Goal: Transaction & Acquisition: Purchase product/service

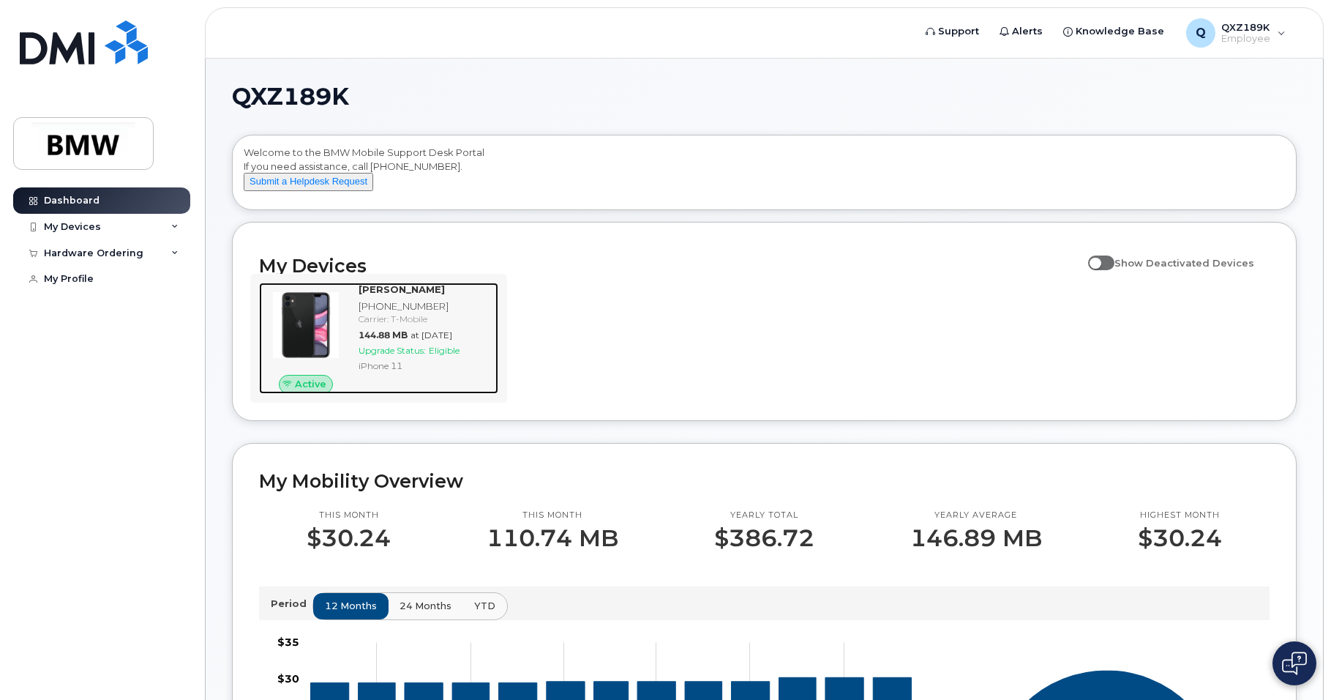
click at [412, 356] on span "Upgrade Status:" at bounding box center [392, 350] width 67 height 11
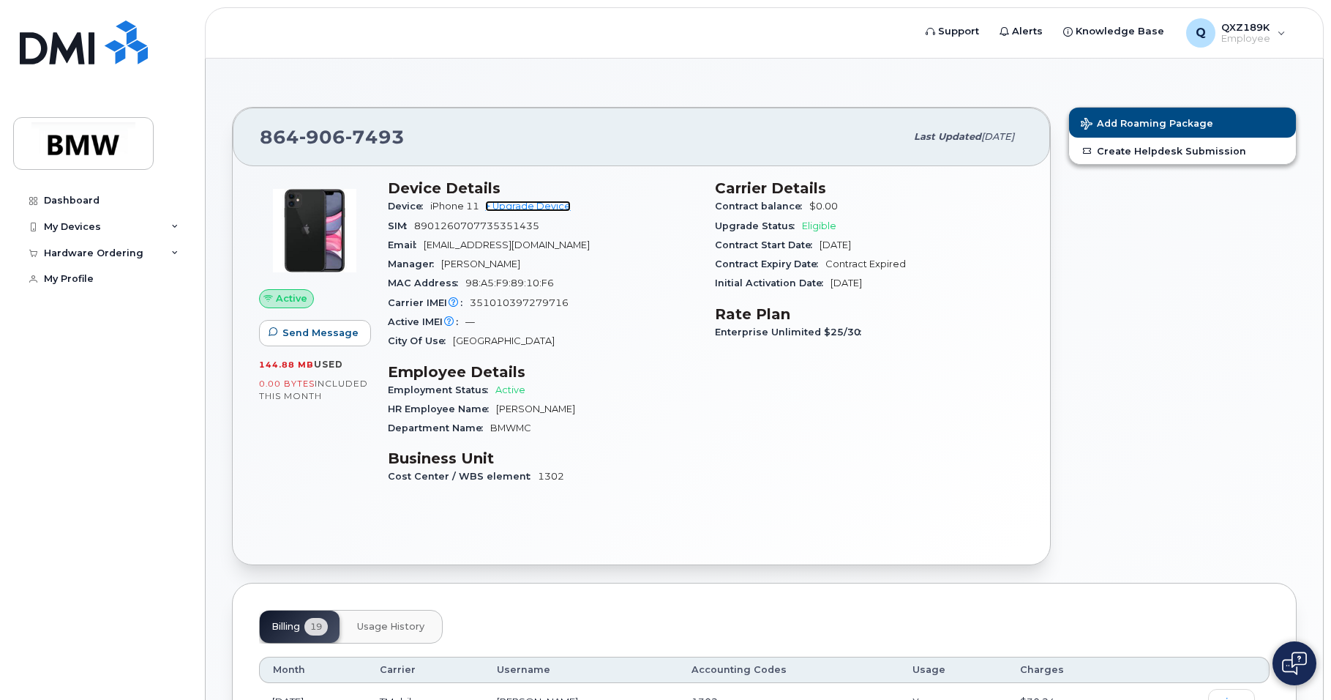
click at [520, 201] on link "+ Upgrade Device" at bounding box center [528, 206] width 86 height 11
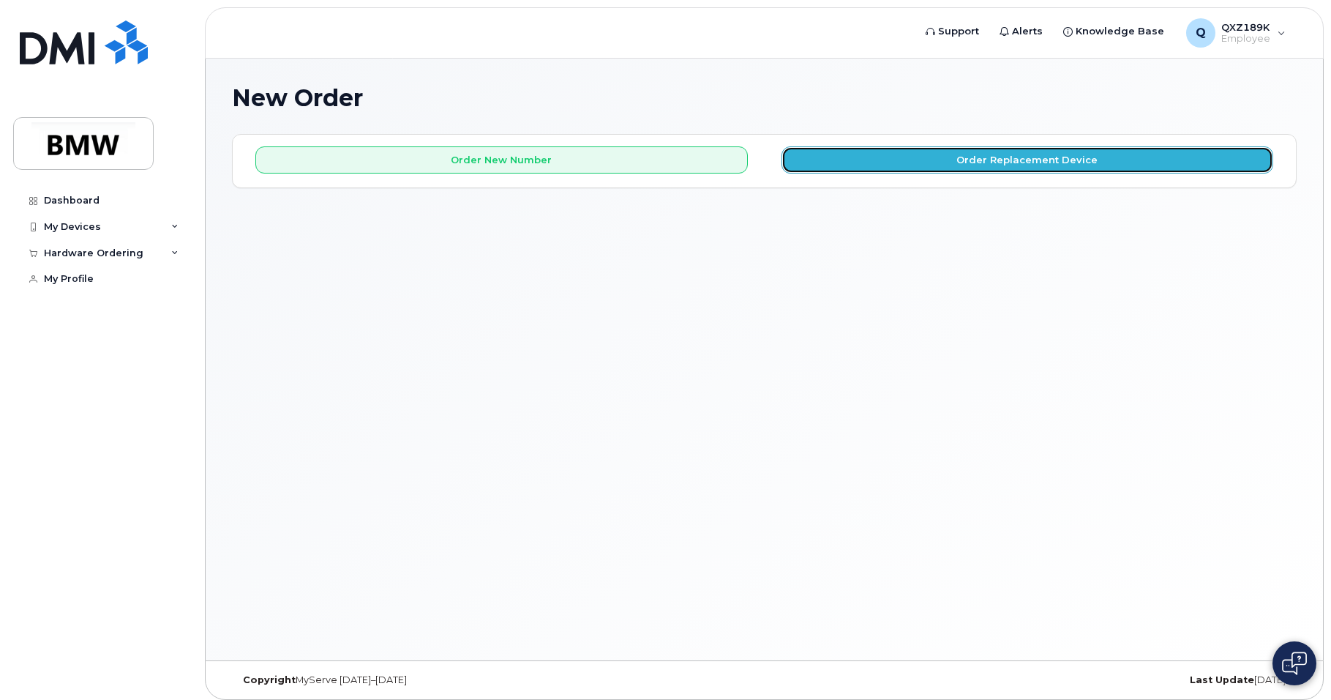
click at [1057, 162] on button "Order Replacement Device" at bounding box center [1028, 159] width 492 height 27
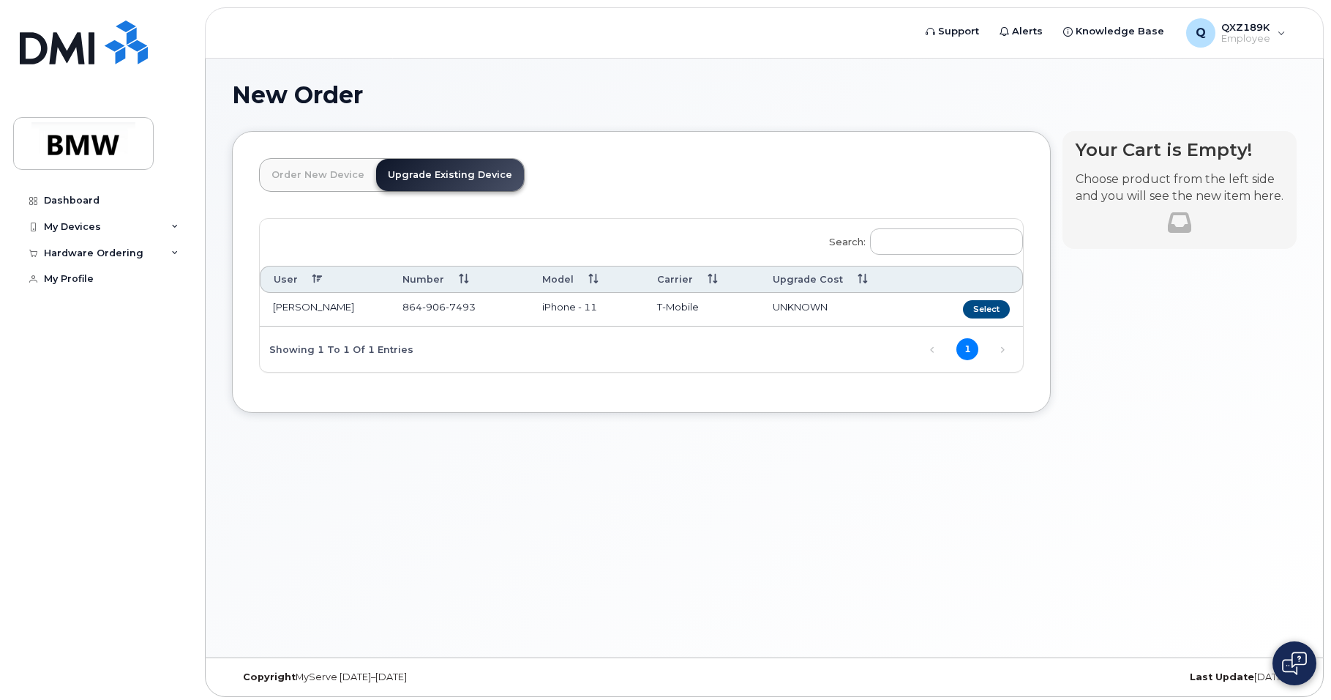
scroll to position [7, 0]
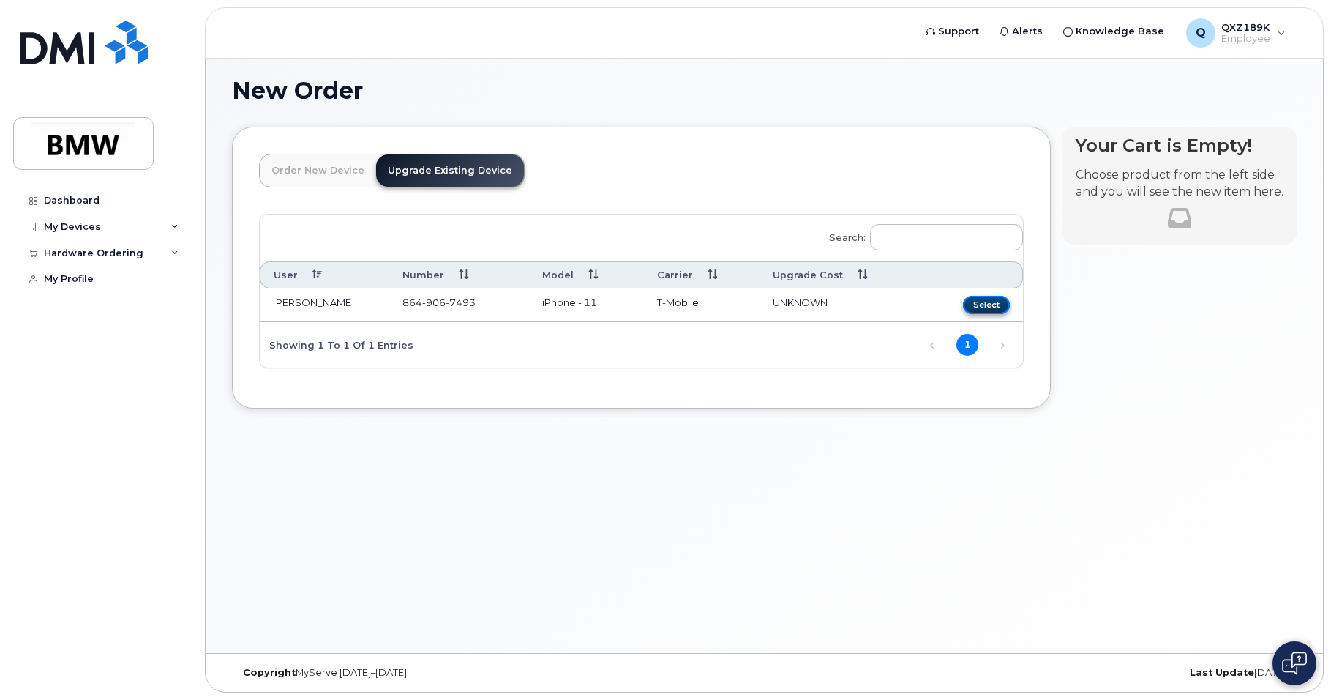
click at [980, 306] on button "Select" at bounding box center [986, 305] width 47 height 18
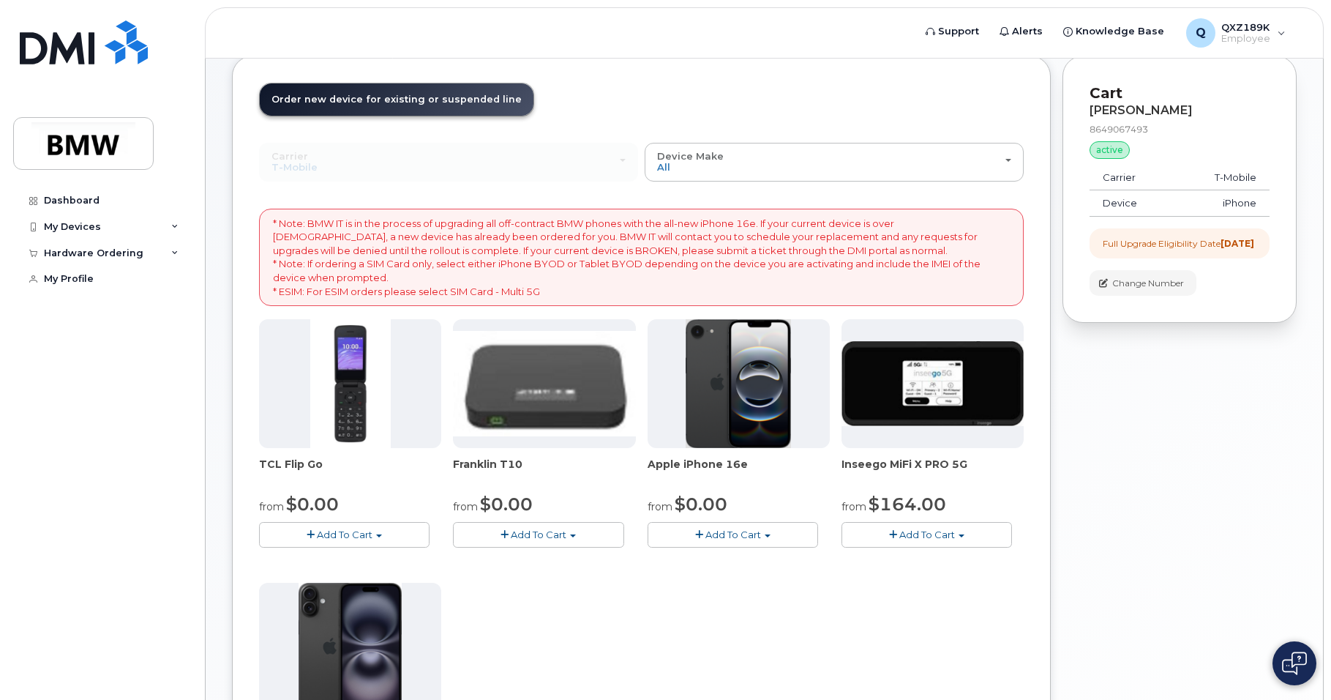
scroll to position [0, 0]
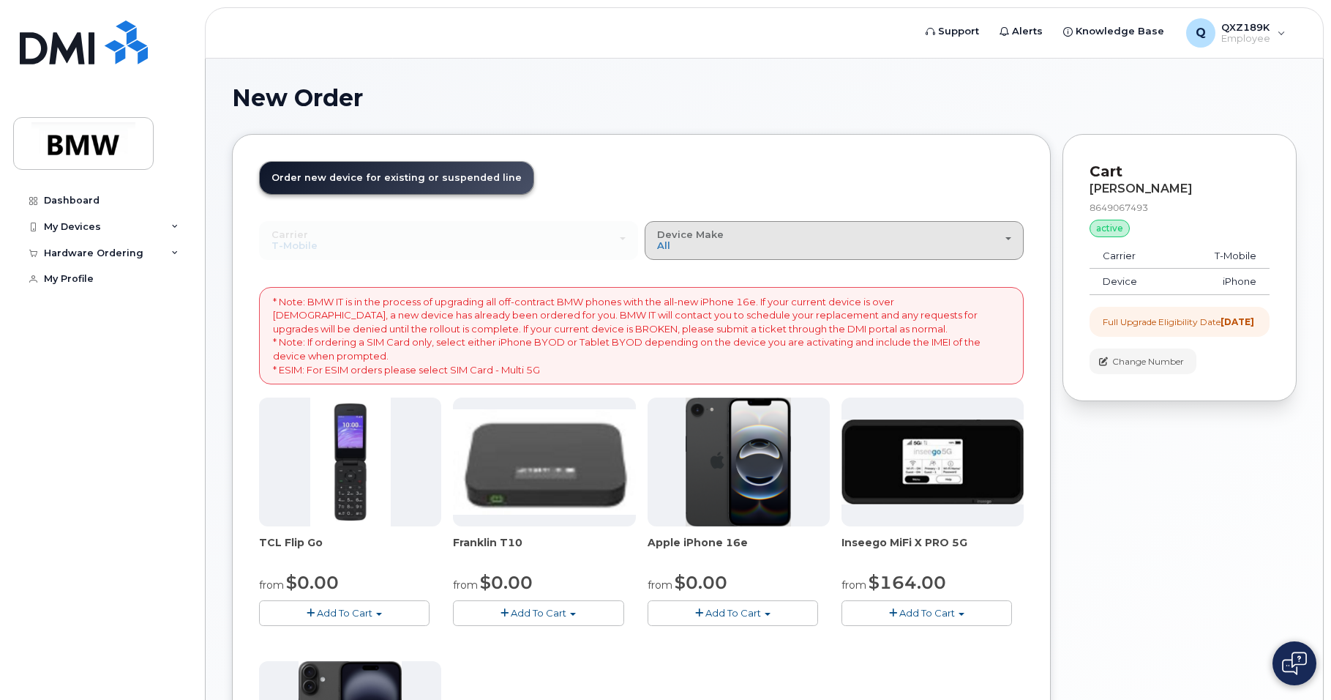
click at [839, 246] on div "Device Make All Cell Phone iPhone Modem" at bounding box center [834, 240] width 354 height 23
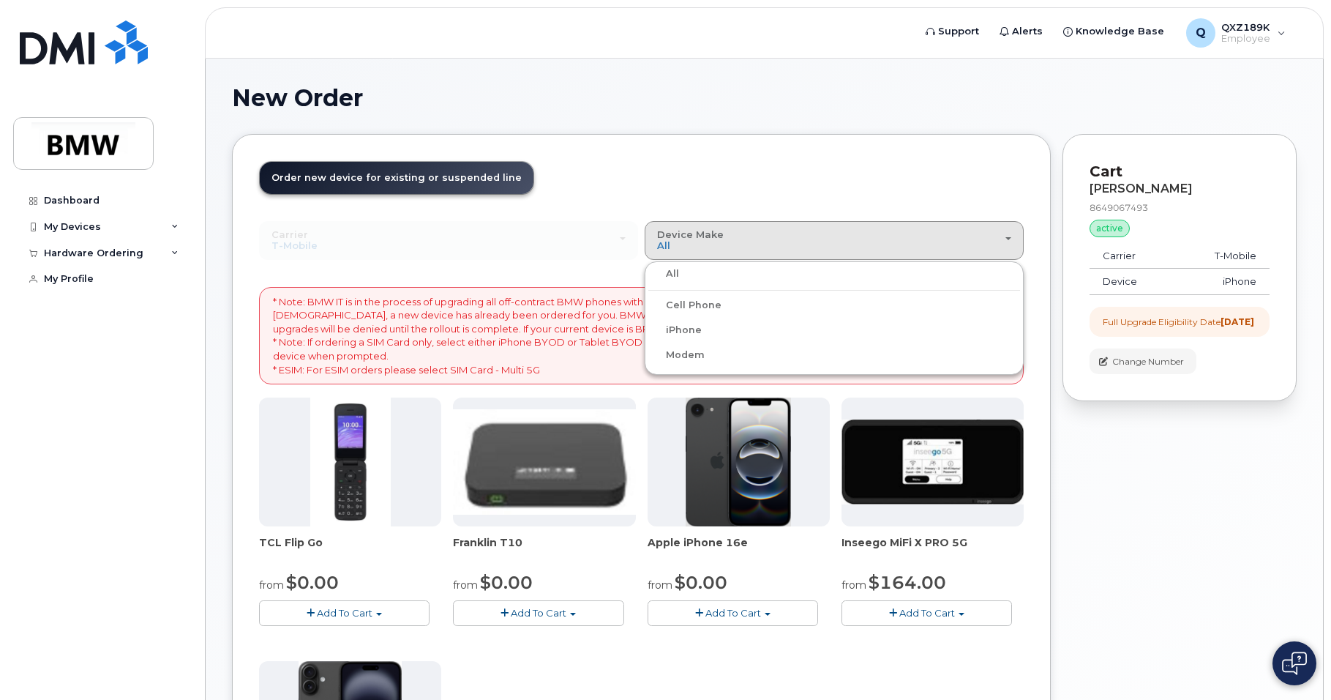
click at [704, 333] on div "iPhone" at bounding box center [834, 330] width 372 height 18
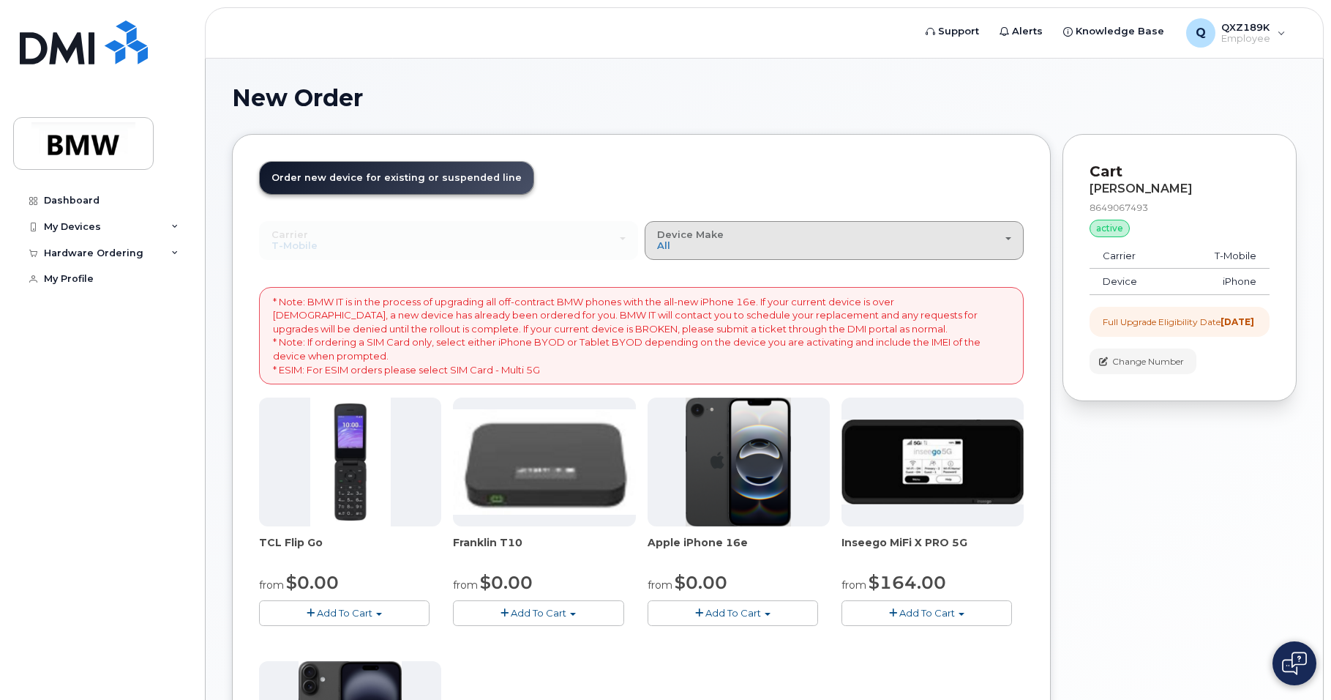
click at [706, 231] on span "Device Make" at bounding box center [690, 234] width 67 height 12
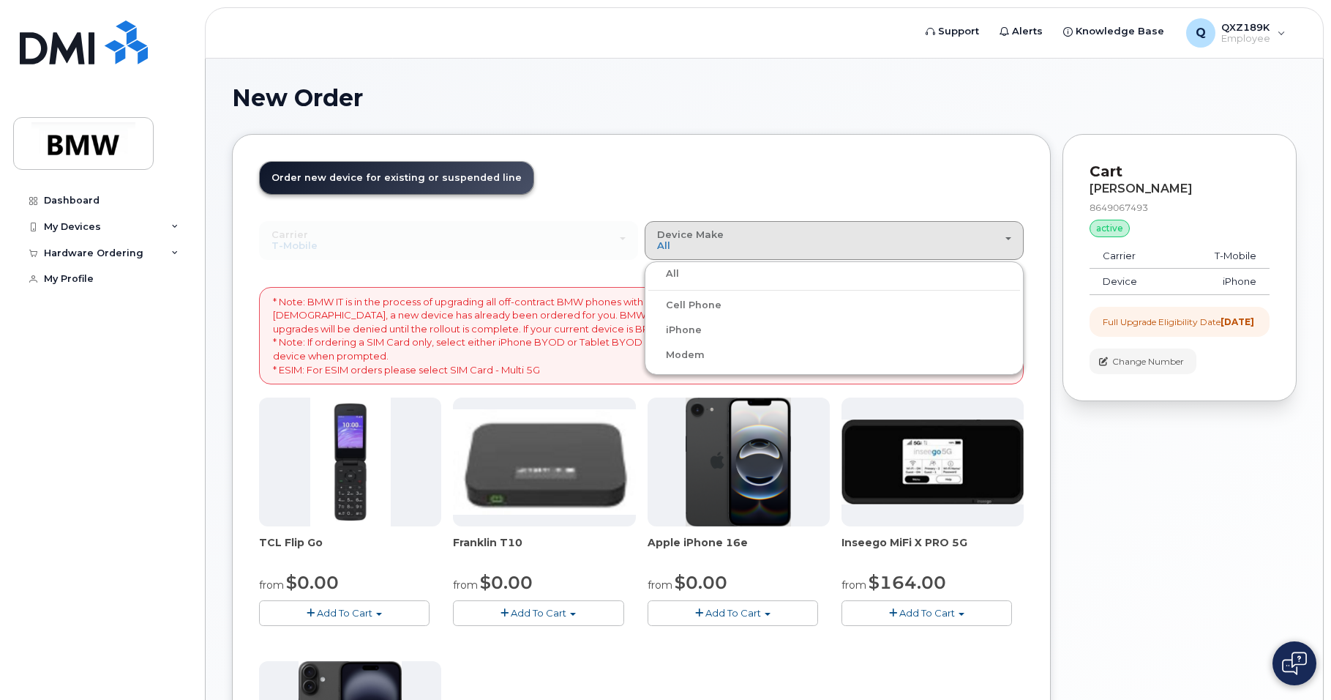
click at [680, 325] on label "iPhone" at bounding box center [674, 330] width 53 height 18
click at [0, 0] on input "iPhone" at bounding box center [0, 0] width 0 height 0
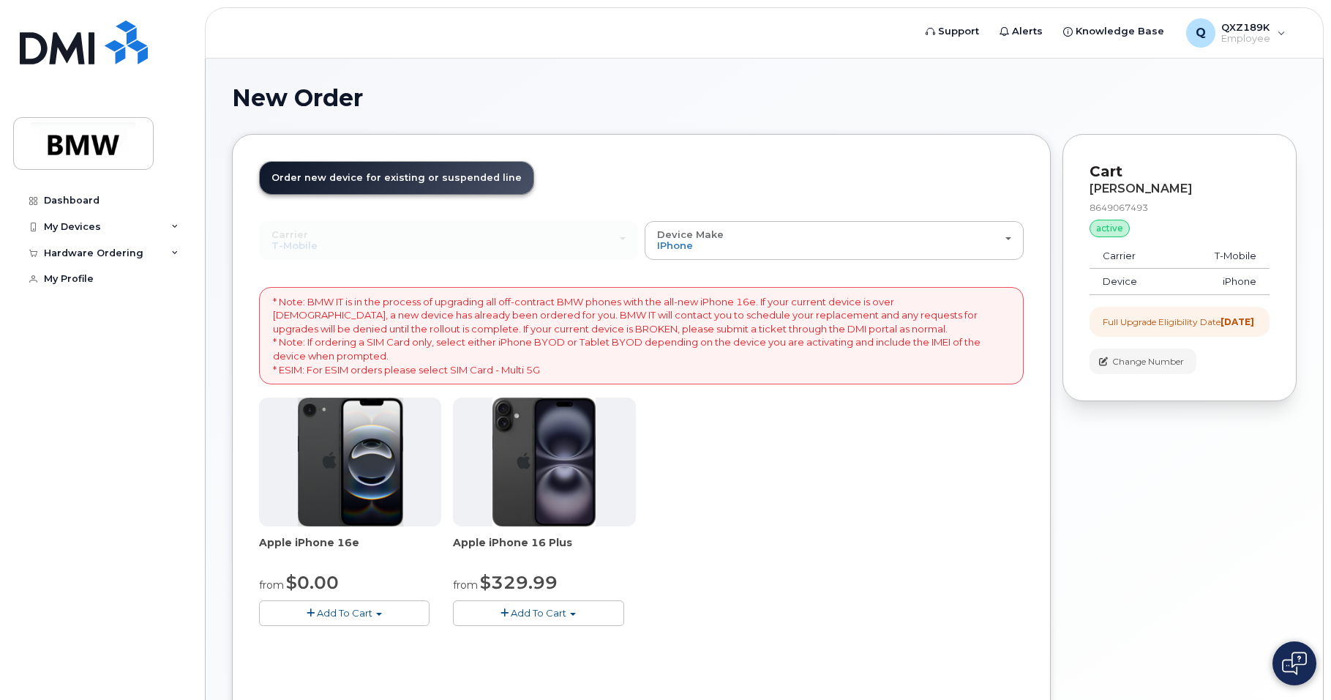
click at [351, 447] on img at bounding box center [350, 461] width 105 height 129
click at [356, 613] on span "Add To Cart" at bounding box center [345, 613] width 56 height 12
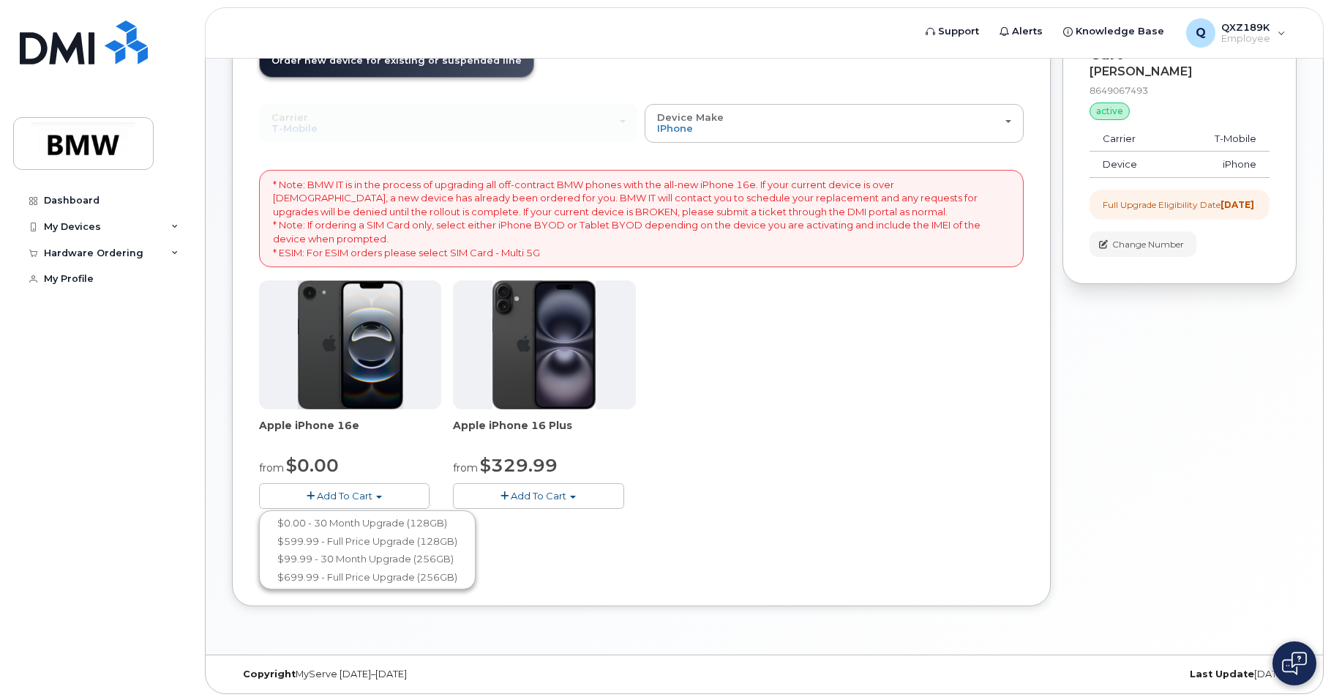
scroll to position [119, 0]
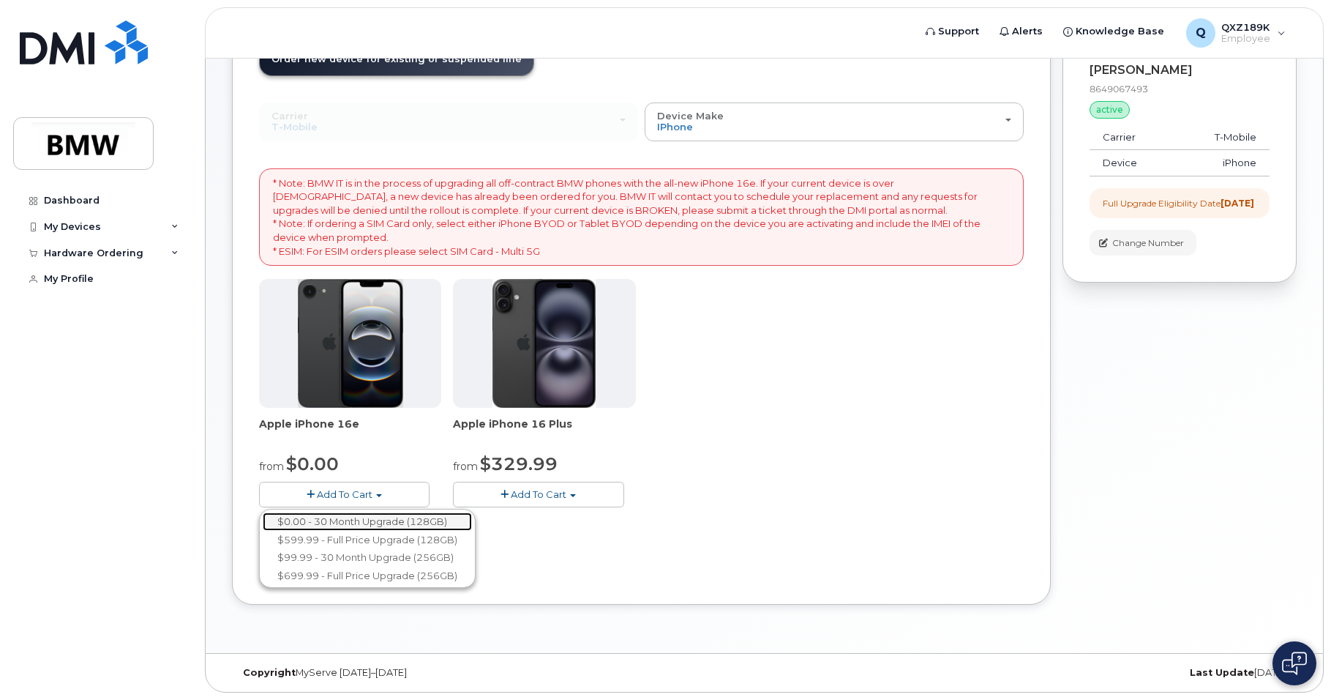
click at [392, 515] on link "$0.00 - 30 Month Upgrade (128GB)" at bounding box center [367, 521] width 209 height 18
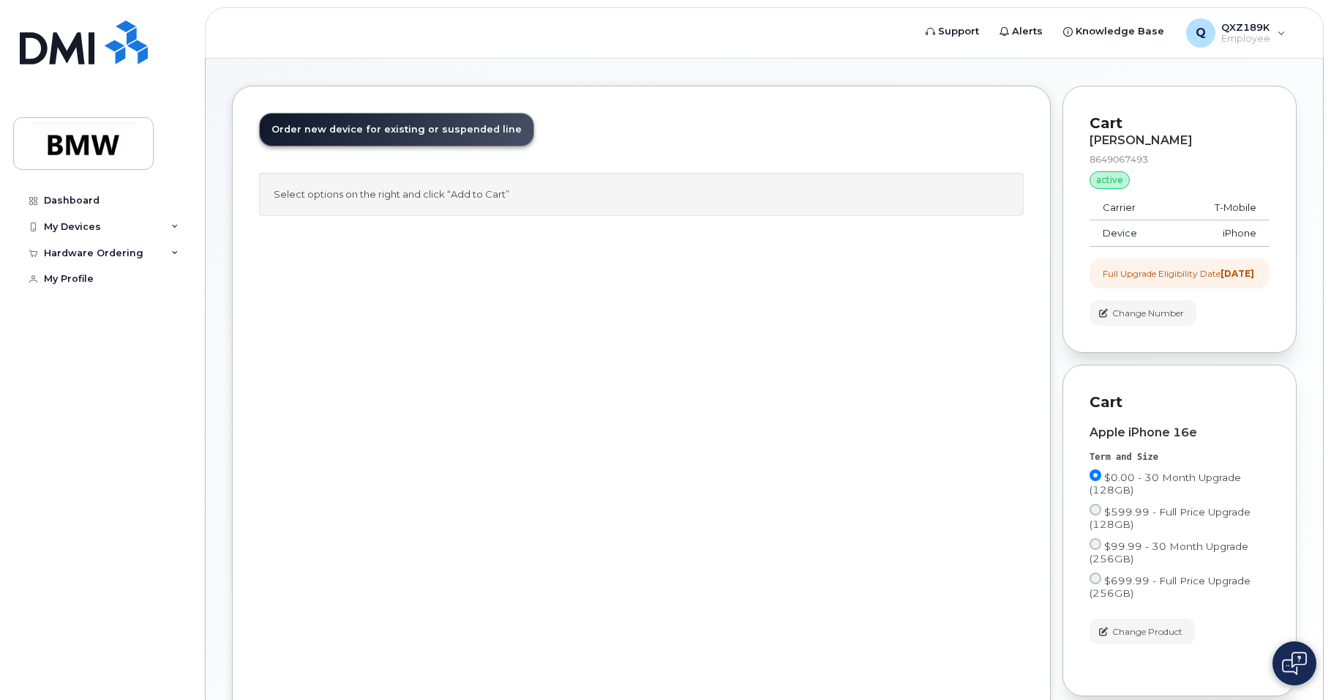
scroll to position [0, 0]
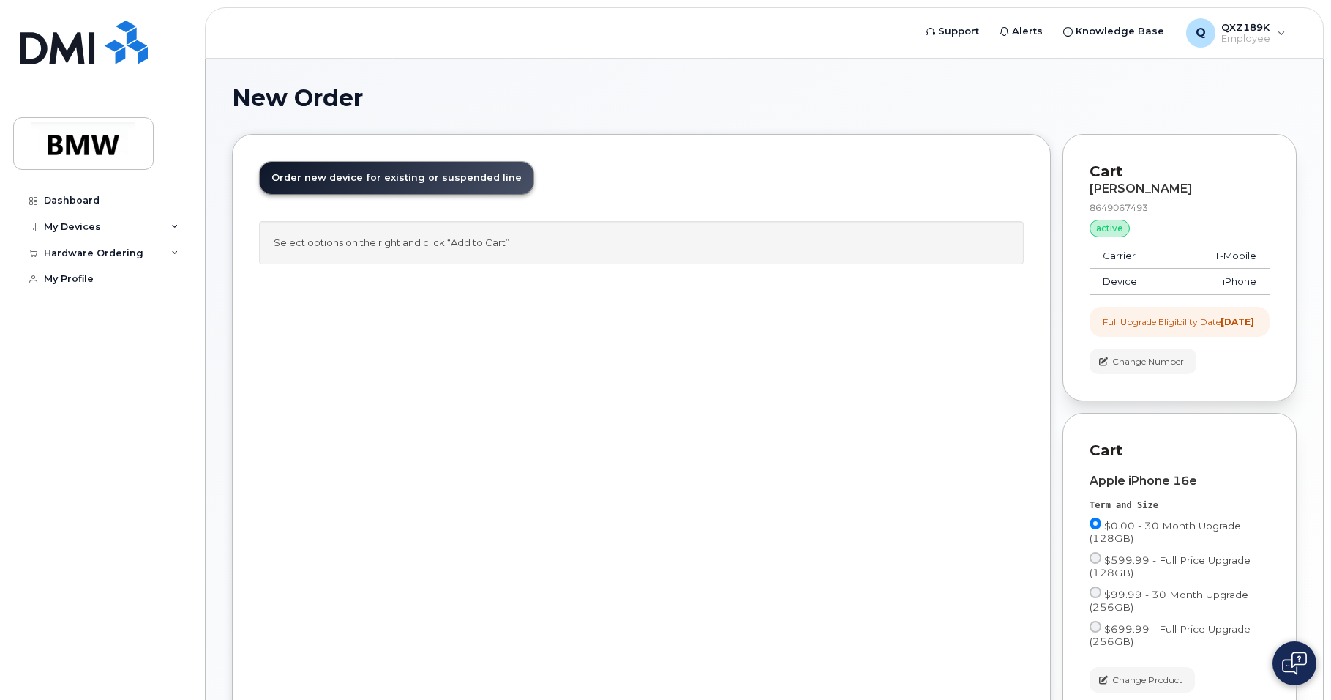
click at [408, 181] on span "Order new device for existing or suspended line" at bounding box center [396, 177] width 250 height 11
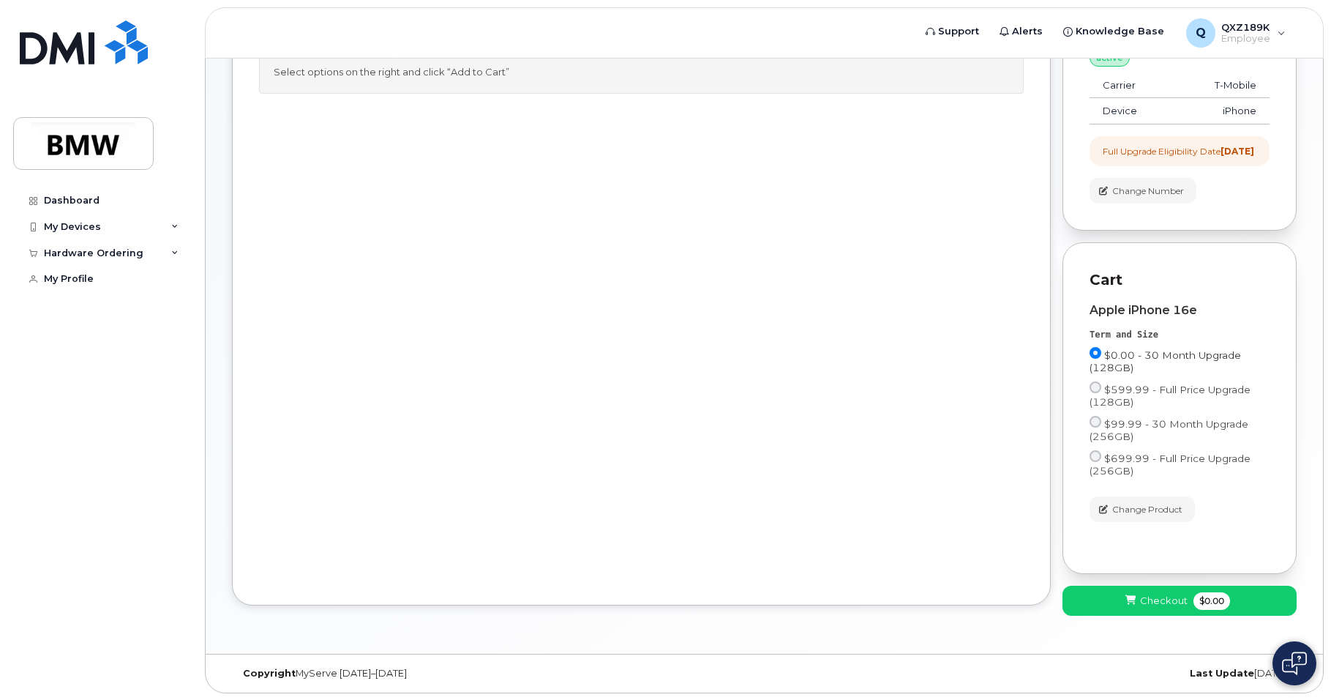
scroll to position [184, 0]
click at [1204, 615] on button "Checkout $0.00" at bounding box center [1180, 600] width 234 height 30
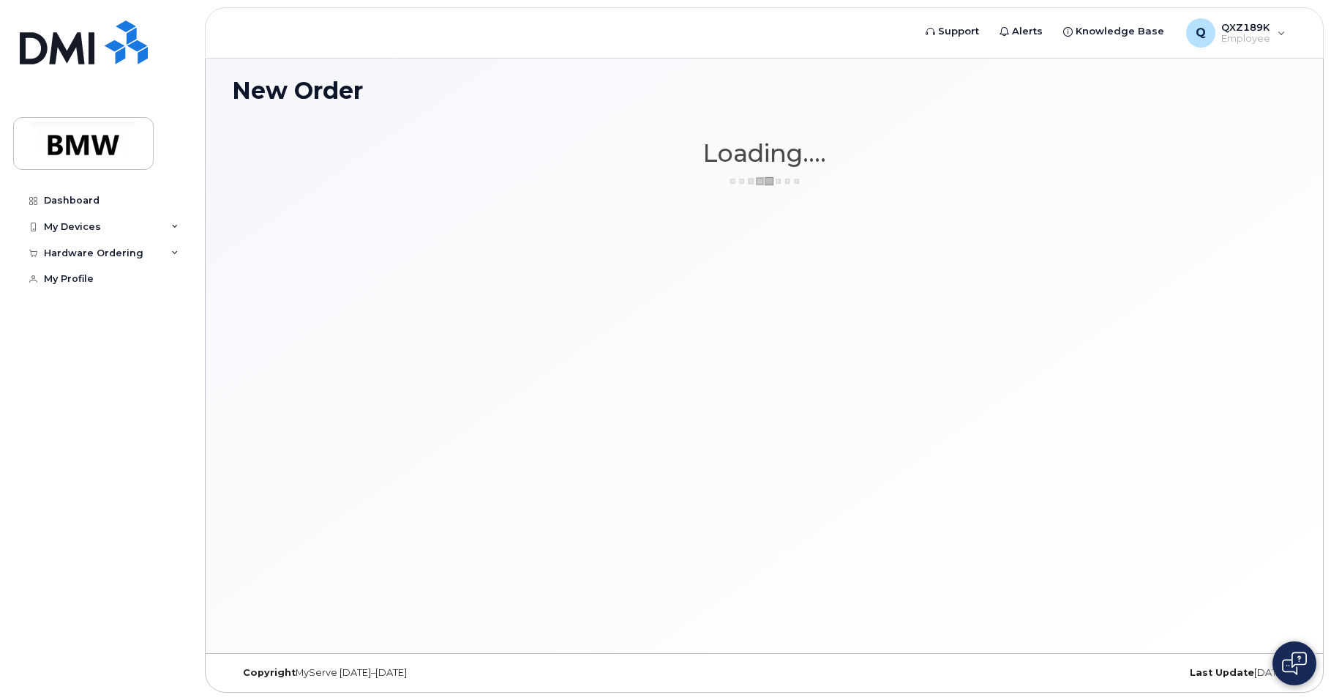
scroll to position [7, 0]
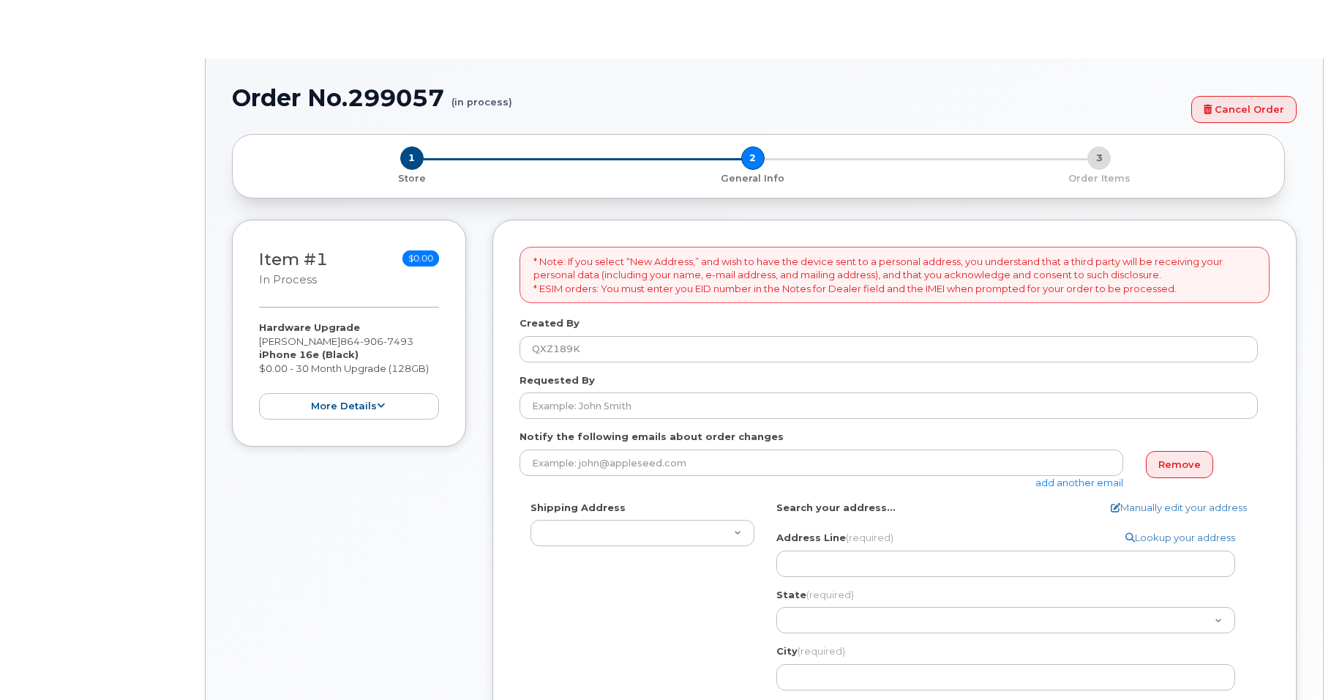
select select
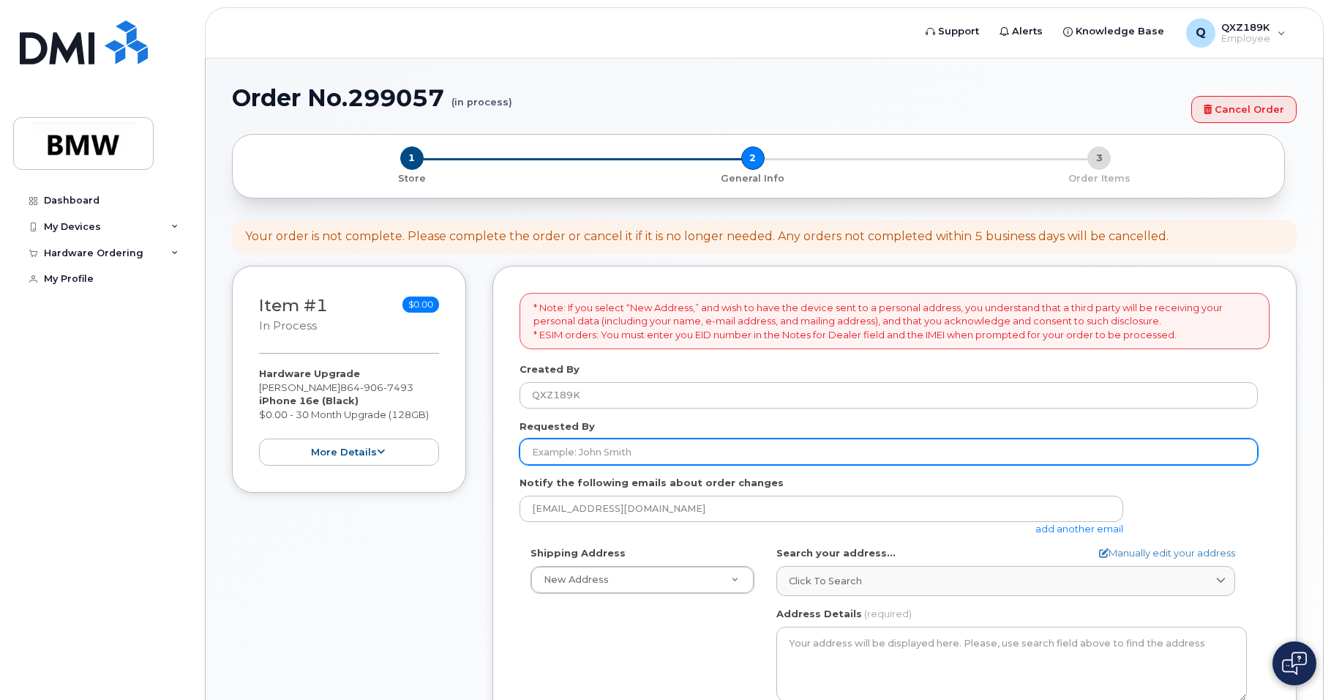
click at [799, 457] on input "Requested By" at bounding box center [889, 451] width 738 height 26
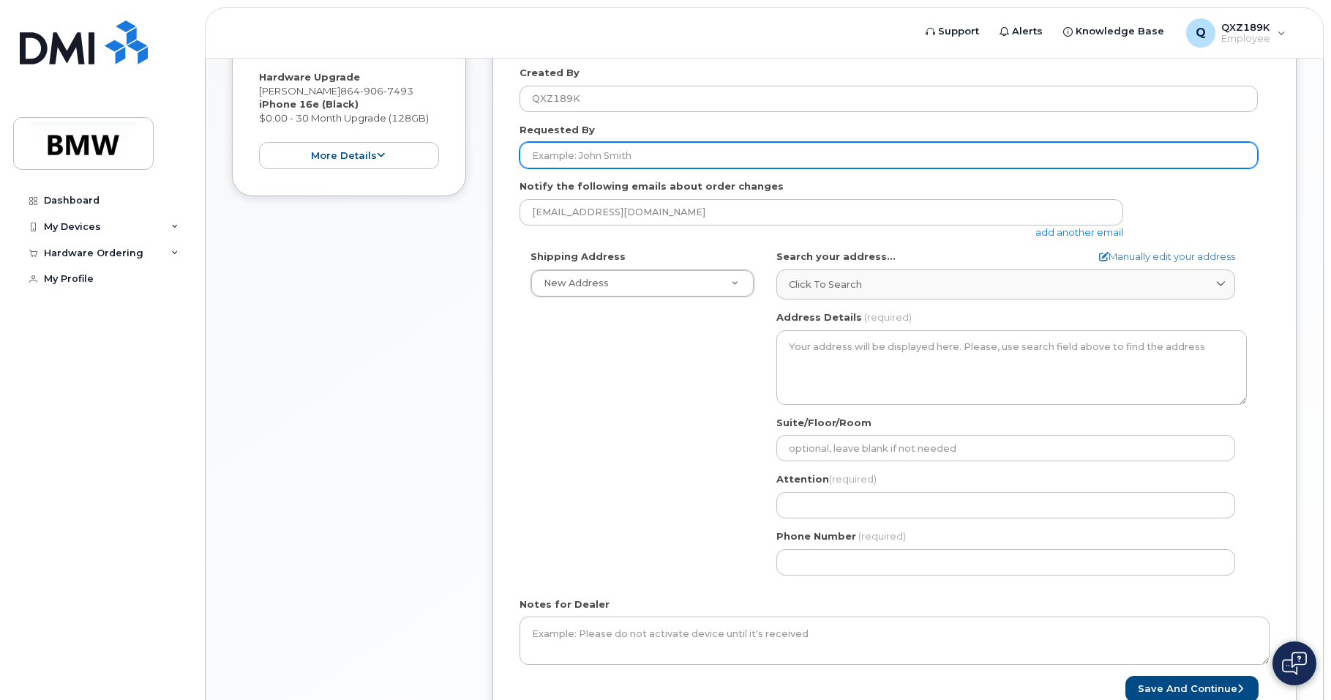
scroll to position [146, 0]
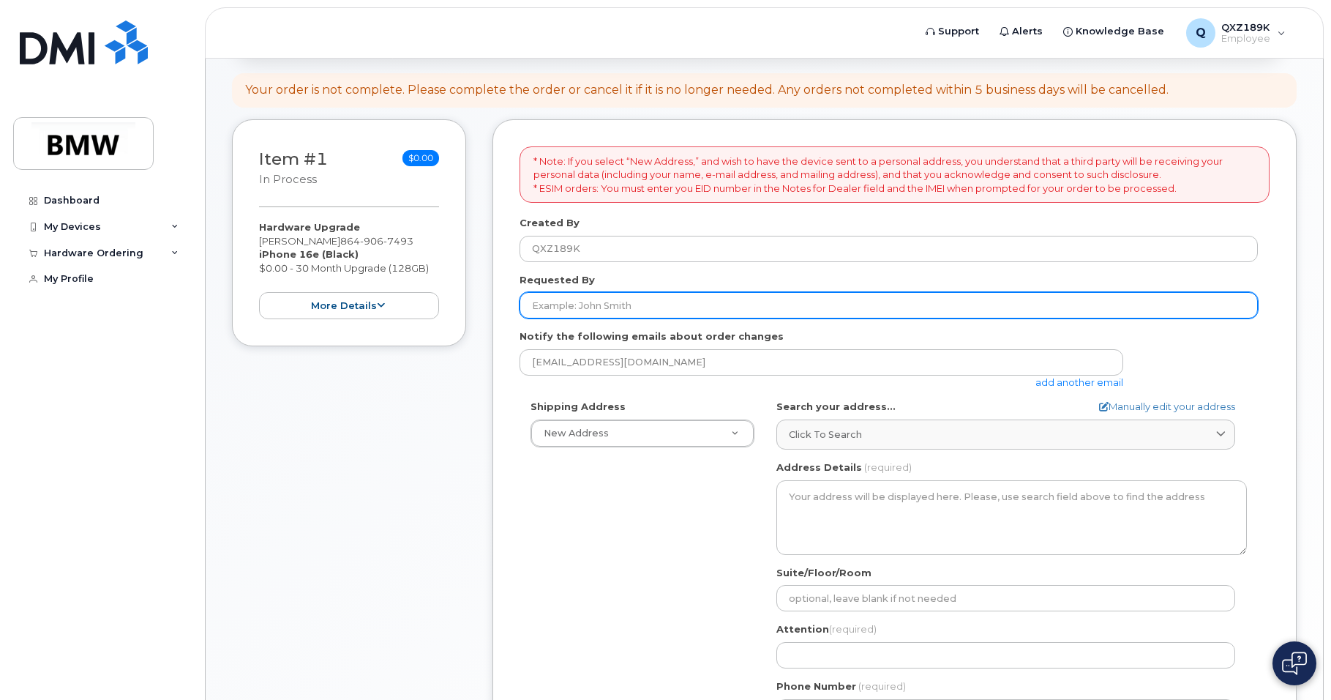
click at [575, 298] on input "Requested By" at bounding box center [889, 305] width 738 height 26
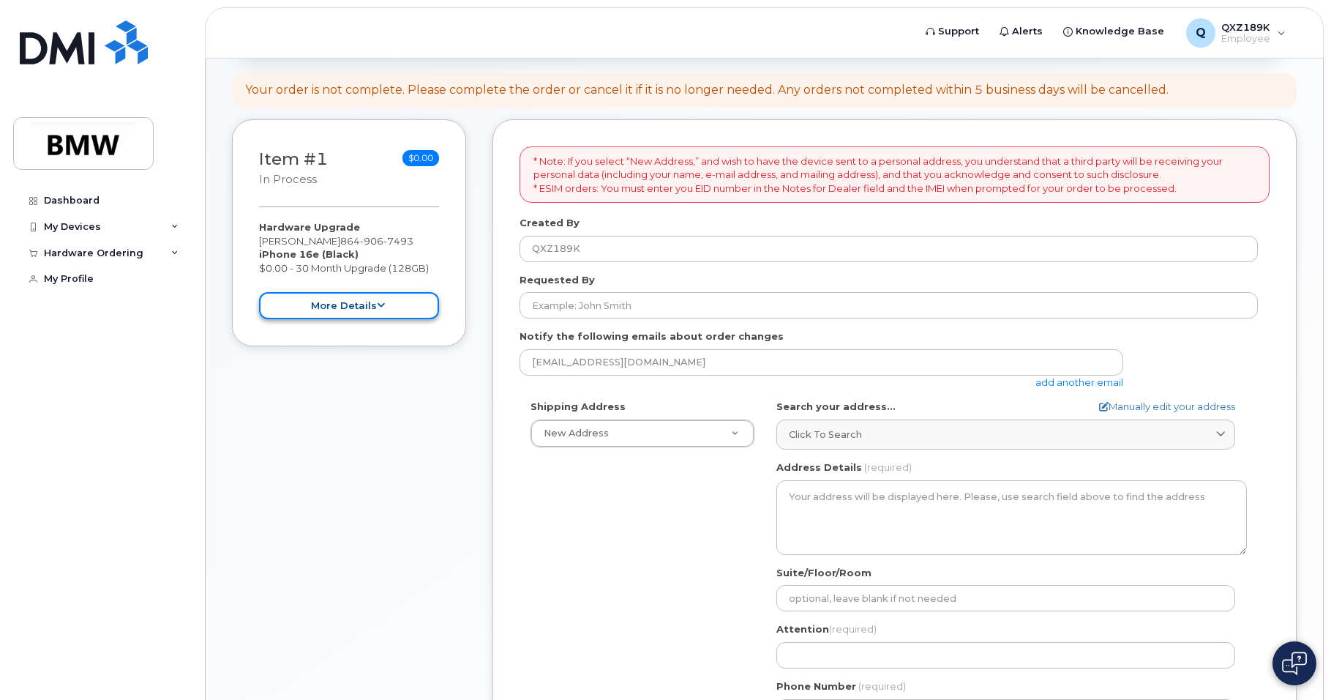
click at [382, 306] on icon at bounding box center [381, 306] width 8 height 10
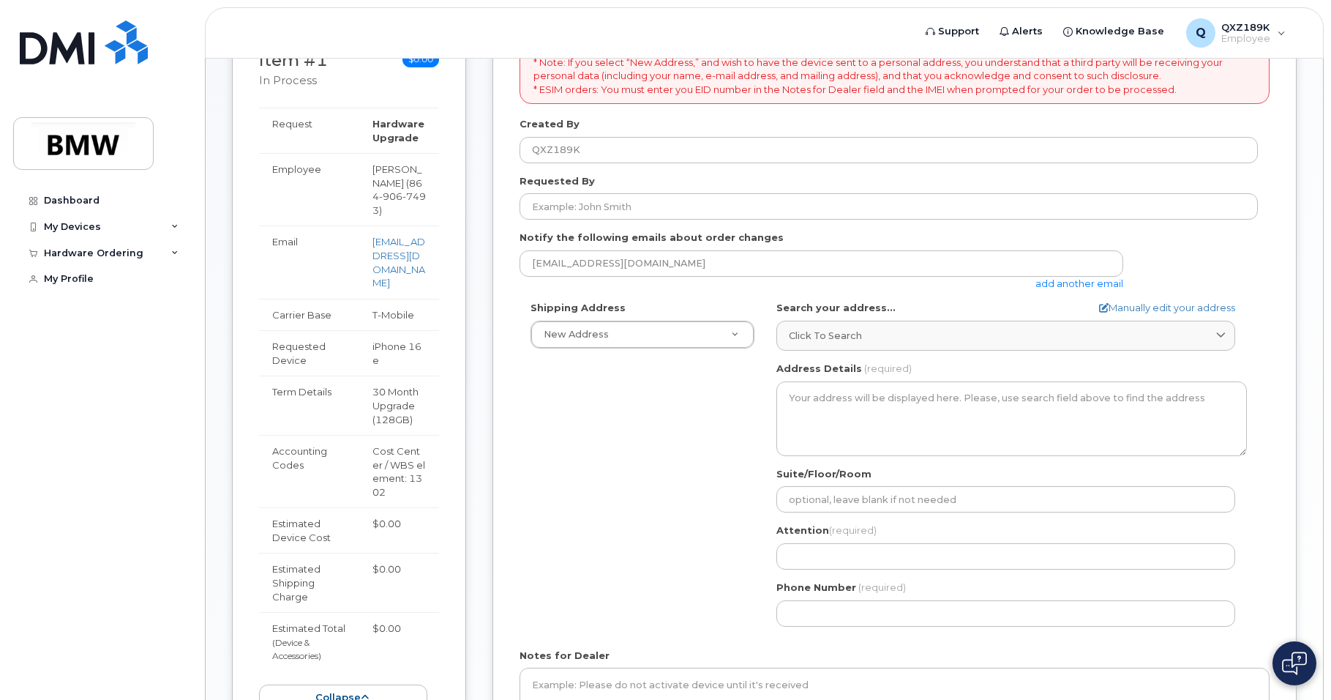
scroll to position [220, 0]
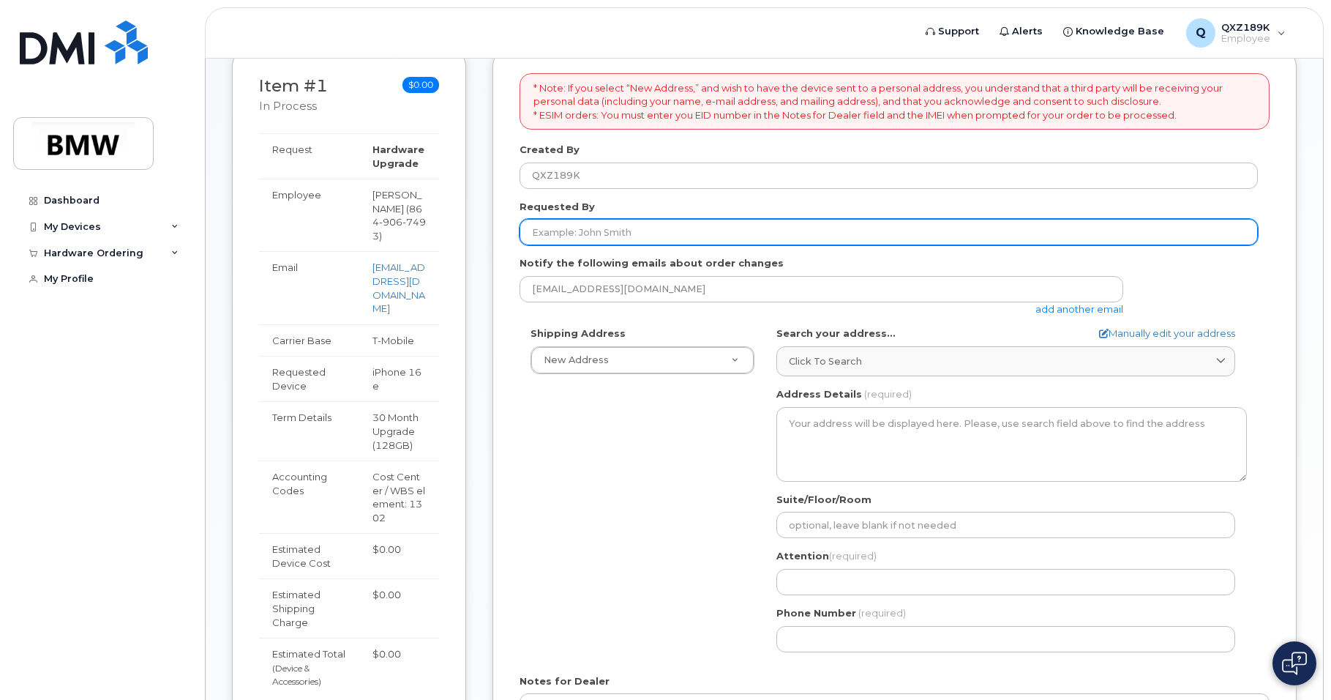
click at [588, 228] on input "Requested By" at bounding box center [889, 232] width 738 height 26
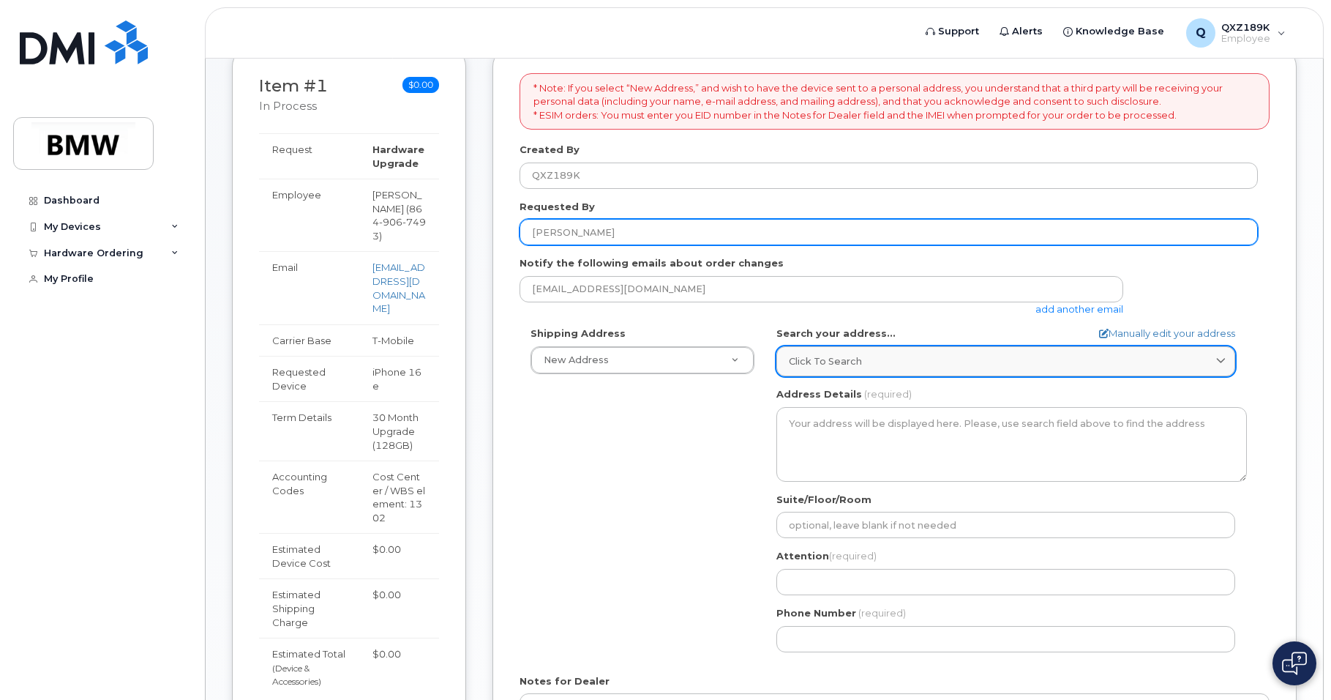
type input "[PERSON_NAME]"
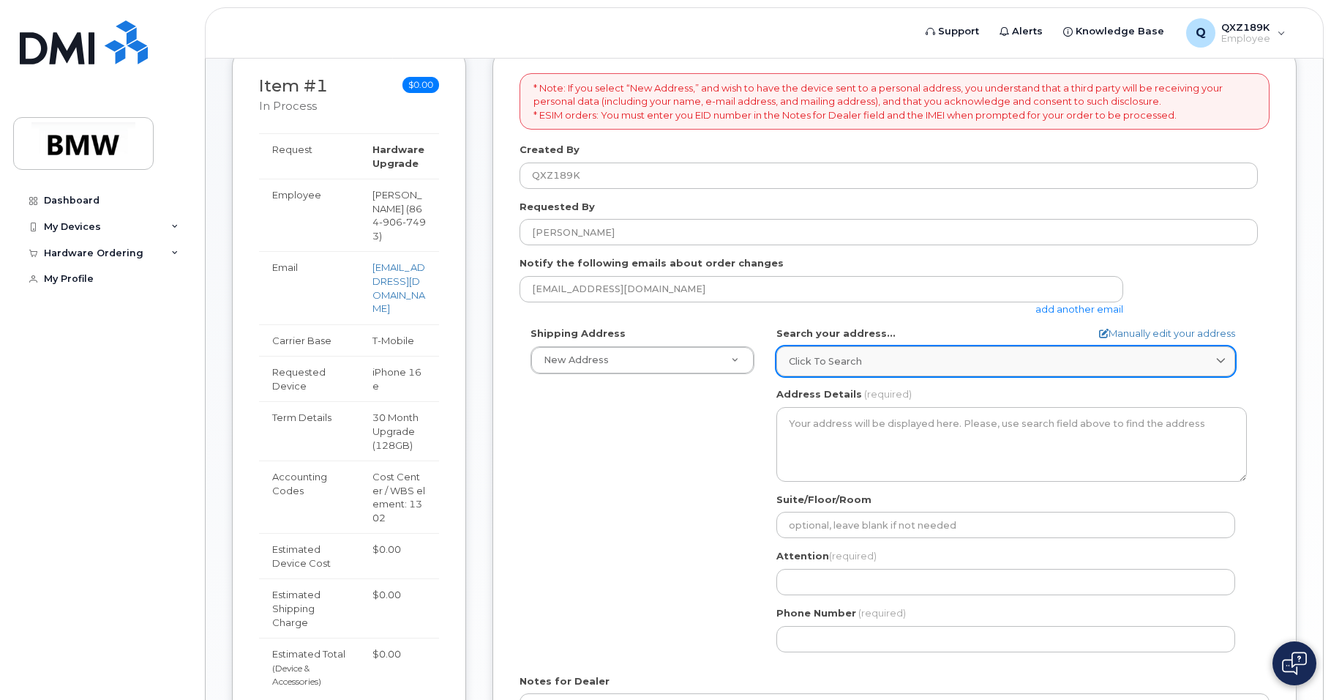
click at [874, 363] on div "Click to search" at bounding box center [1006, 361] width 434 height 14
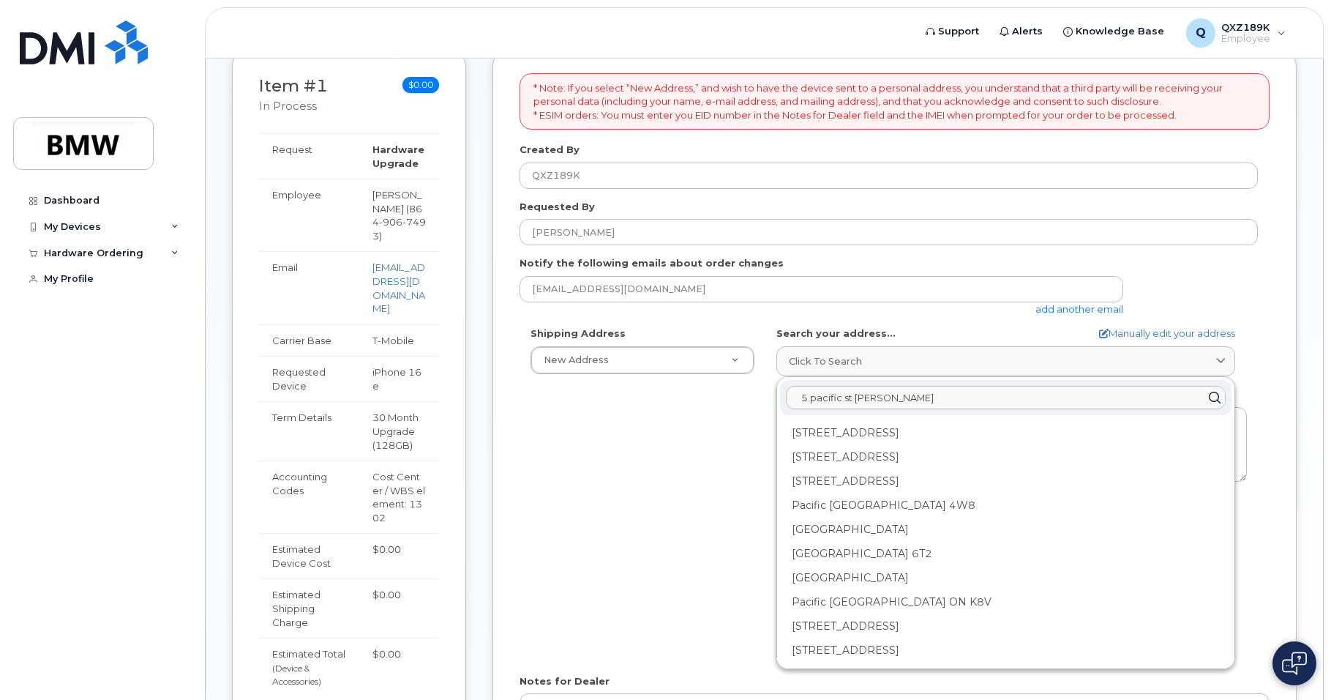
drag, startPoint x: 907, startPoint y: 392, endPoint x: 741, endPoint y: 411, distance: 167.2
click at [741, 411] on div "Shipping Address New Address New Address BMW MC Plant BMW North America Financi…" at bounding box center [889, 494] width 738 height 336
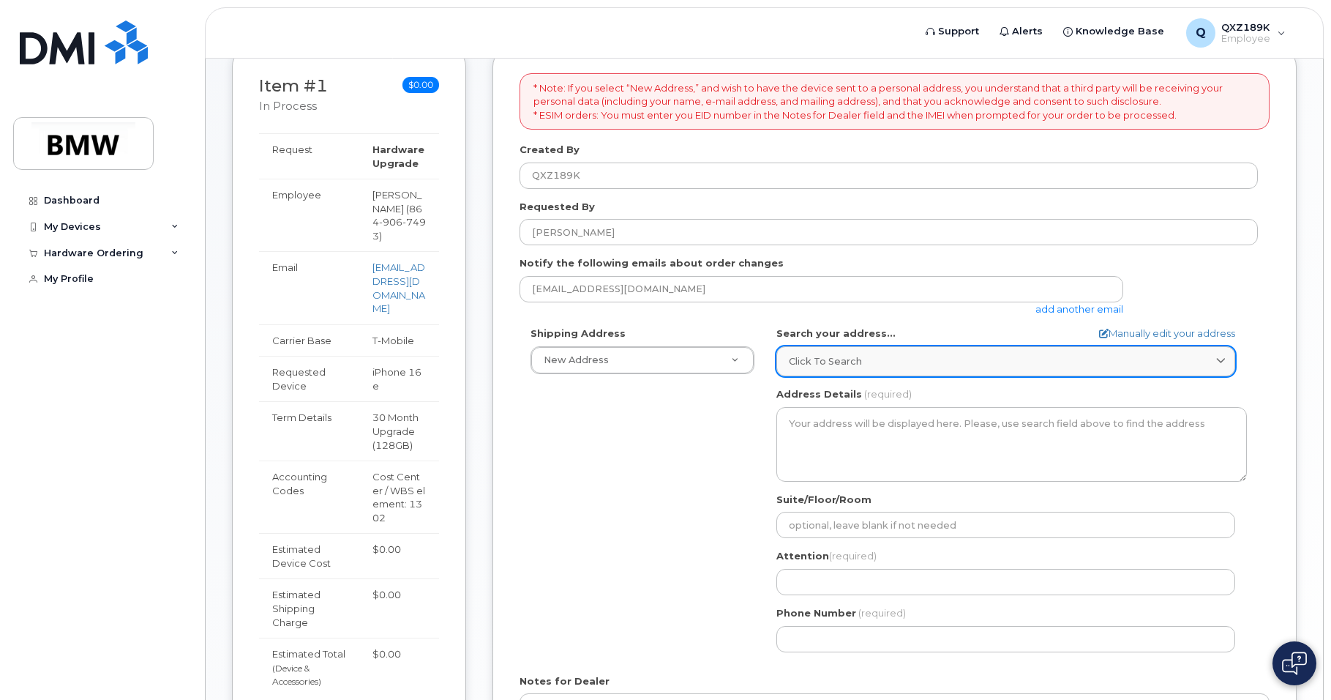
click at [991, 358] on div "Click to search" at bounding box center [1006, 361] width 434 height 14
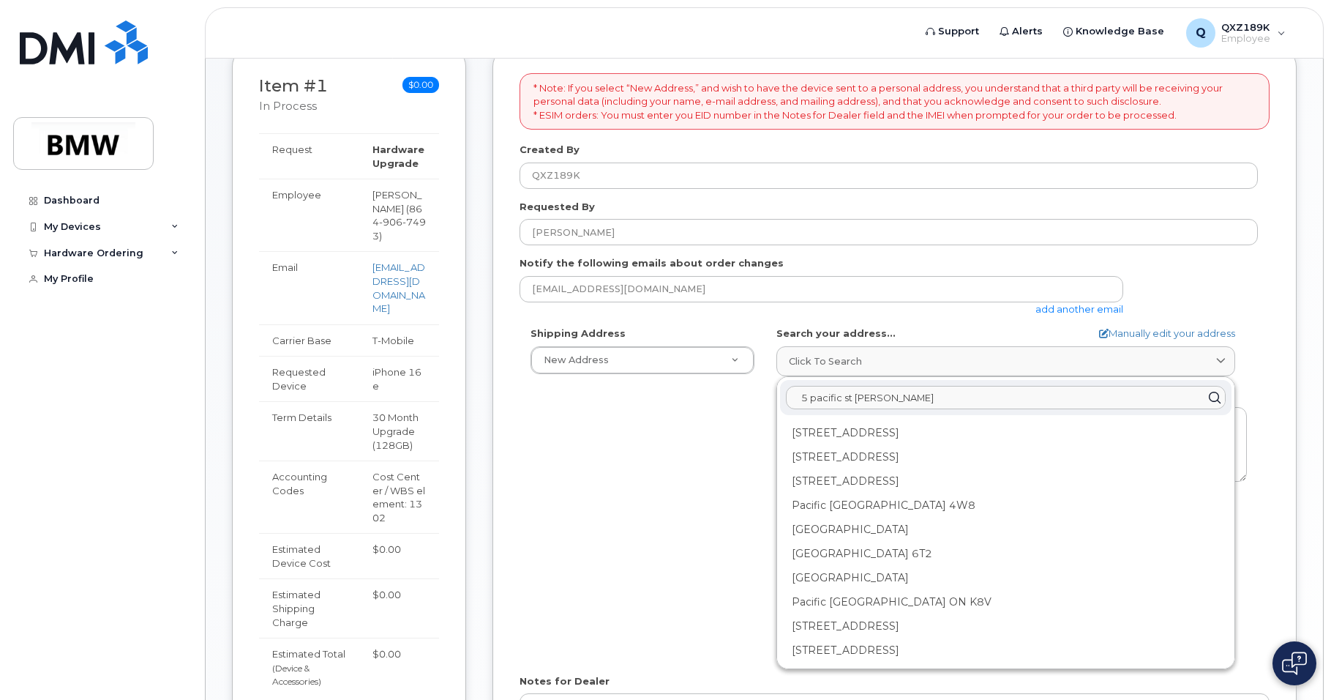
click at [925, 400] on input "5 pacific st lyman" at bounding box center [1006, 397] width 440 height 23
type input "5 pacific st lyman sc 29365"
drag, startPoint x: 996, startPoint y: 392, endPoint x: 771, endPoint y: 394, distance: 225.4
click at [771, 394] on div "AB Search your address... Manually edit your address Click to search 5 pacific …" at bounding box center [1011, 494] width 492 height 336
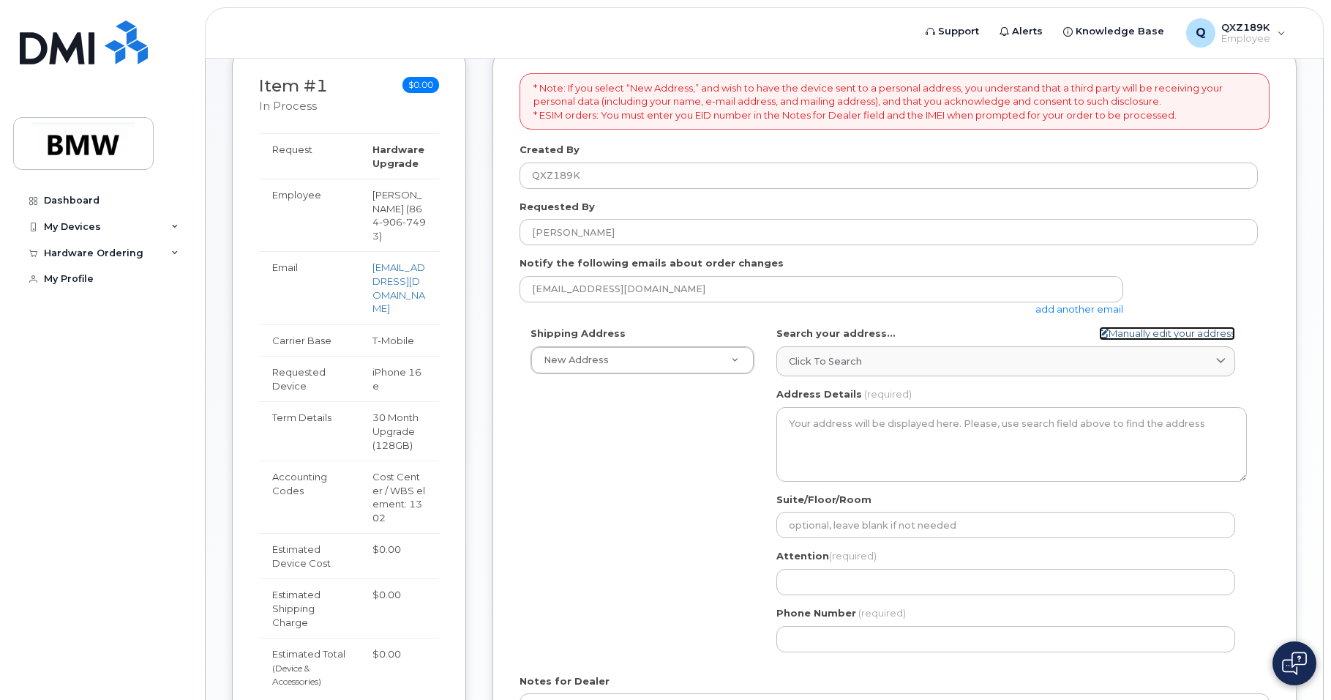
click at [1129, 334] on link "Manually edit your address" at bounding box center [1167, 333] width 136 height 14
select select
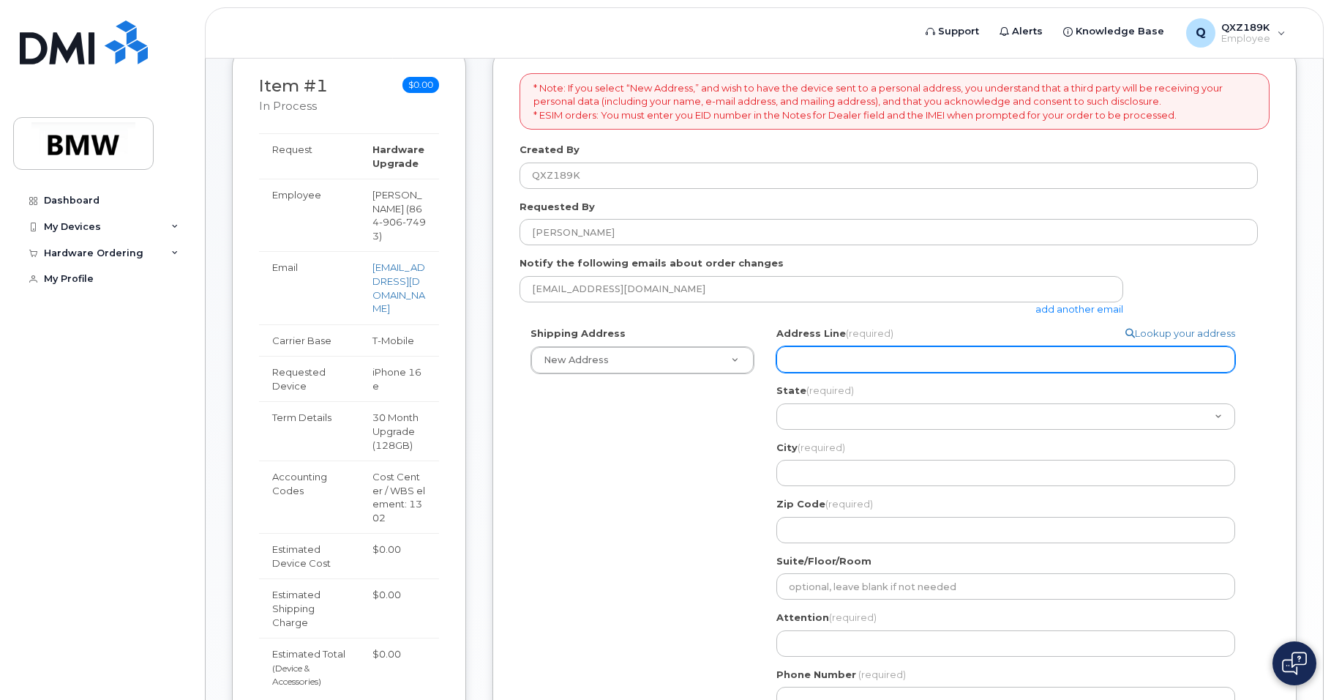
click at [891, 358] on input "Address Line (required)" at bounding box center [1005, 359] width 459 height 26
select select
type input "5"
select select
type input "5 P"
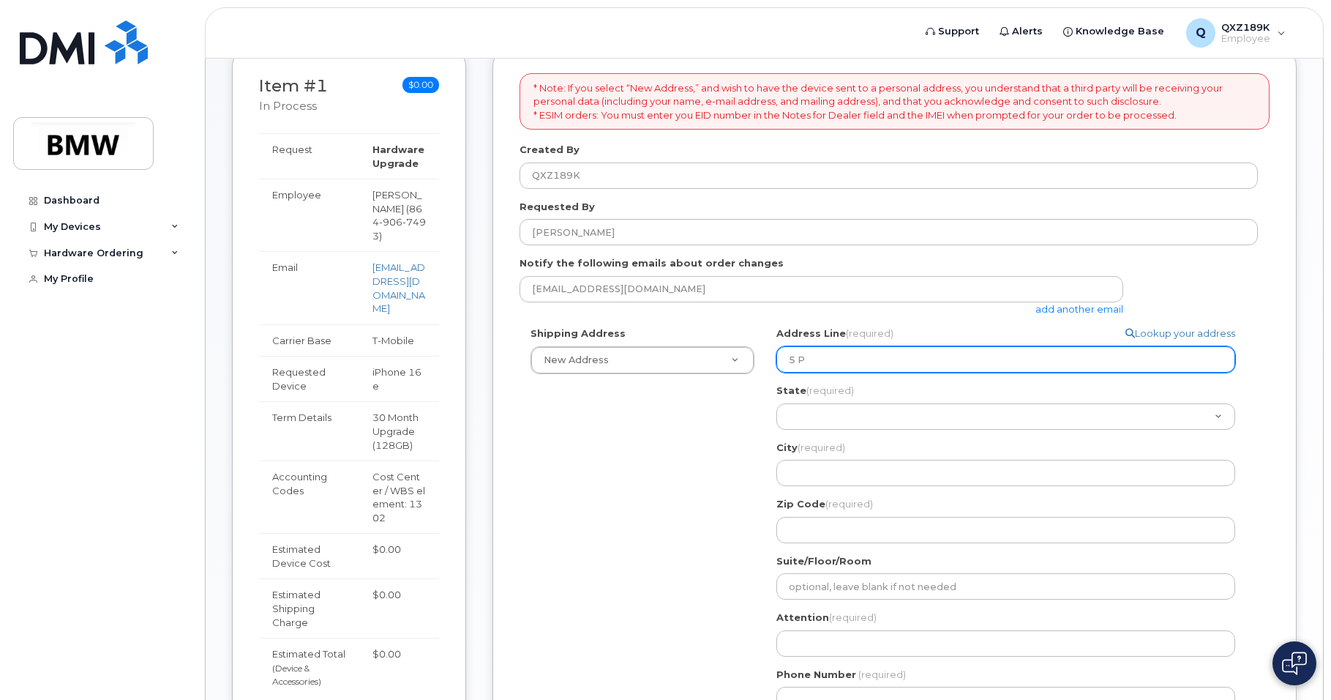
select select
type input "5 Pa"
select select
type input "5 Pac"
select select
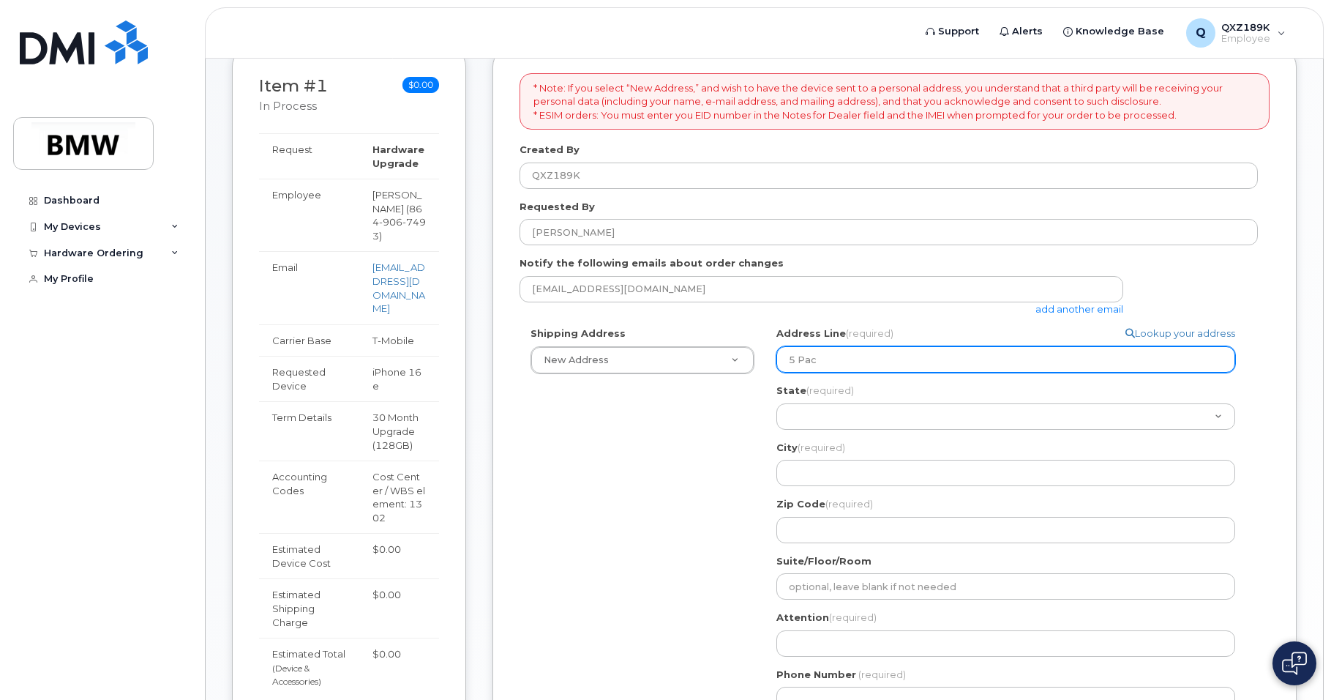
type input "5 Paci"
select select
type input "5 Pacif"
select select
type input "5 Pacifi"
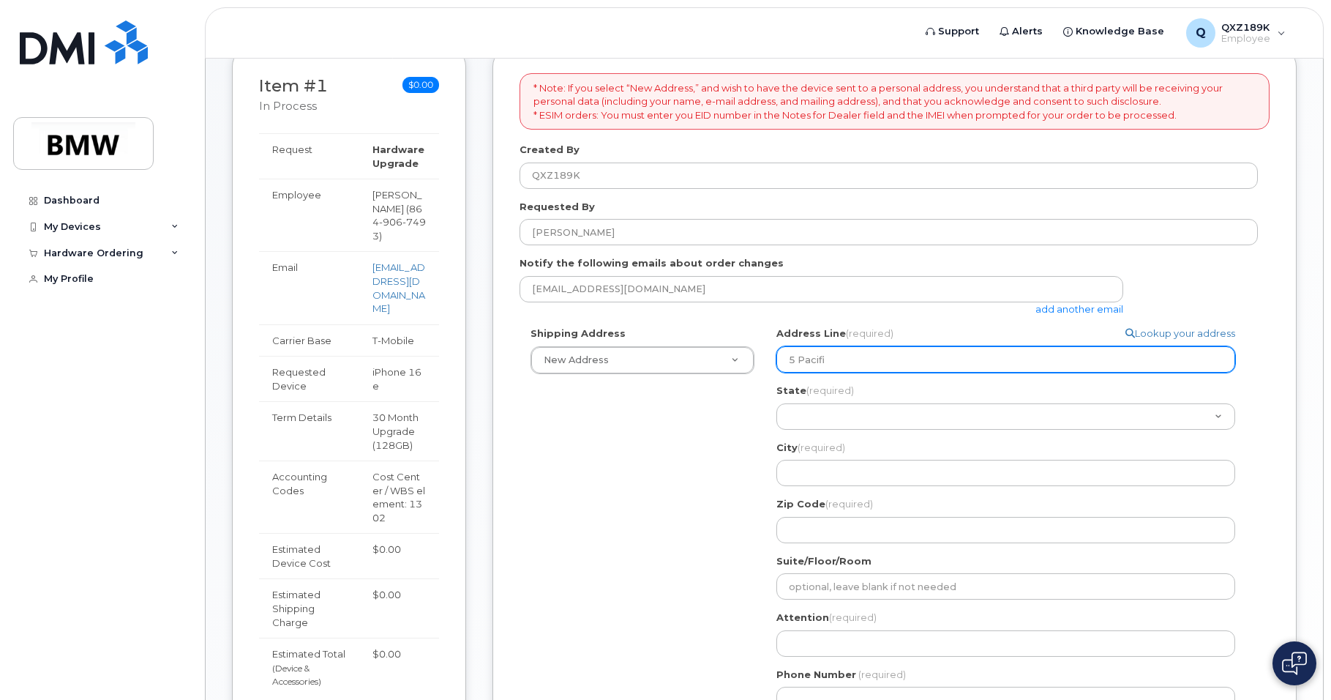
select select
type input "5 Pacific"
select select
type input "5 Pacific S"
select select
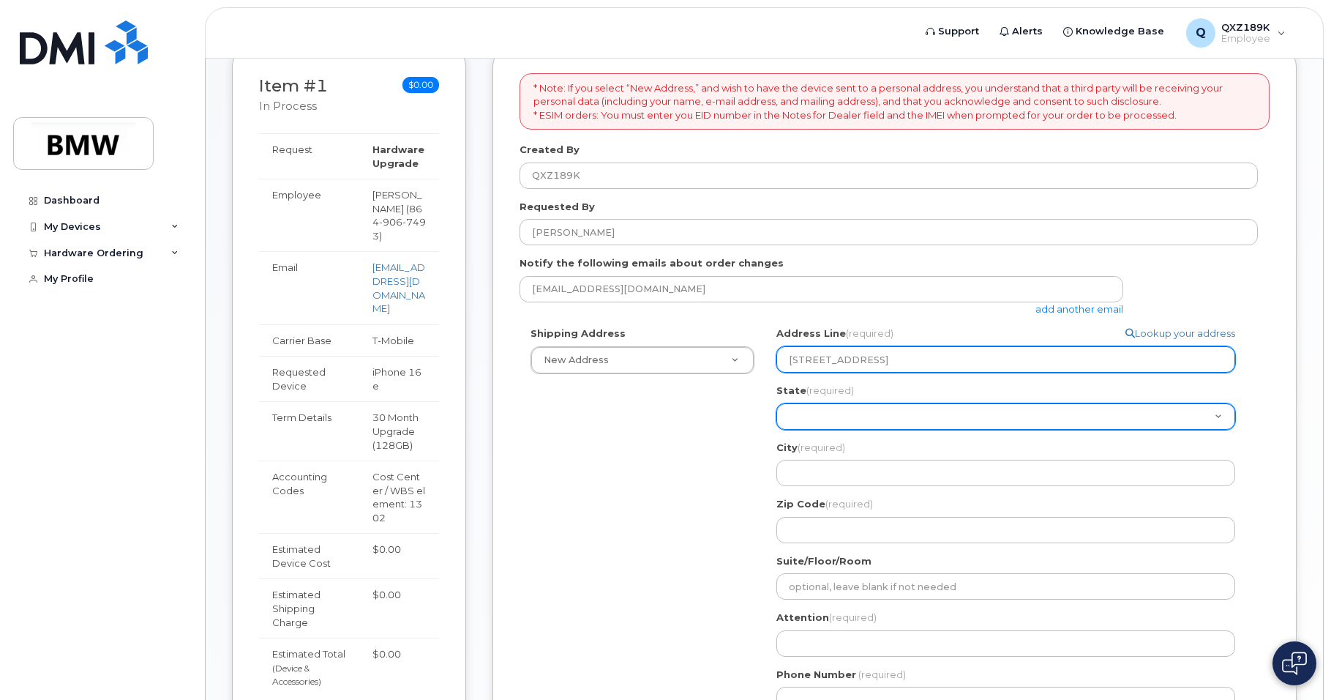
type input "5 Pacific St"
click at [872, 412] on select "Alabama Alaska American Samoa Arizona Arkansas California Colorado Connecticut …" at bounding box center [1005, 416] width 459 height 26
select select "SC"
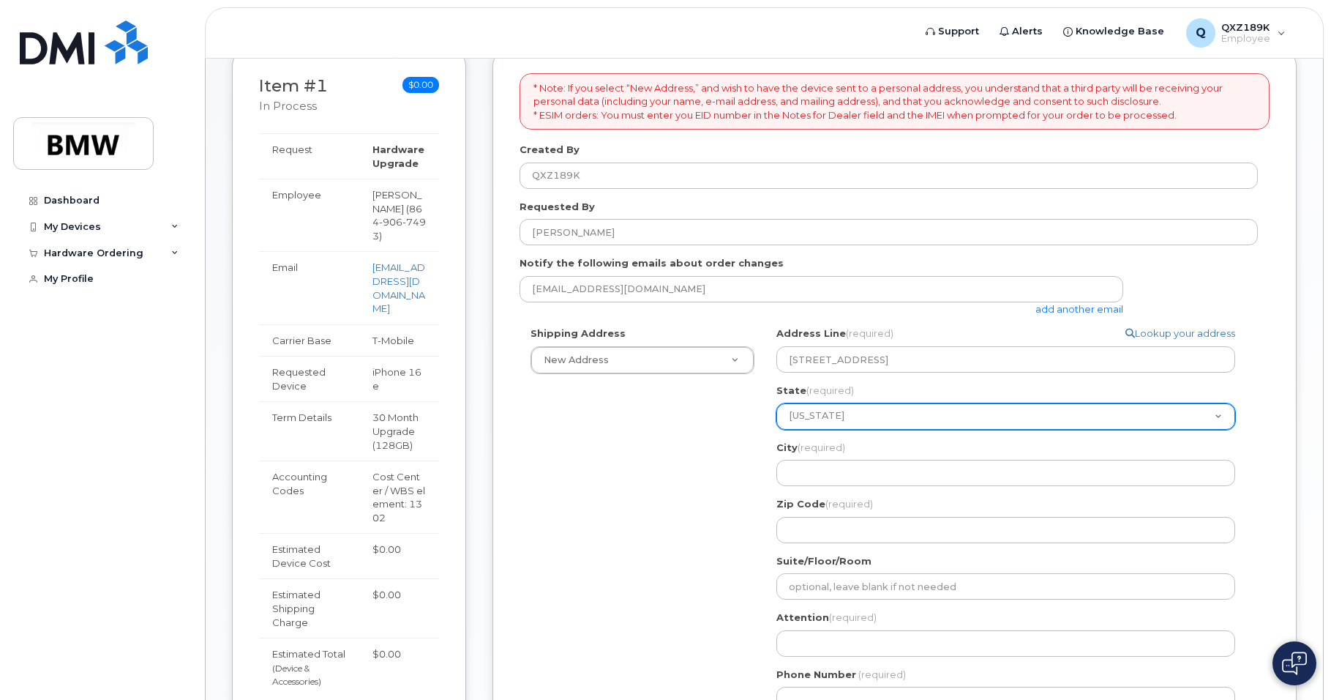
click at [776, 403] on select "Alabama Alaska American Samoa Arizona Arkansas California Colorado Connecticut …" at bounding box center [1005, 416] width 459 height 26
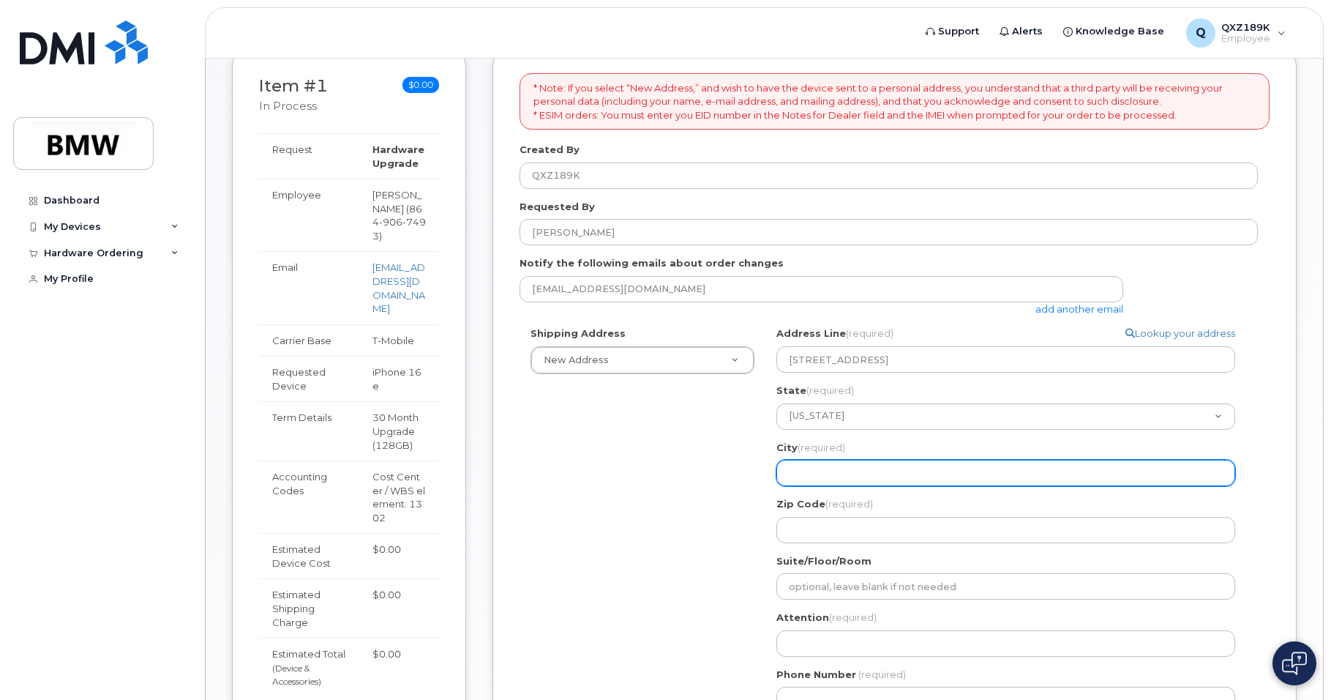
click at [883, 461] on input "City (required)" at bounding box center [1005, 473] width 459 height 26
select select
type input "L"
select select
type input "Ly"
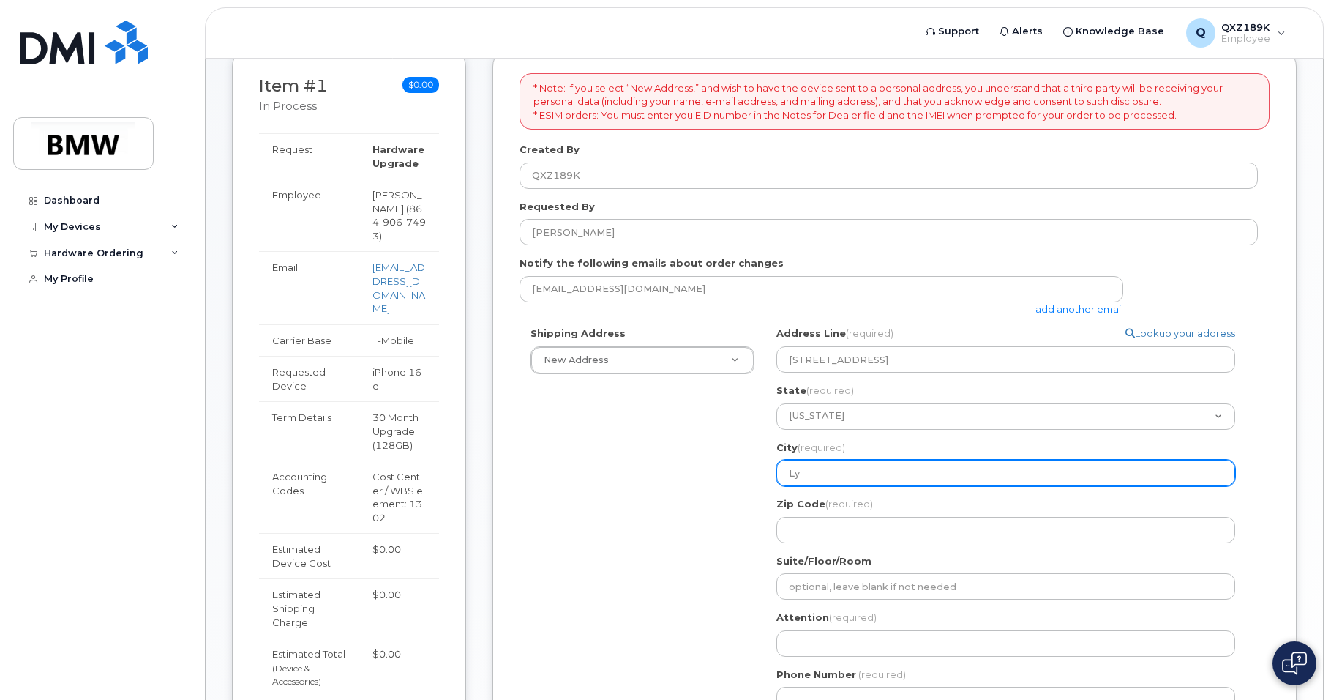
select select
type input "Lym"
select select
type input "Lyma"
select select
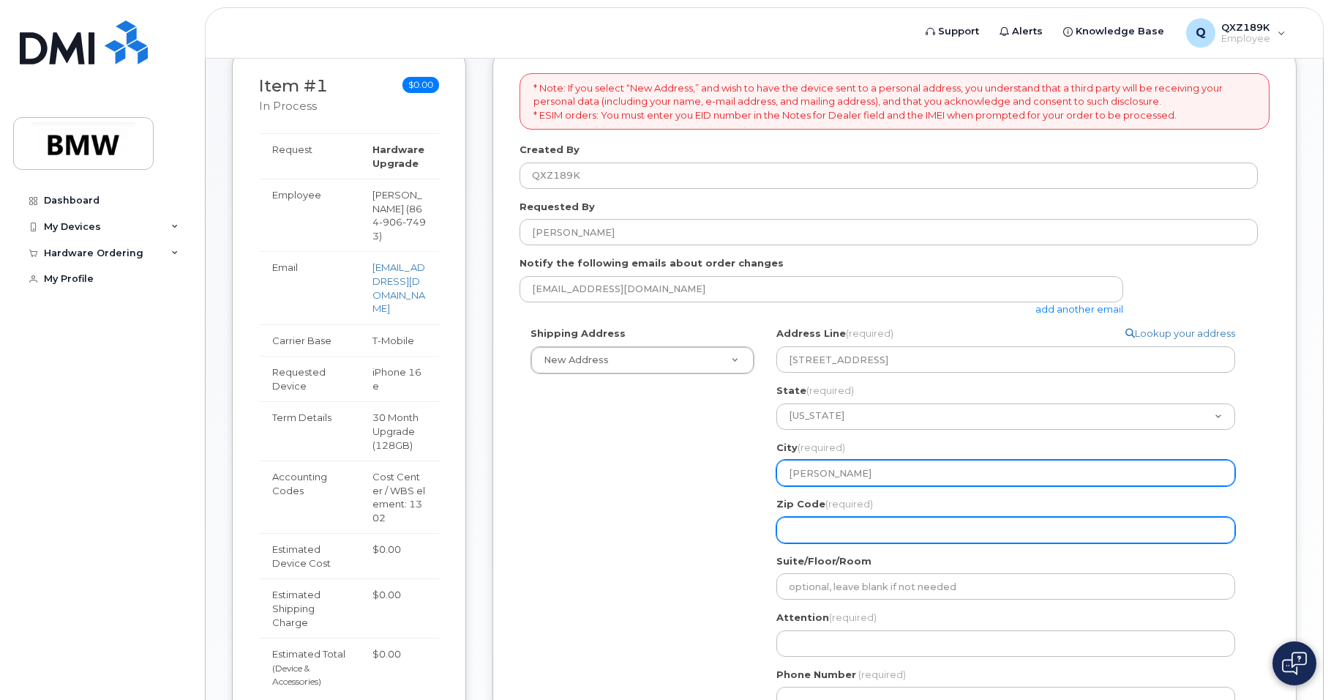
type input "Lyman"
click at [784, 538] on input "Zip Code (required)" at bounding box center [1005, 530] width 459 height 26
select select
type input "2"
select select
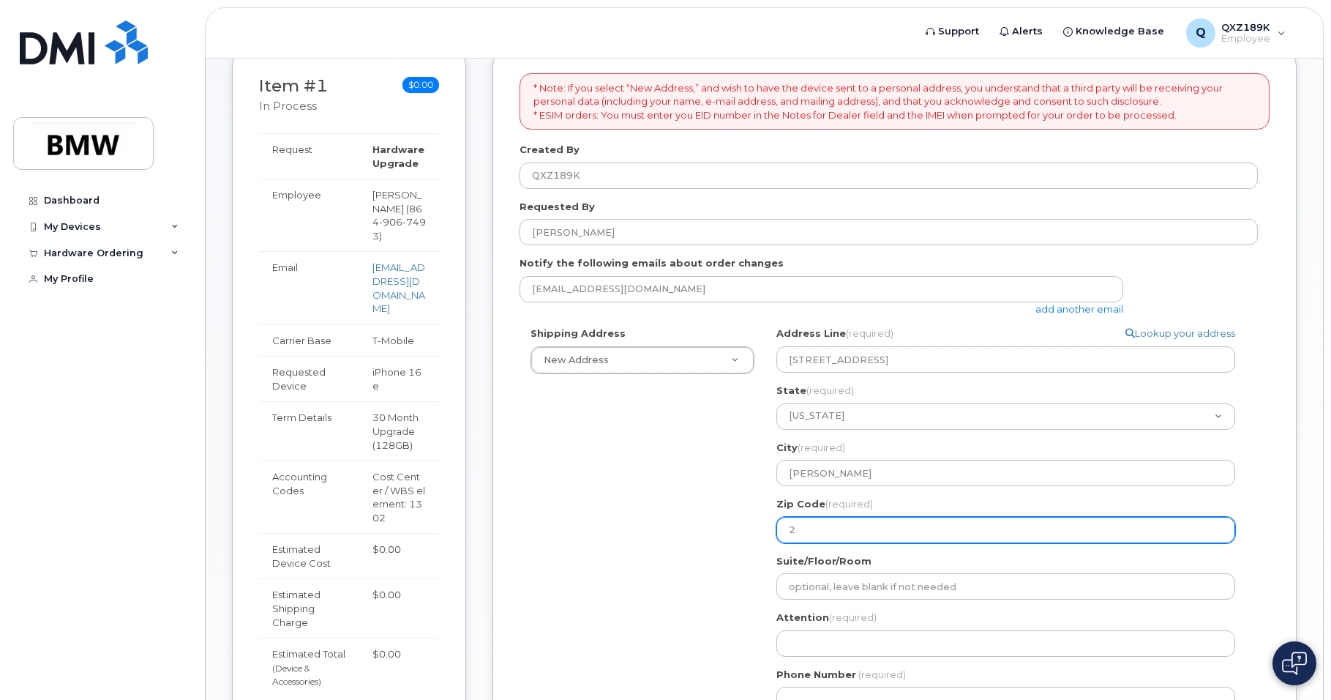
type input "29"
select select
type input "293"
select select
type input "2936"
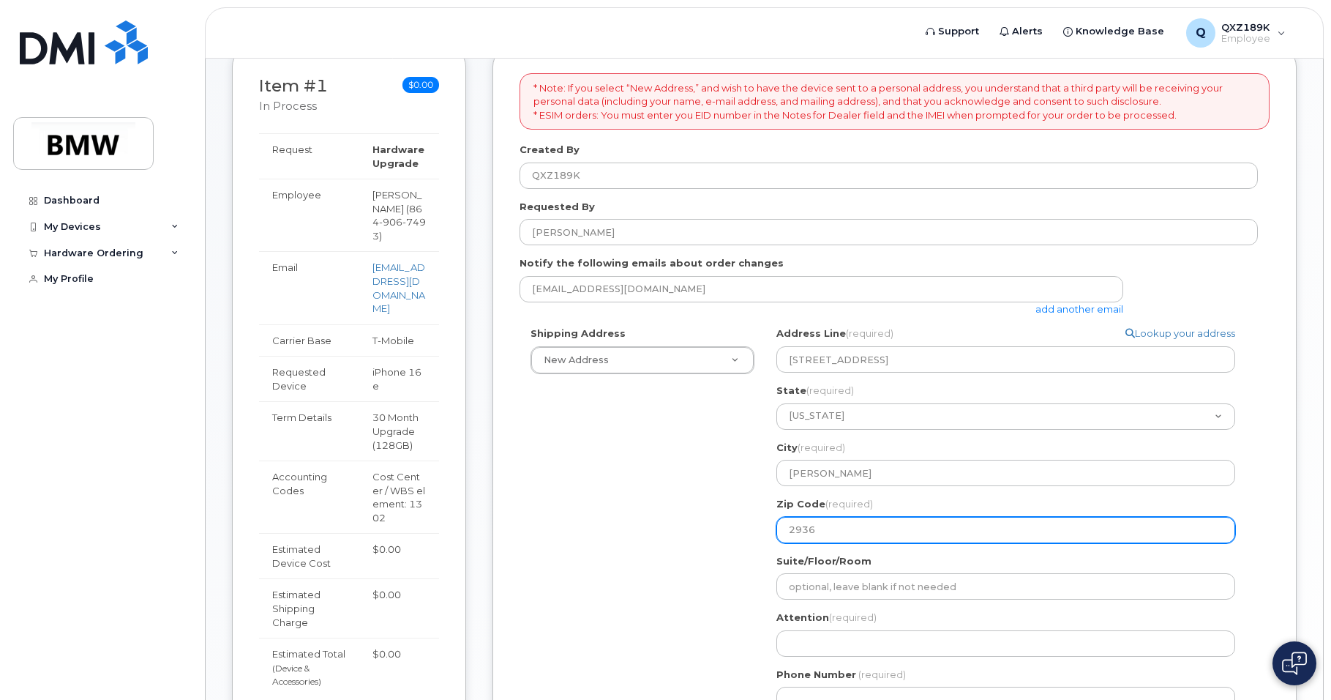
select select
type input "29365"
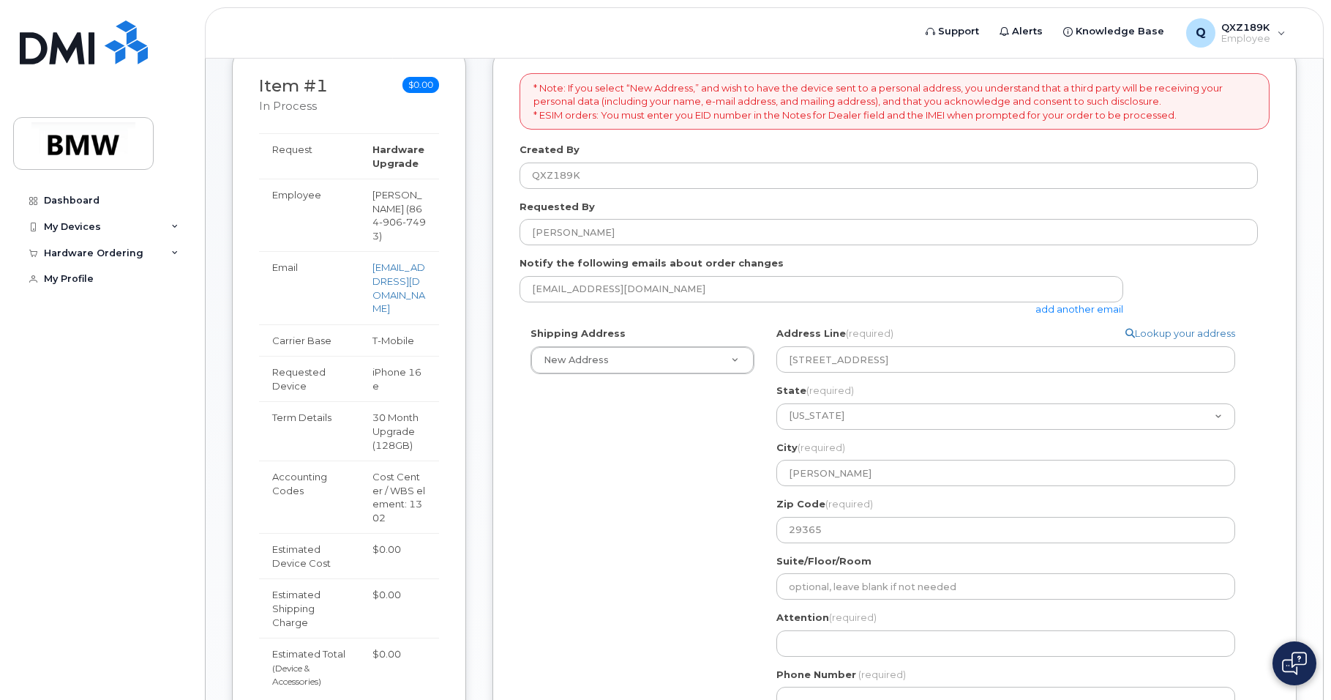
click at [762, 548] on div "Shipping Address New Address New Address BMW MC Plant BMW North America Financi…" at bounding box center [889, 524] width 738 height 397
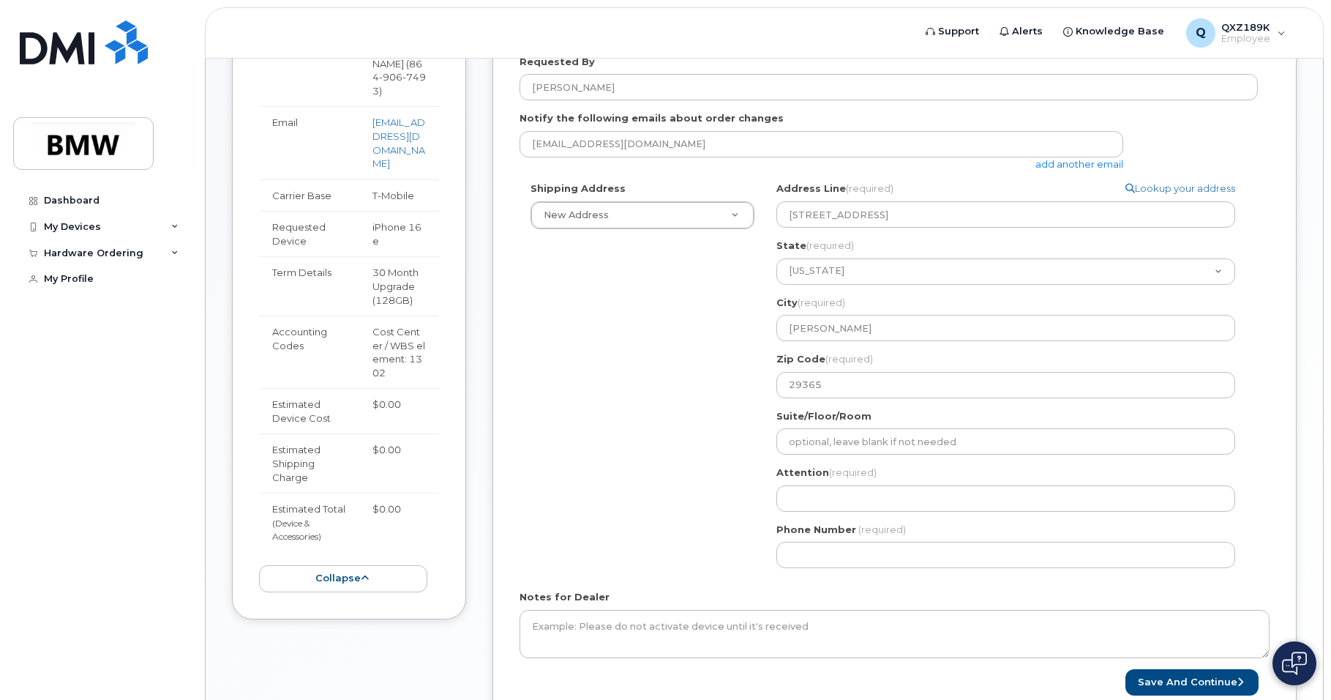
scroll to position [366, 0]
click at [883, 479] on div "Attention (required)" at bounding box center [1011, 487] width 471 height 46
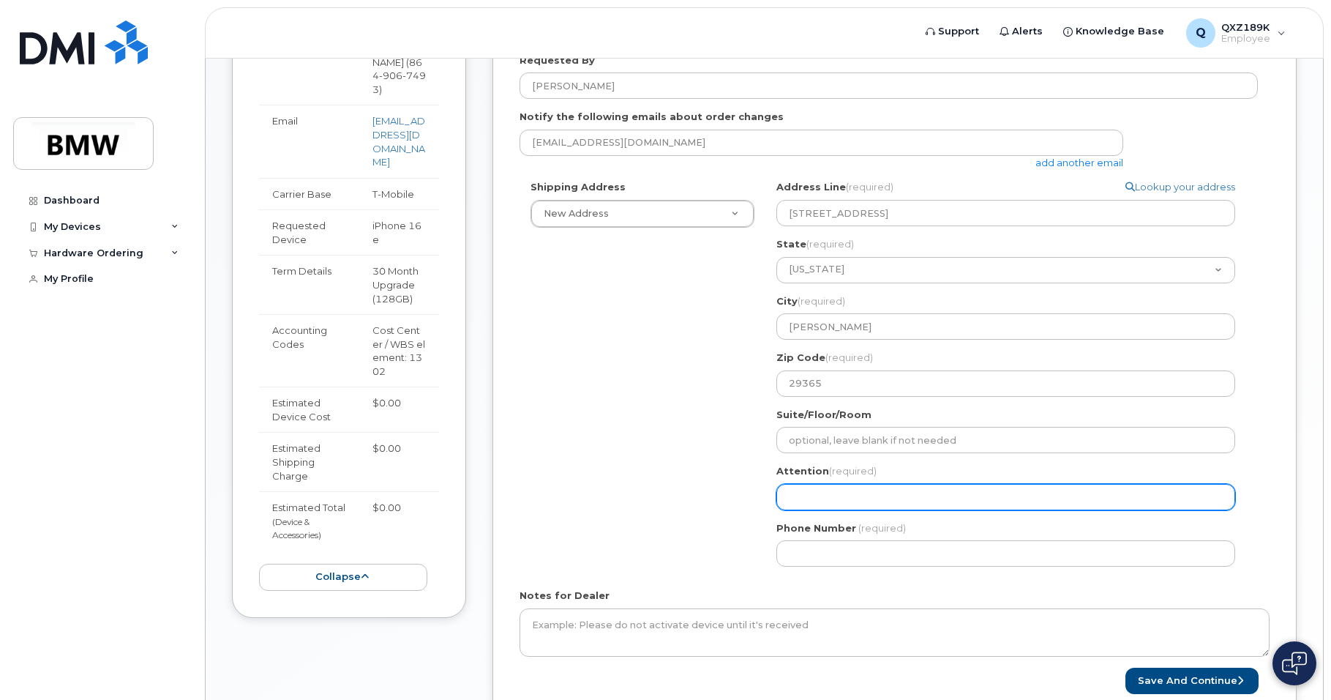
click at [879, 491] on input "Attention (required)" at bounding box center [1005, 497] width 459 height 26
select select
type input "A"
select select
type input "Al"
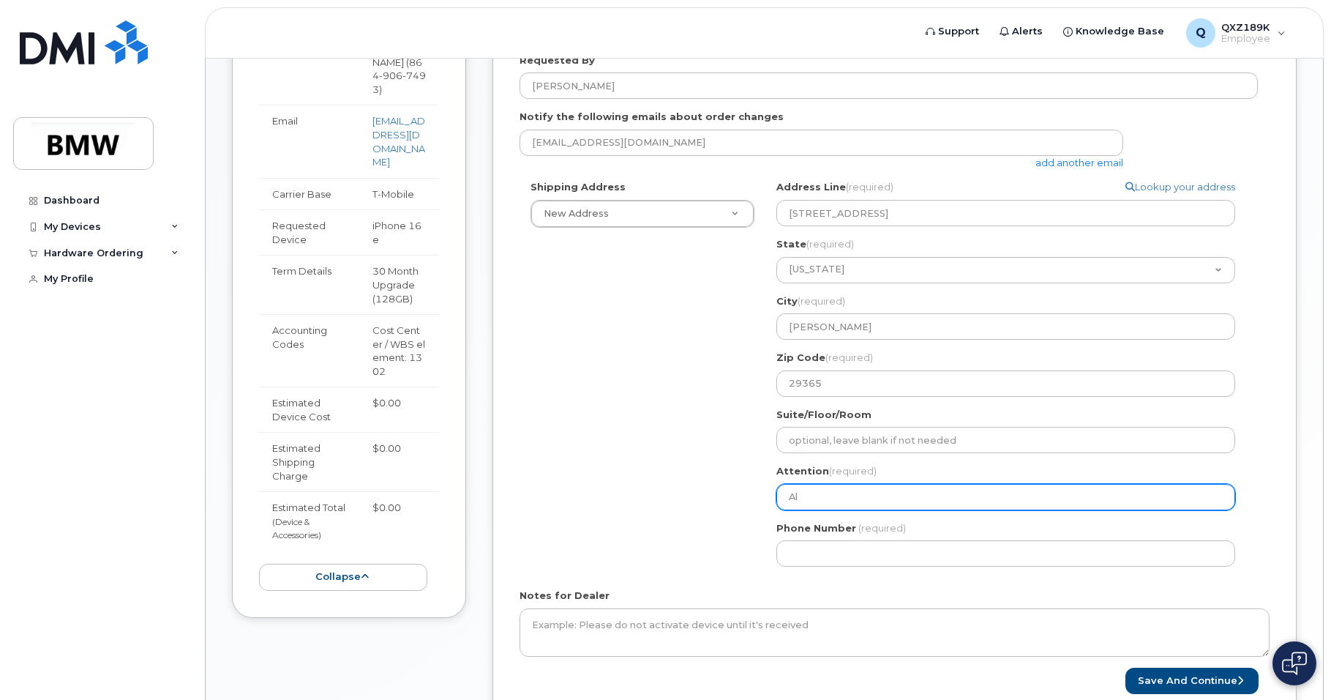
select select
type input "Aly"
select select
type input "Alyv"
select select
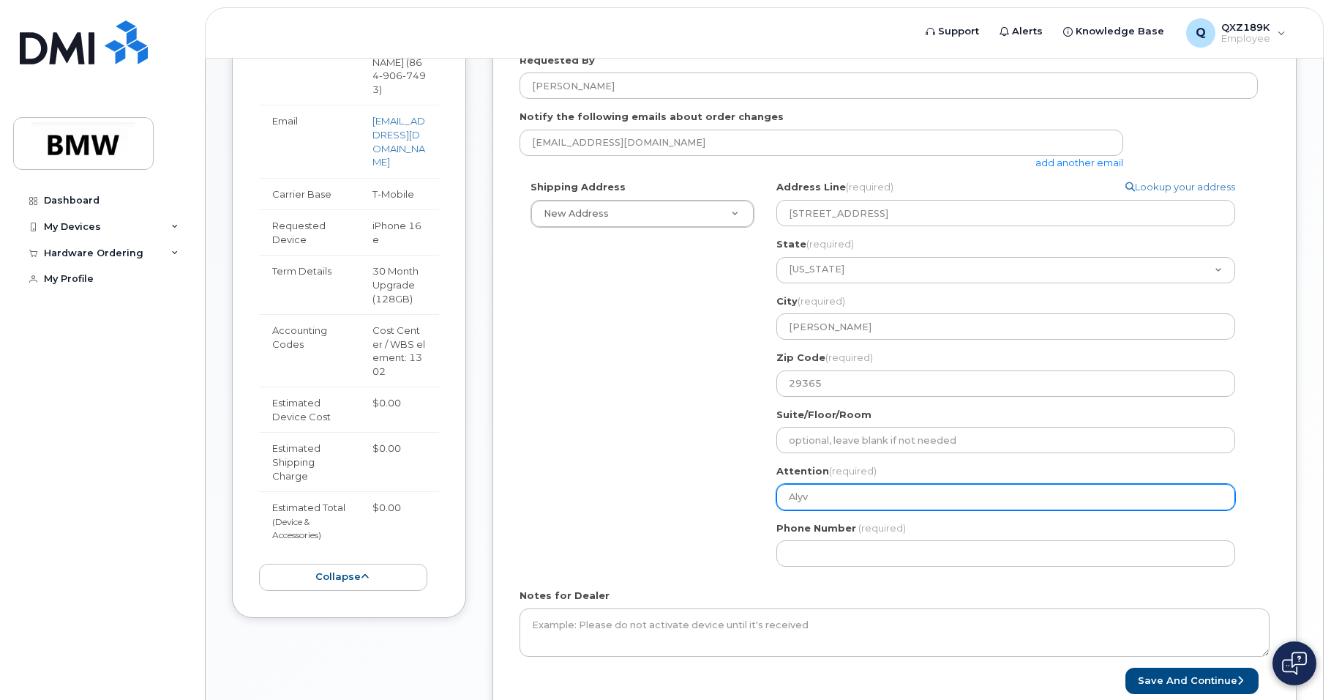
type input "Alyvi"
select select
type input "Alyvia"
select select
type input "Alyvia K"
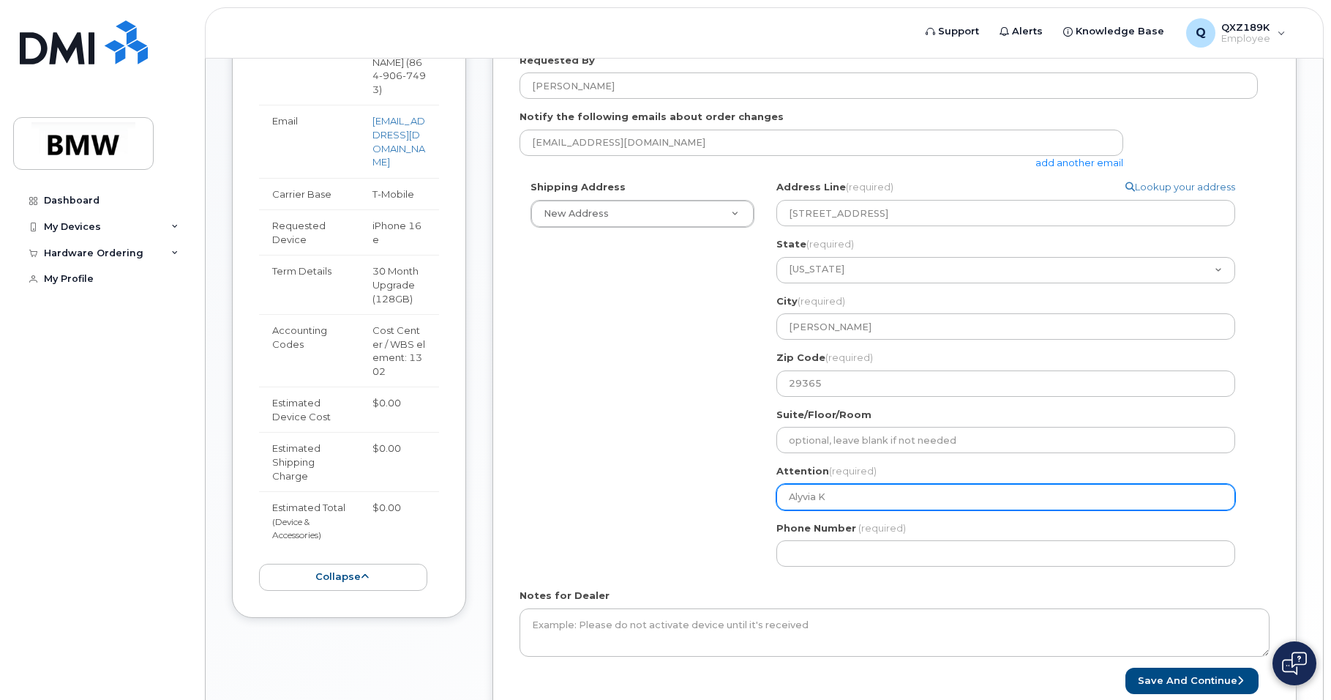
select select
type input "Alyvia Ko"
select select
type input "Alyvia Kon"
select select
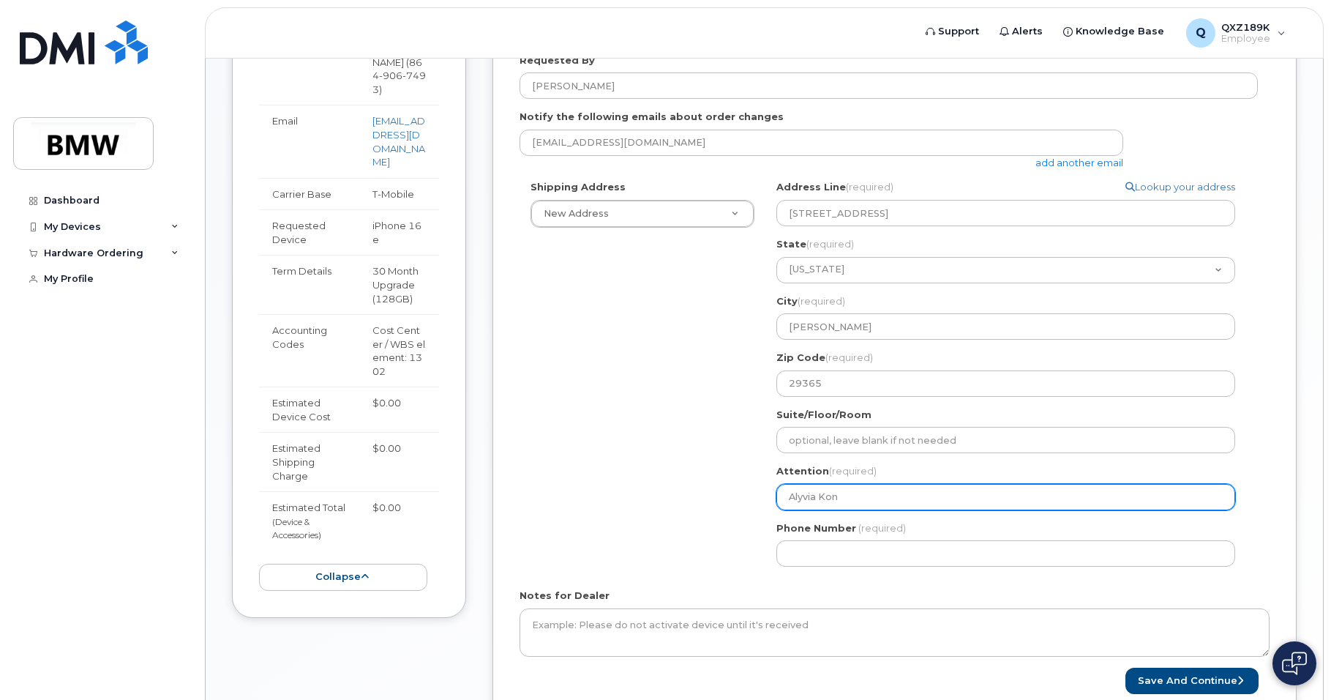
type input "Alyvia Kont"
select select
type input "Alyvia Kontr"
select select
type input "Alyvia Kontra"
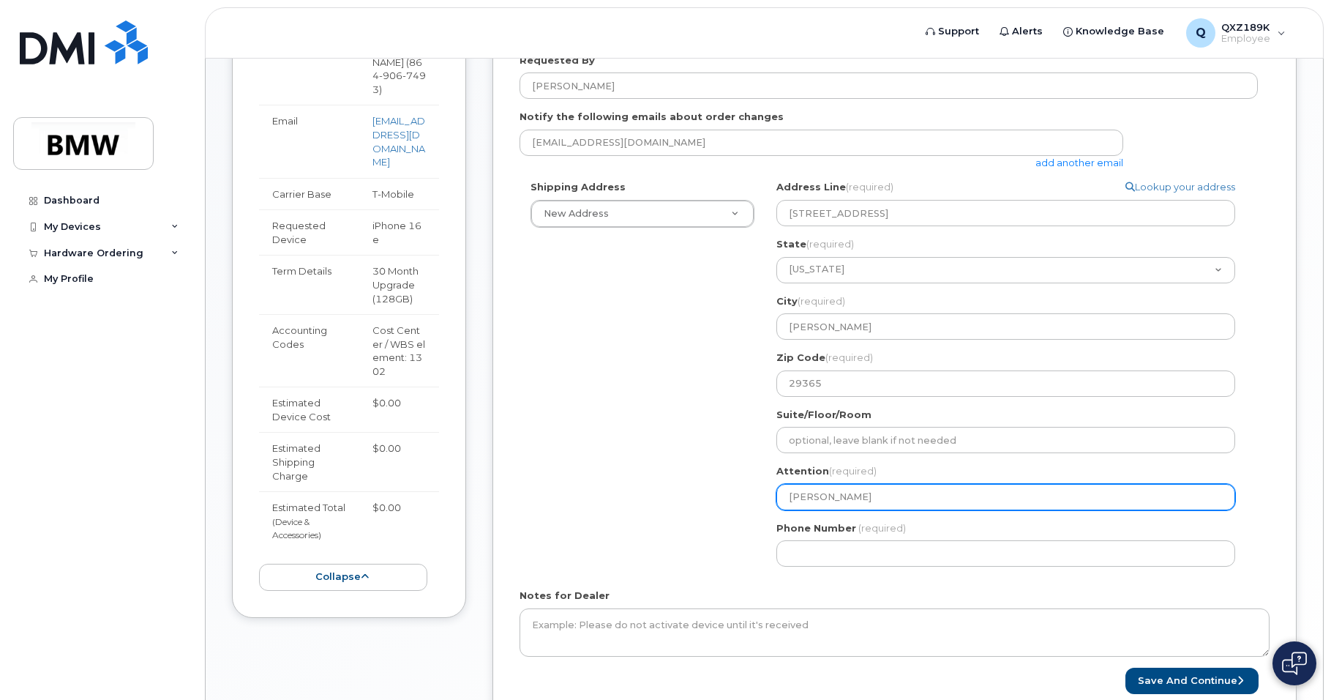
select select
type input "[PERSON_NAME]"
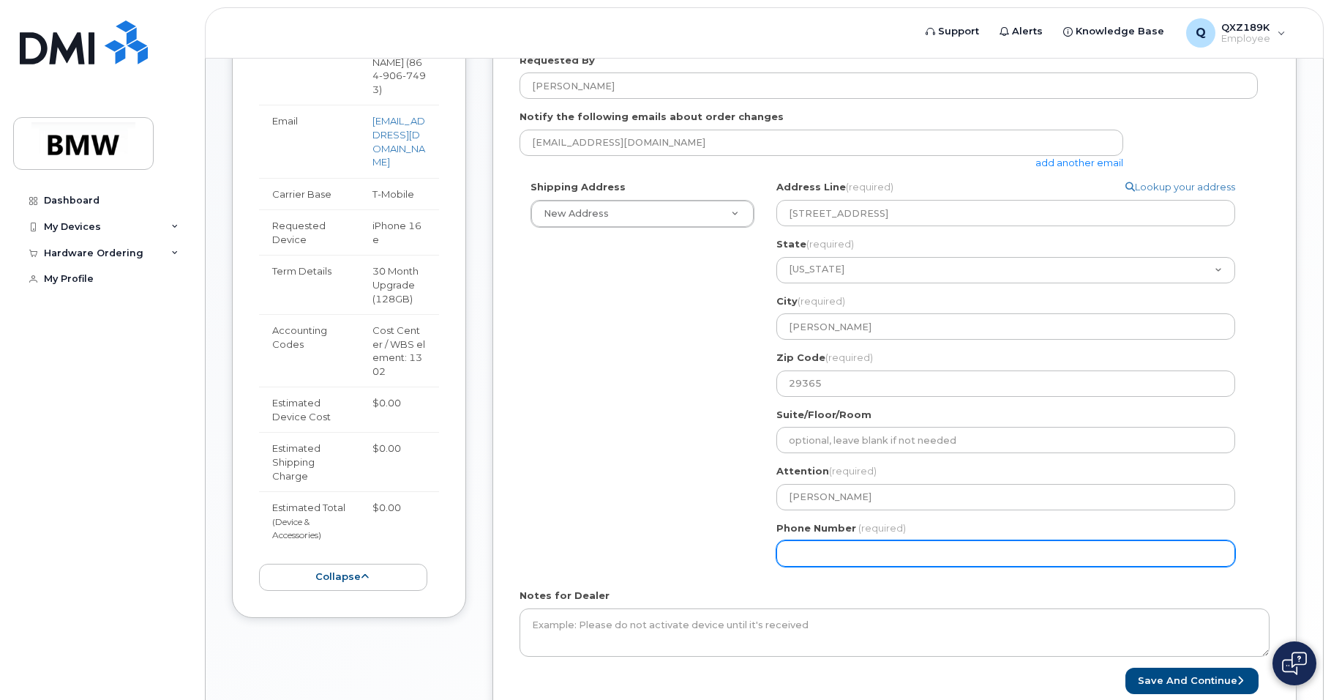
click at [875, 553] on input "Phone Number" at bounding box center [1005, 553] width 459 height 26
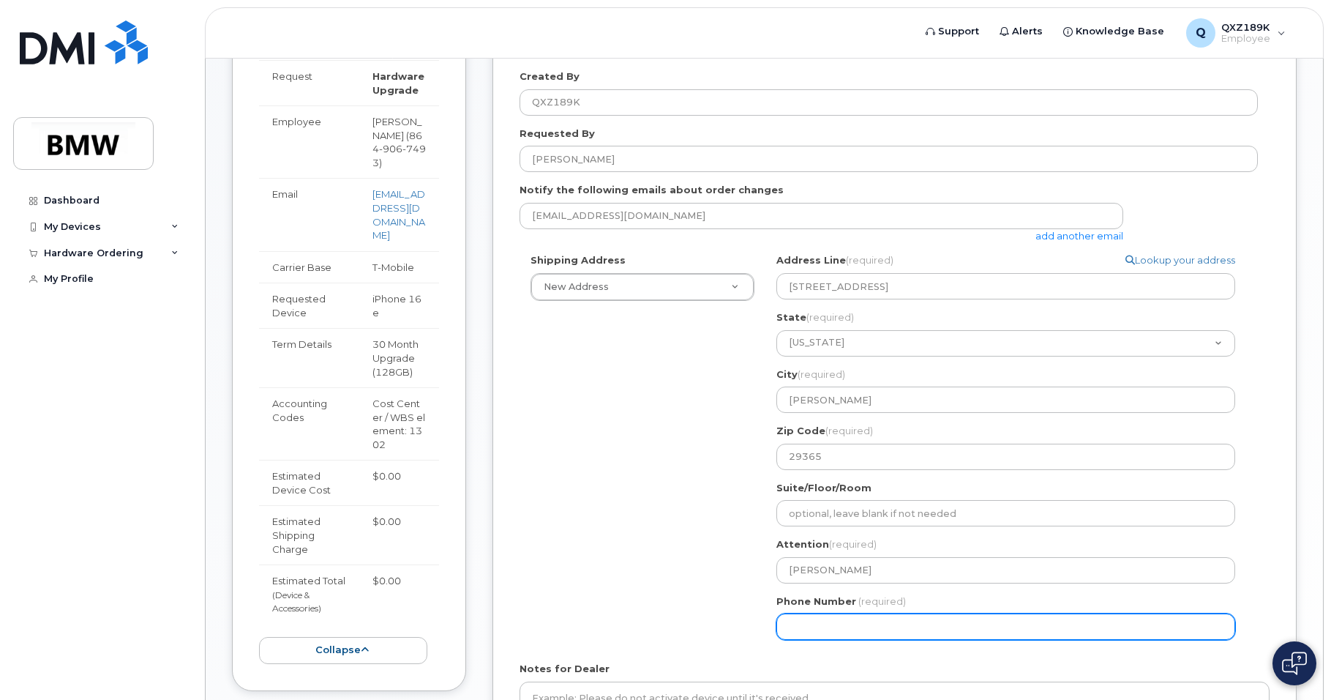
click at [888, 623] on input "Phone Number" at bounding box center [1005, 626] width 459 height 26
type input "864906749"
select select
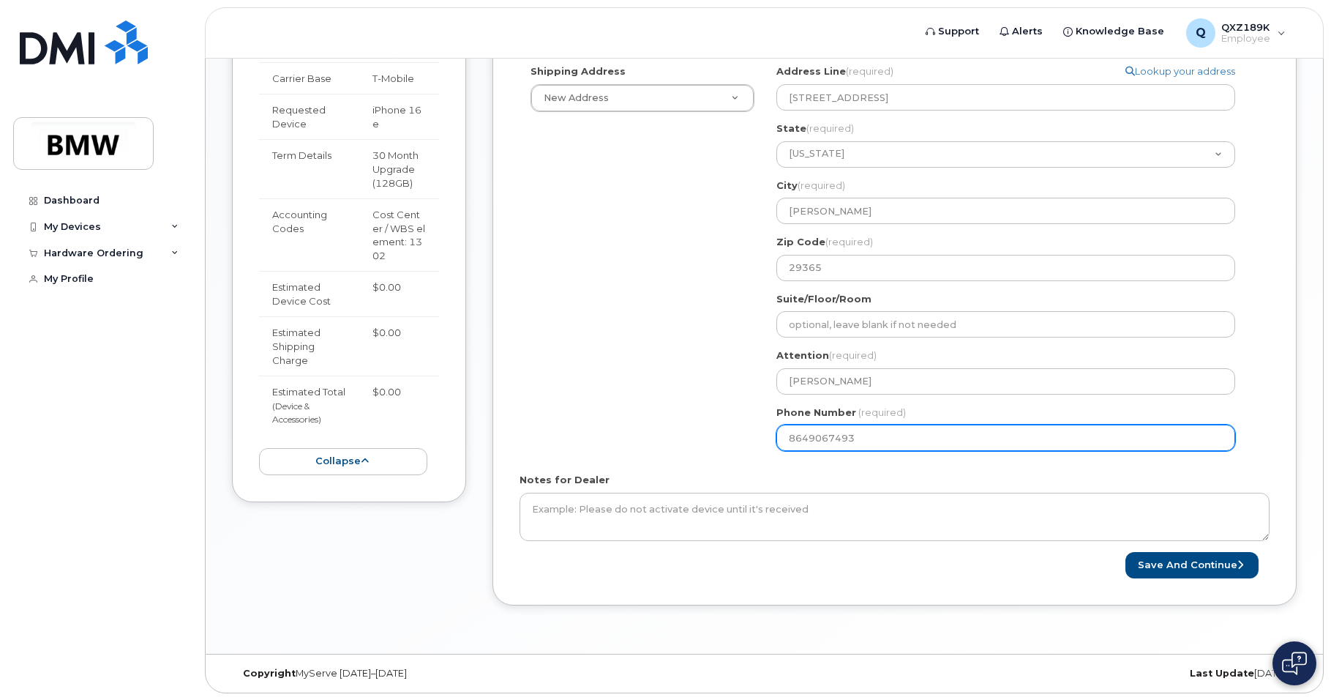
scroll to position [482, 0]
type input "8649067493"
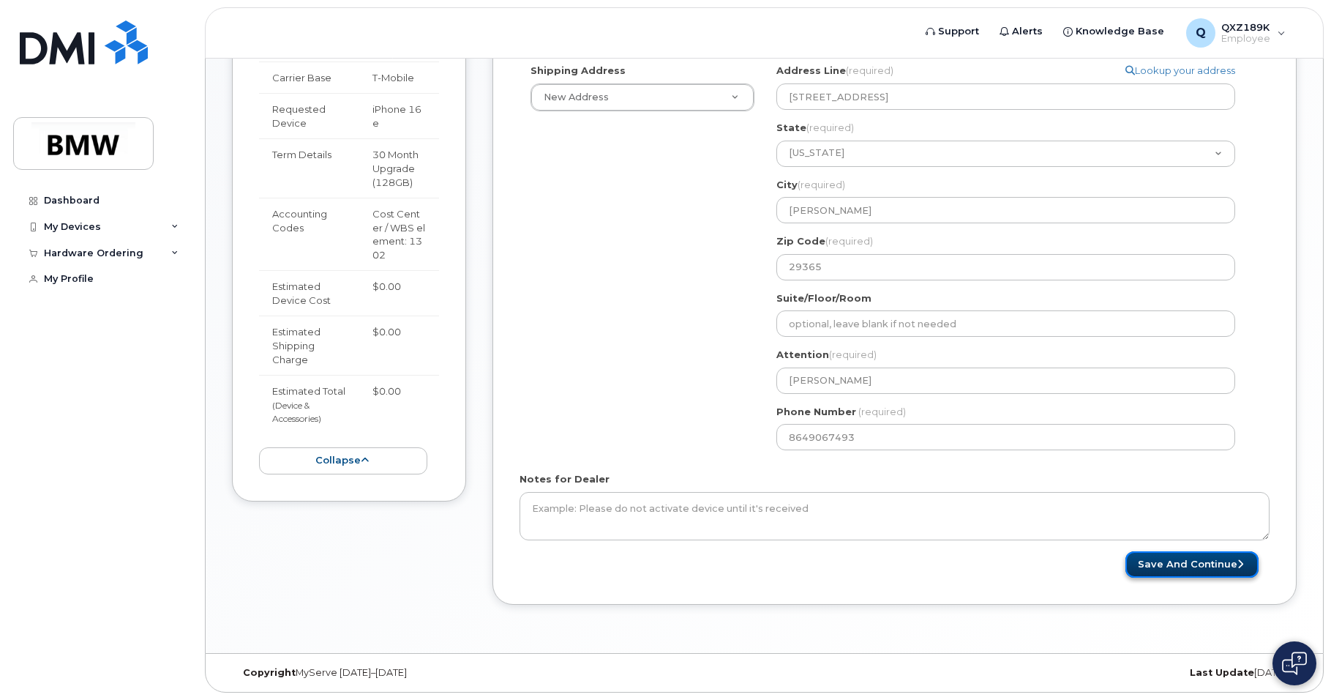
click at [1186, 555] on button "Save and Continue" at bounding box center [1191, 564] width 133 height 27
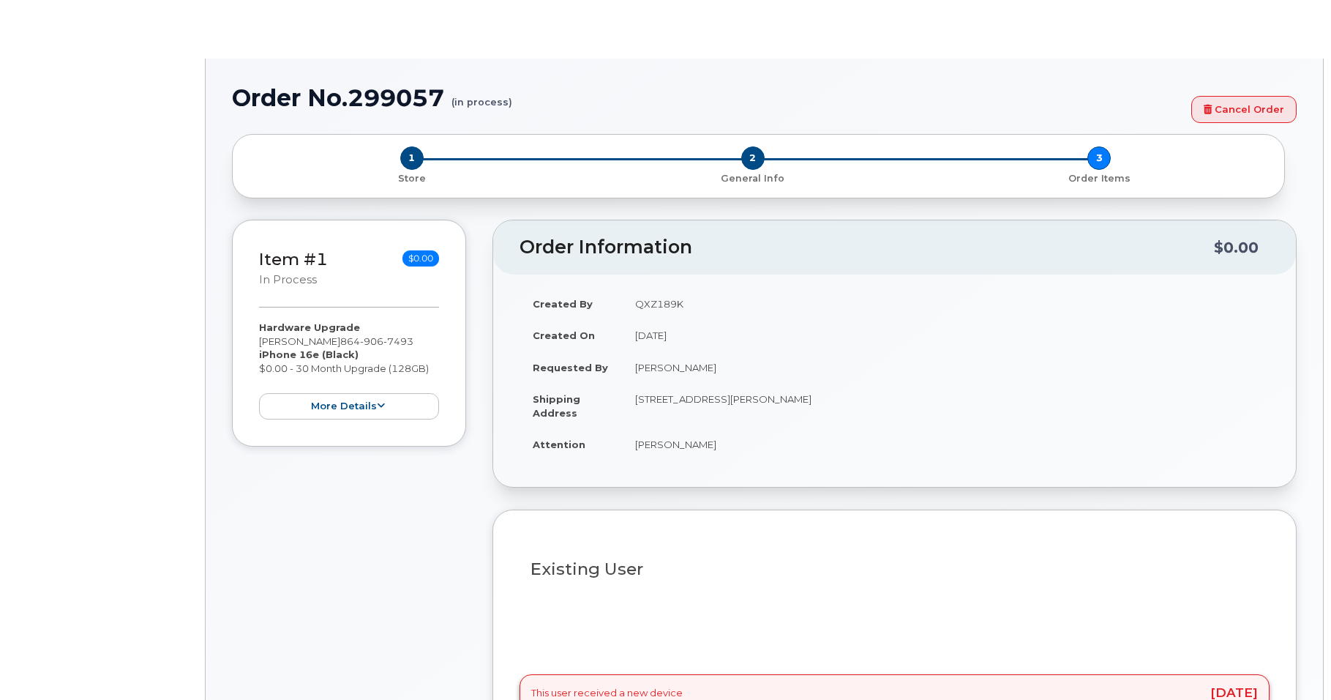
type input "1905061"
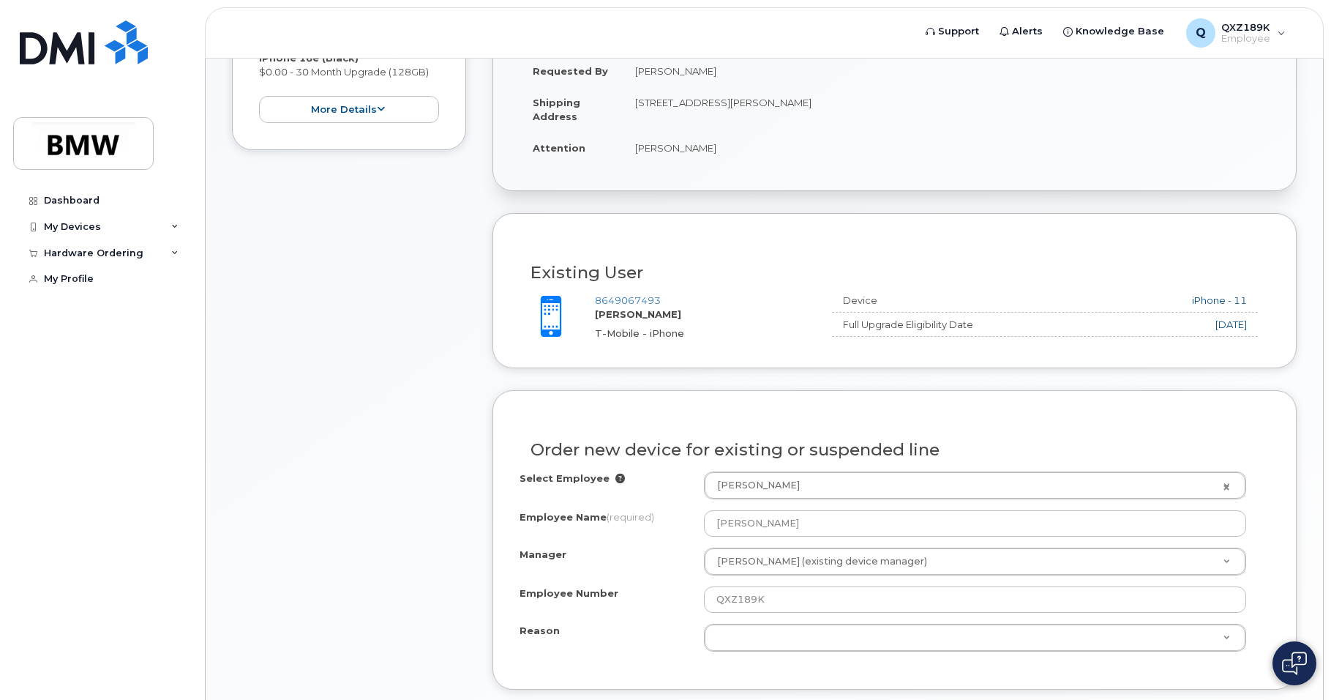
scroll to position [366, 0]
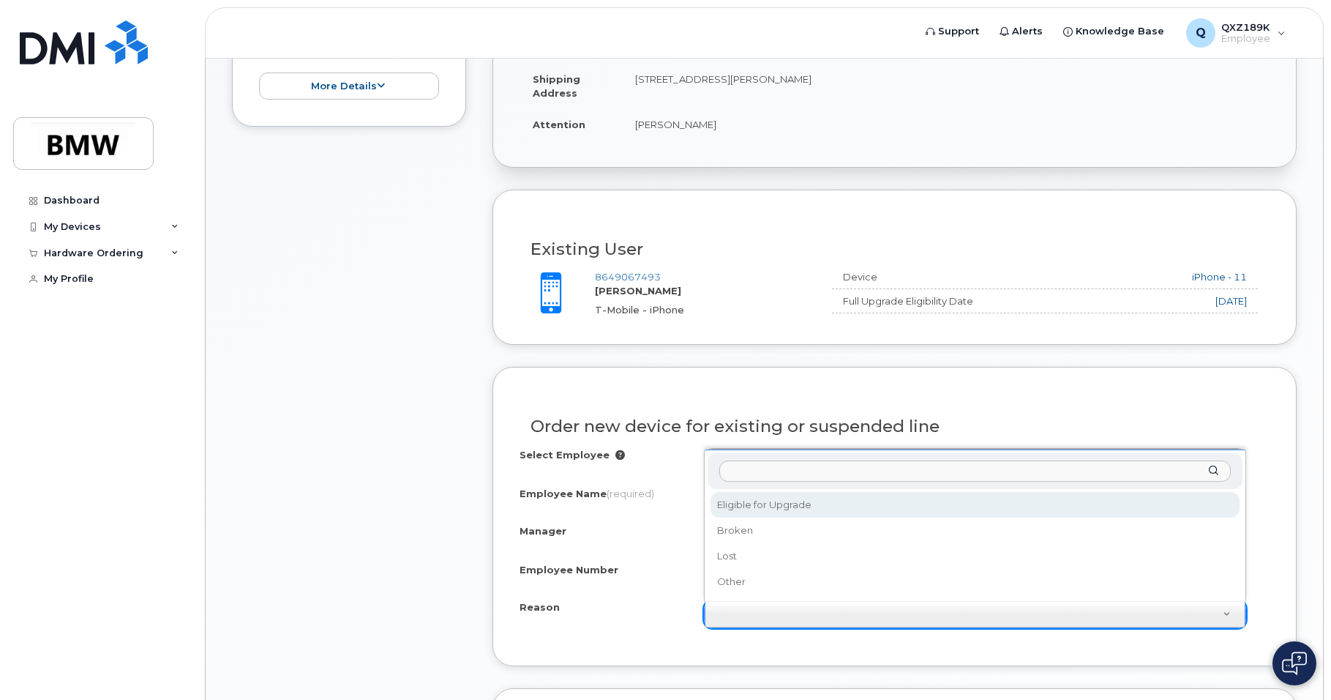
select select "eligible_for_upgrade"
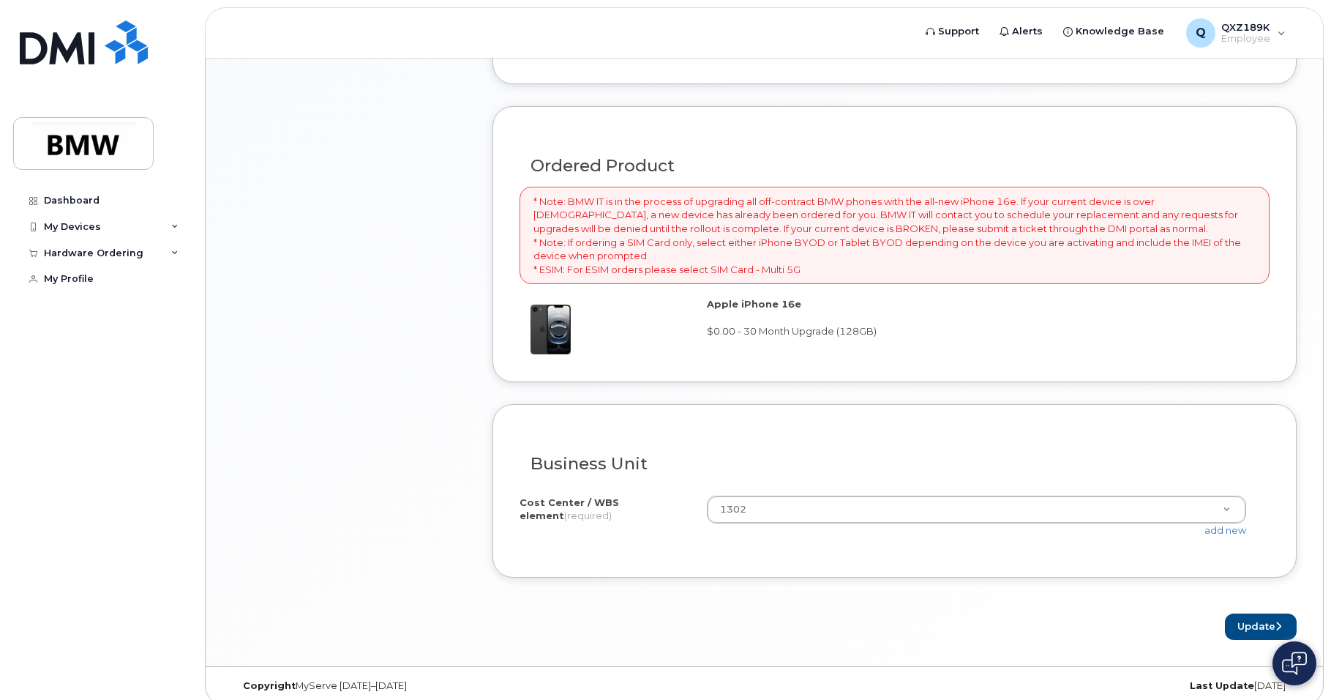
scroll to position [961, 0]
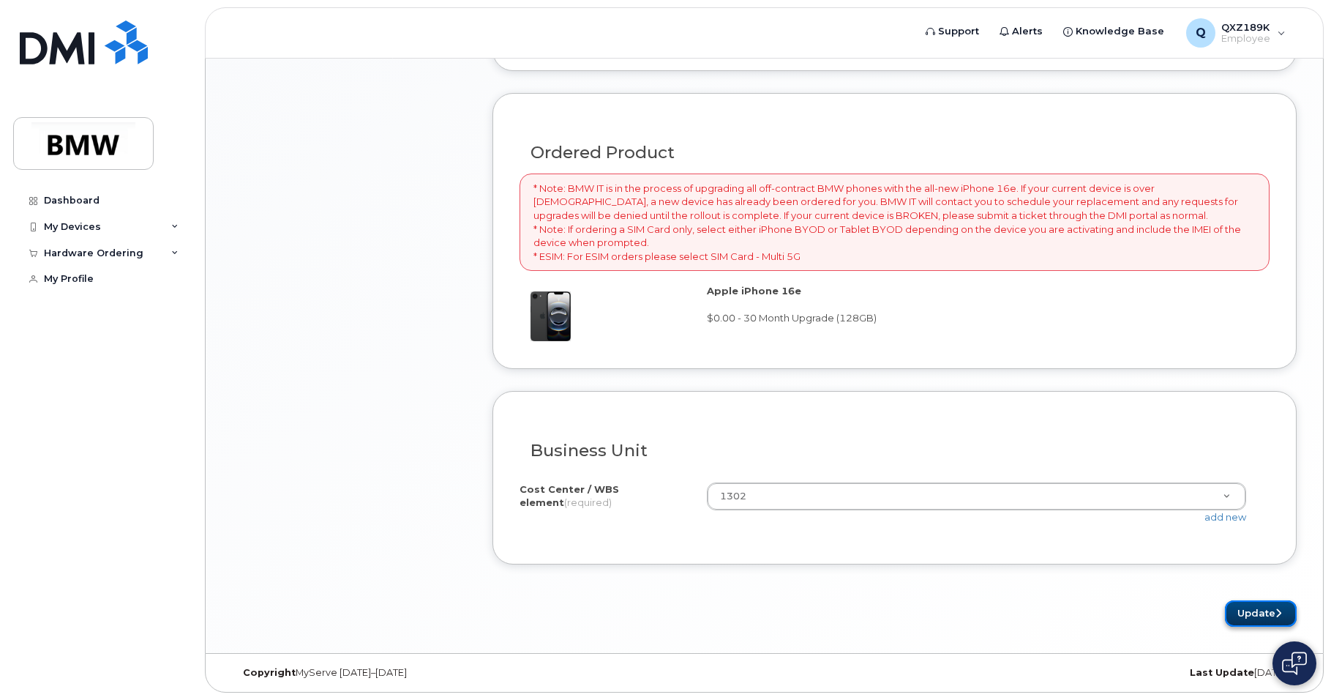
click at [1267, 611] on button "Update" at bounding box center [1261, 613] width 72 height 27
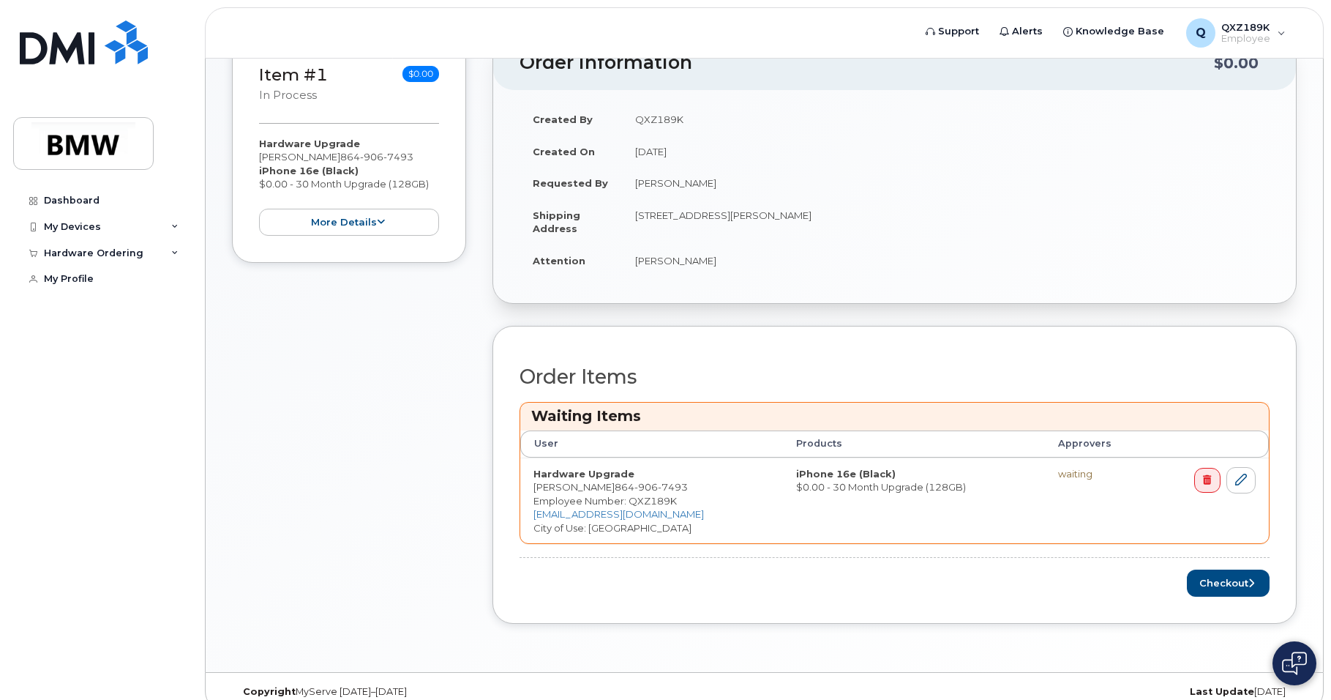
scroll to position [312, 0]
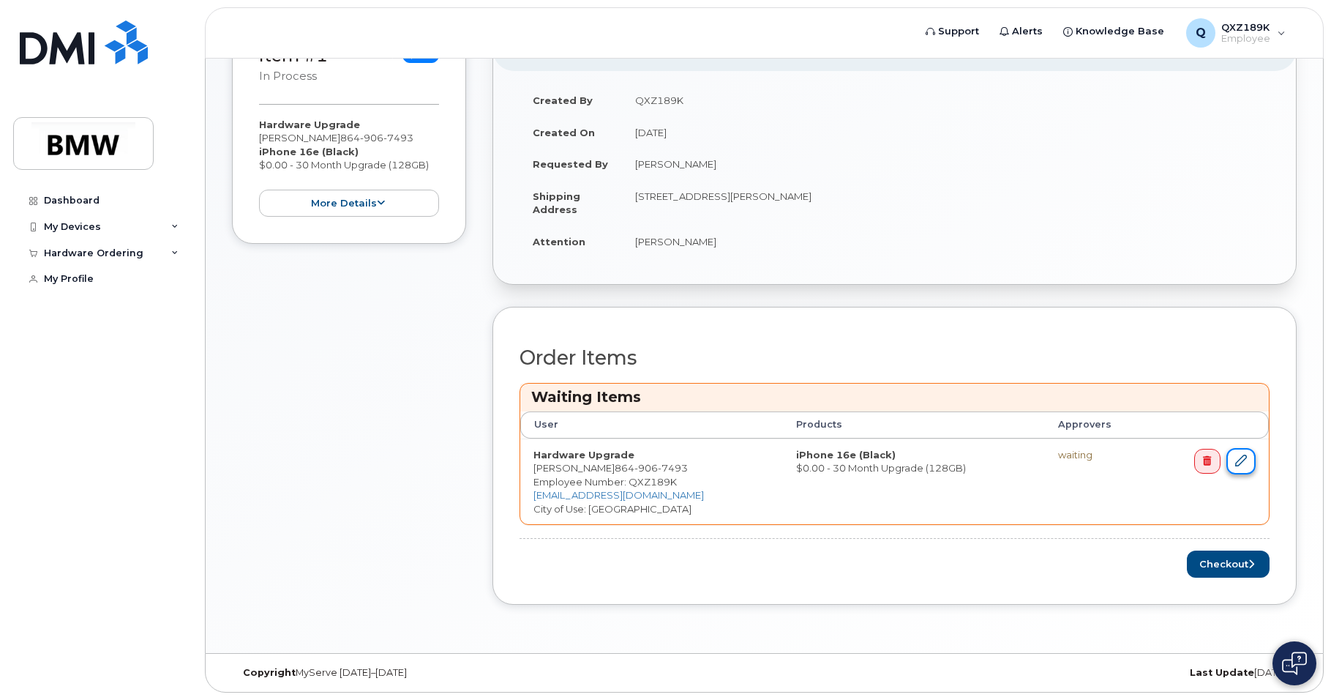
click at [1246, 455] on icon at bounding box center [1241, 460] width 12 height 12
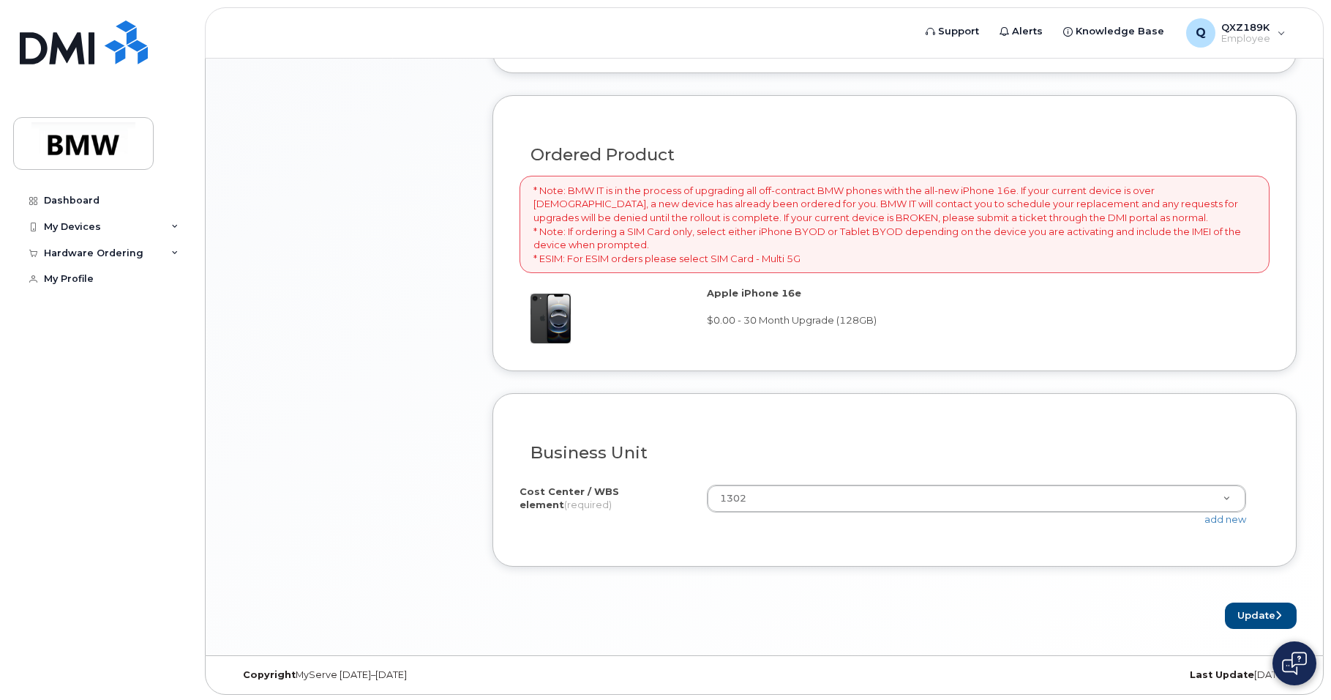
scroll to position [961, 0]
click at [1266, 618] on button "Update" at bounding box center [1261, 613] width 72 height 27
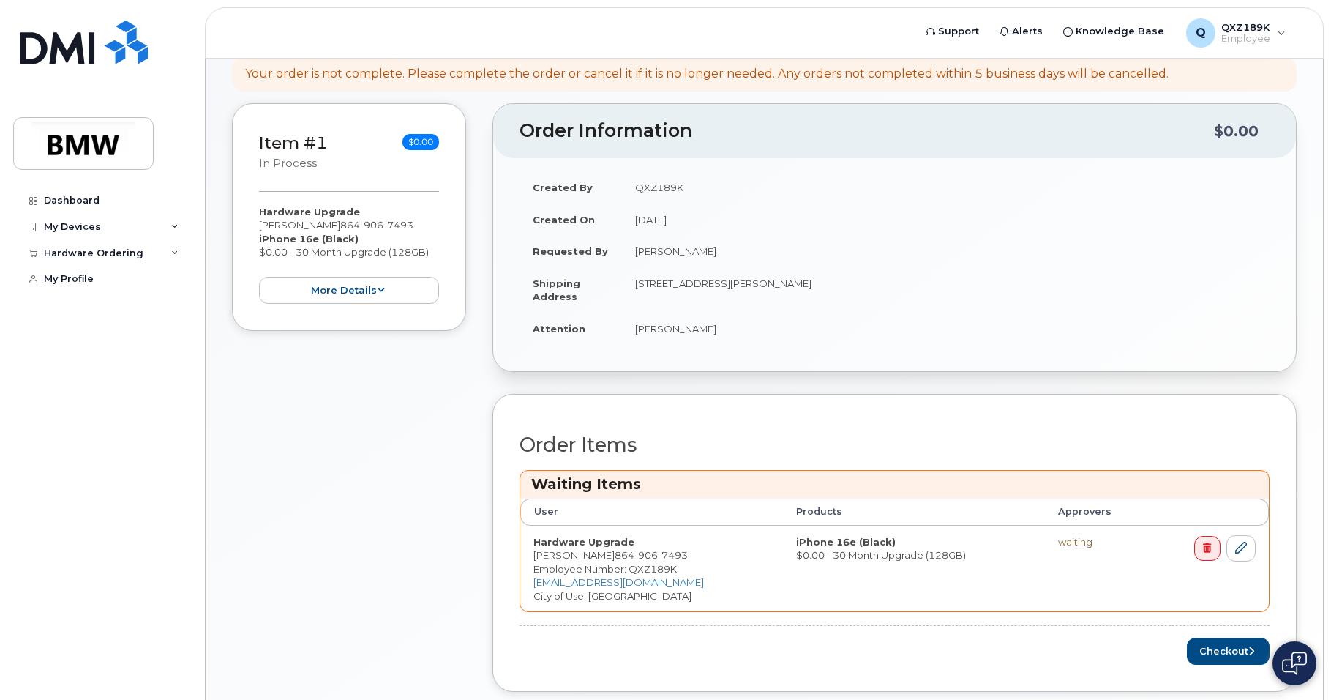
scroll to position [312, 0]
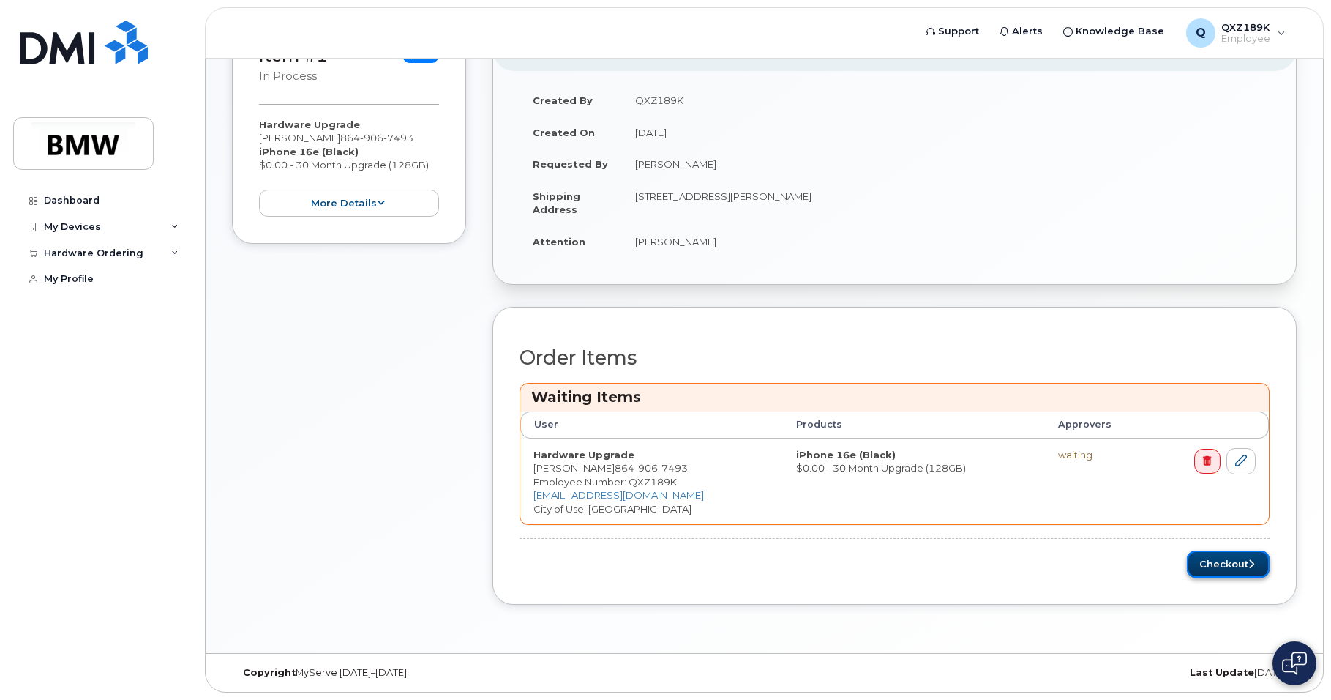
click at [1203, 563] on button "Checkout" at bounding box center [1228, 563] width 83 height 27
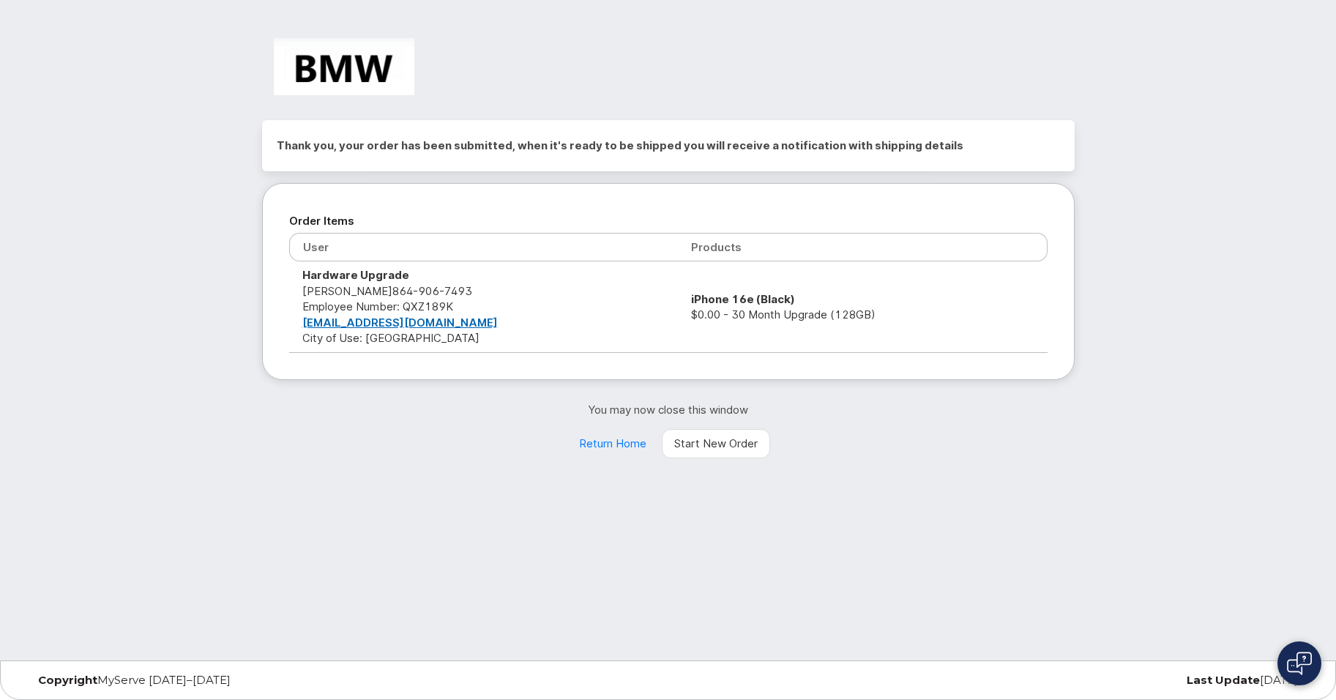
click at [884, 589] on div "Thank you, your order has been submitted, when it's ready to be shipped you wil…" at bounding box center [668, 330] width 1336 height 660
click at [233, 449] on div "Thank you, your order has been submitted, when it's ready to be shipped you wil…" at bounding box center [668, 330] width 1336 height 660
click at [488, 156] on h2 "Thank you, your order has been submitted, when it's ready to be shipped you wil…" at bounding box center [668, 146] width 783 height 22
drag, startPoint x: 488, startPoint y: 156, endPoint x: 627, endPoint y: 142, distance: 139.7
click at [627, 142] on h2 "Thank you, your order has been submitted, when it's ready to be shipped you wil…" at bounding box center [668, 146] width 783 height 22
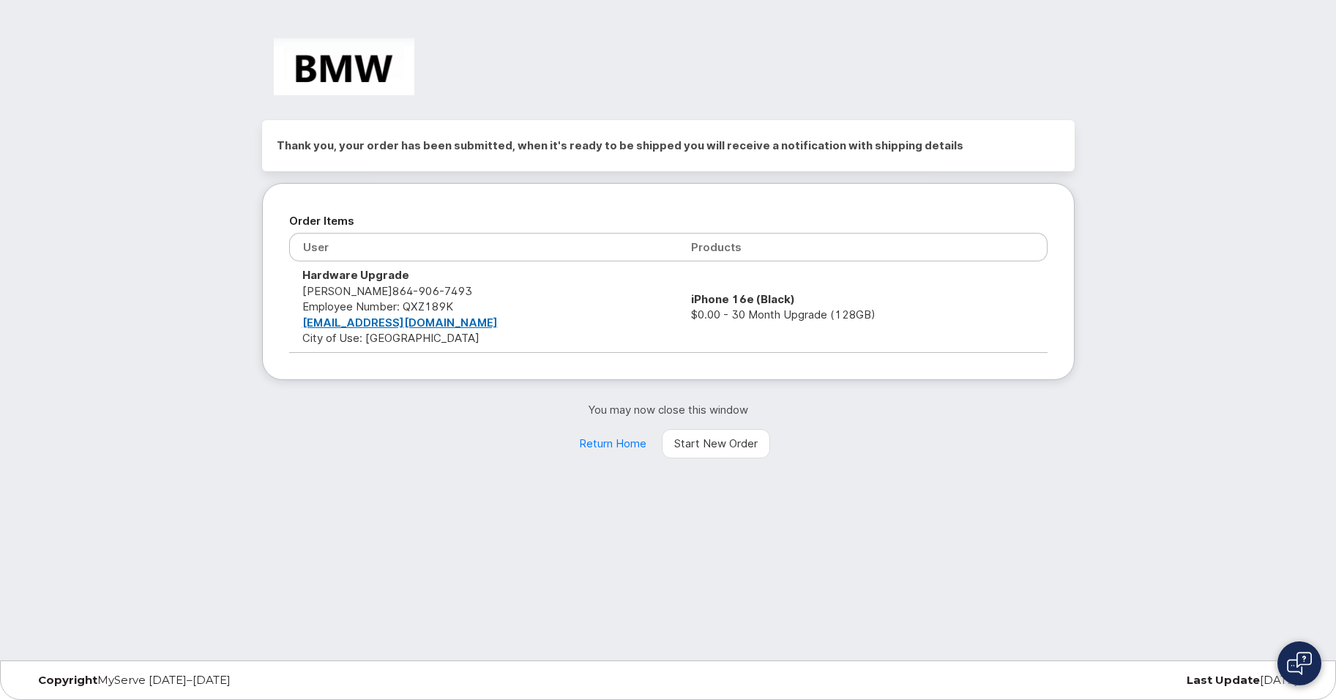
drag, startPoint x: 627, startPoint y: 142, endPoint x: 987, endPoint y: 140, distance: 360.0
click at [981, 140] on h2 "Thank you, your order has been submitted, when it's ready to be shipped you wil…" at bounding box center [668, 146] width 783 height 22
click at [1035, 143] on h2 "Thank you, your order has been submitted, when it's ready to be shipped you wil…" at bounding box center [668, 146] width 783 height 22
click at [345, 70] on img at bounding box center [344, 66] width 141 height 57
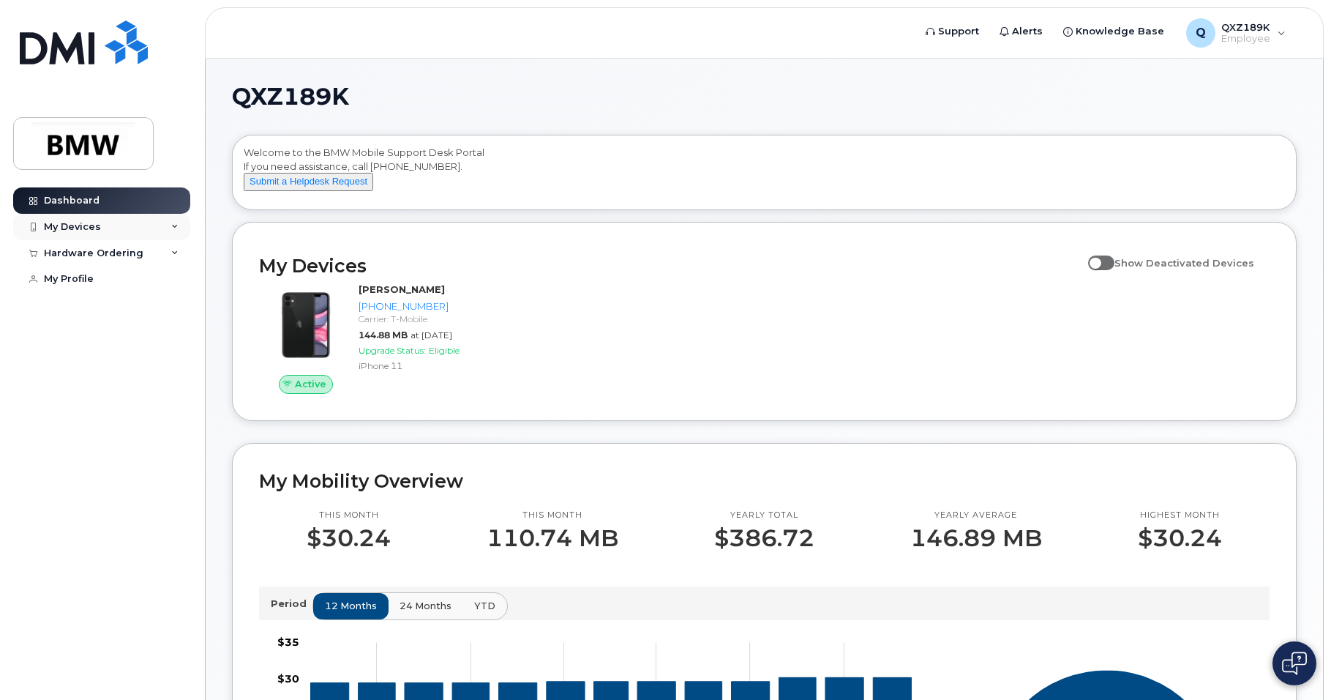
click at [121, 231] on div "My Devices" at bounding box center [101, 227] width 177 height 26
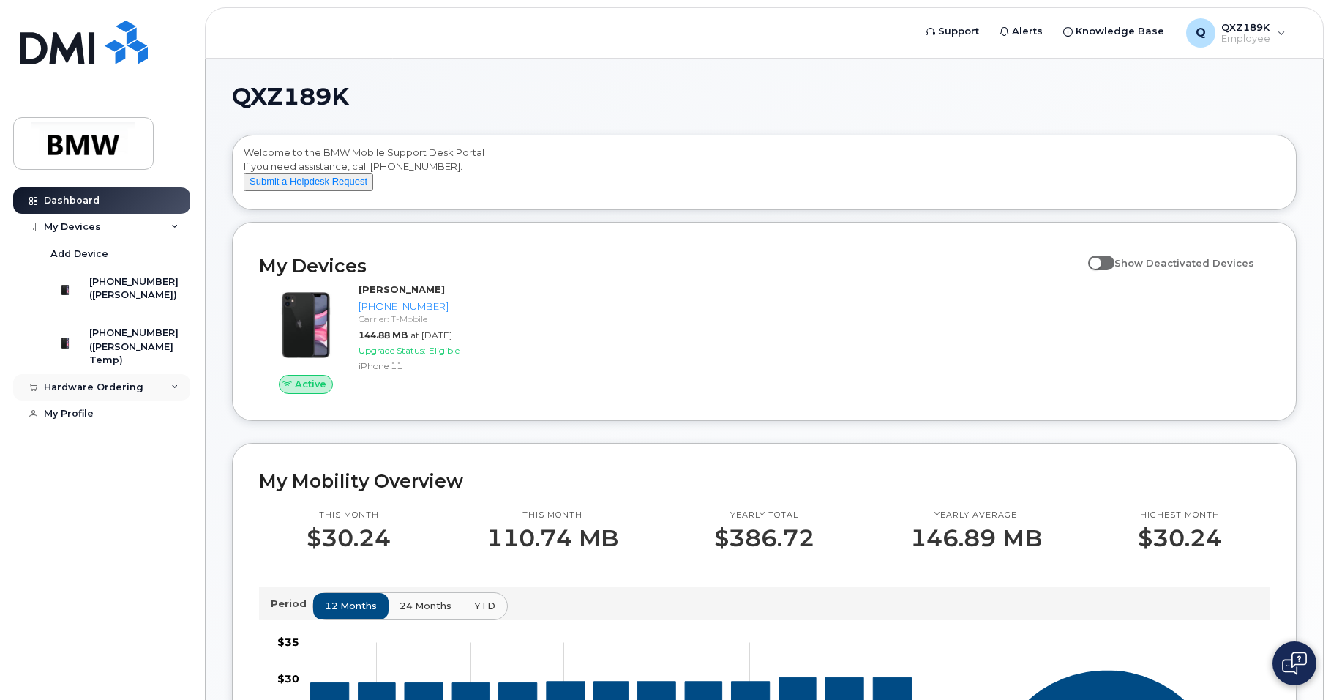
click at [141, 400] on div "Hardware Ordering" at bounding box center [101, 387] width 177 height 26
click at [107, 428] on link "My Orders" at bounding box center [114, 414] width 151 height 28
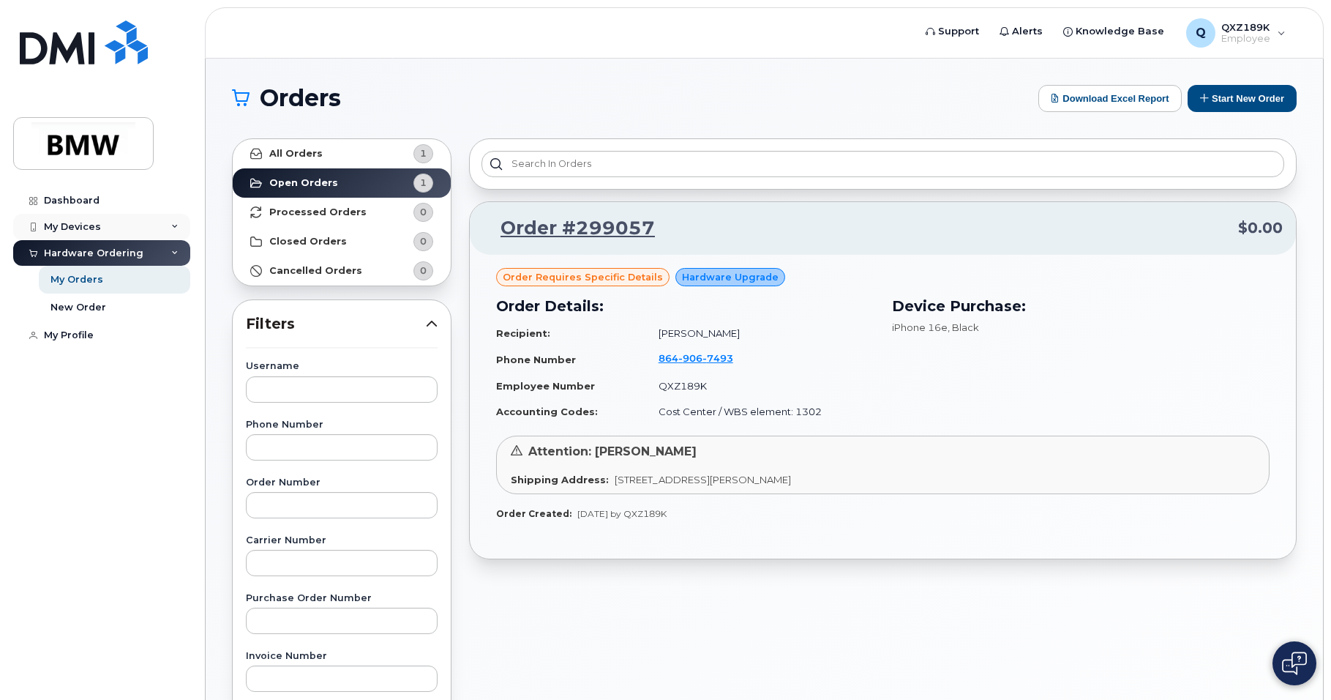
click at [84, 226] on div "My Devices" at bounding box center [72, 227] width 57 height 12
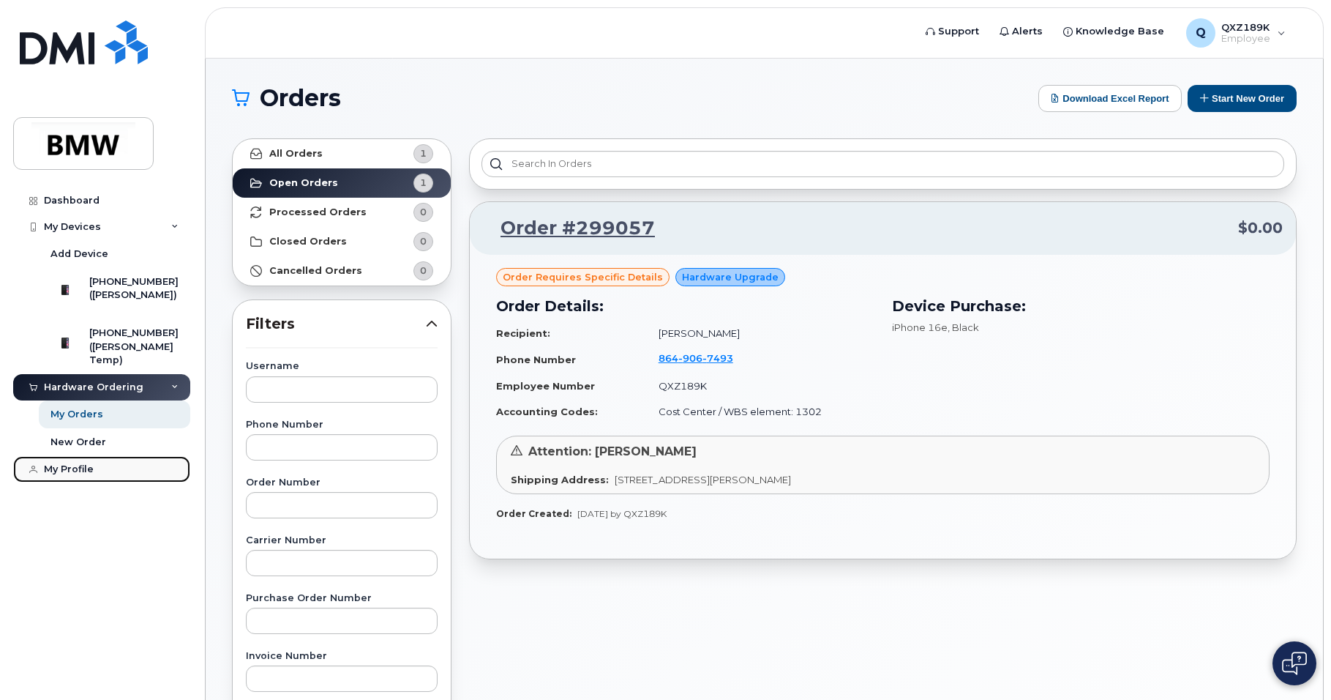
click at [83, 475] on div "My Profile" at bounding box center [69, 469] width 50 height 12
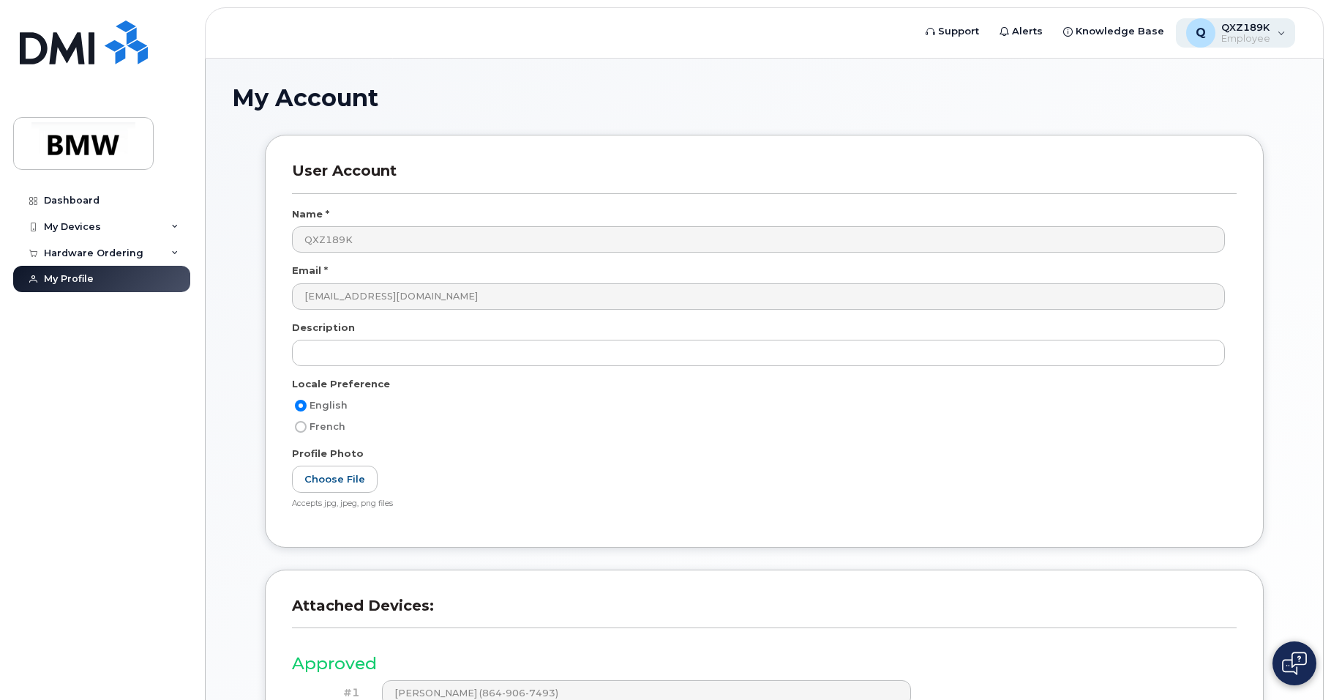
click at [1257, 37] on span "Employee" at bounding box center [1245, 39] width 49 height 12
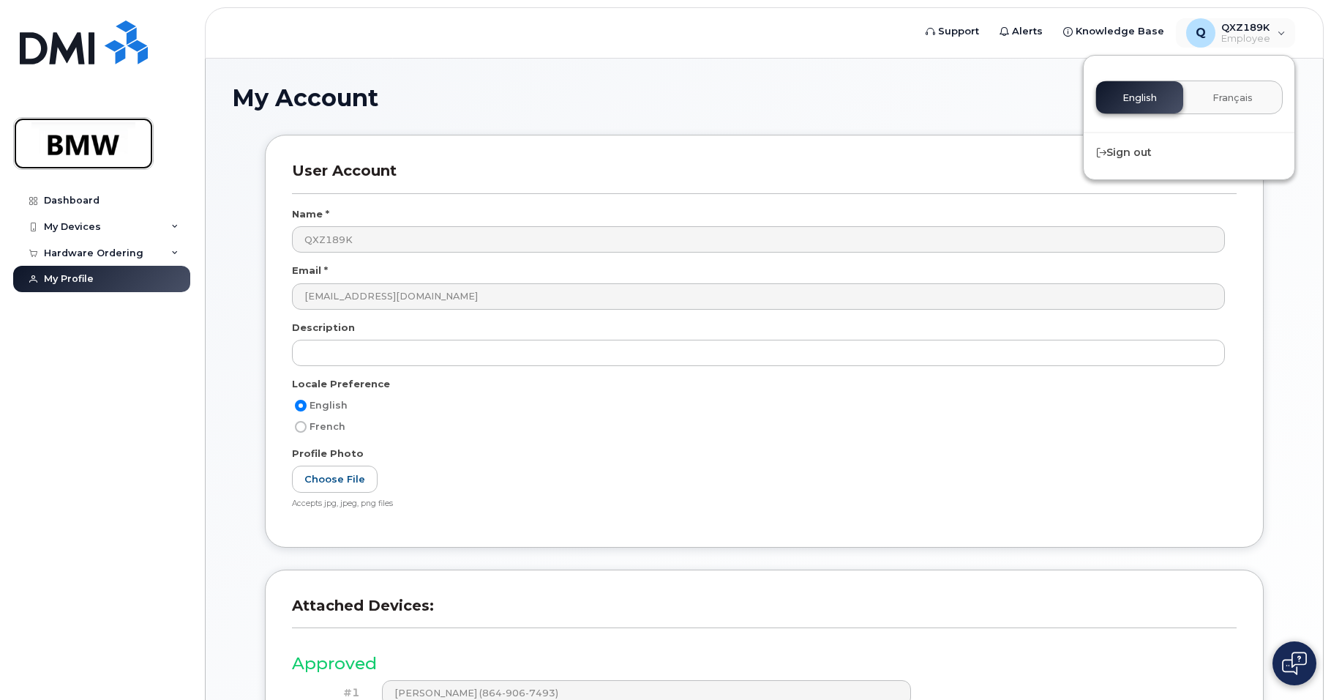
click at [91, 139] on img at bounding box center [83, 143] width 113 height 42
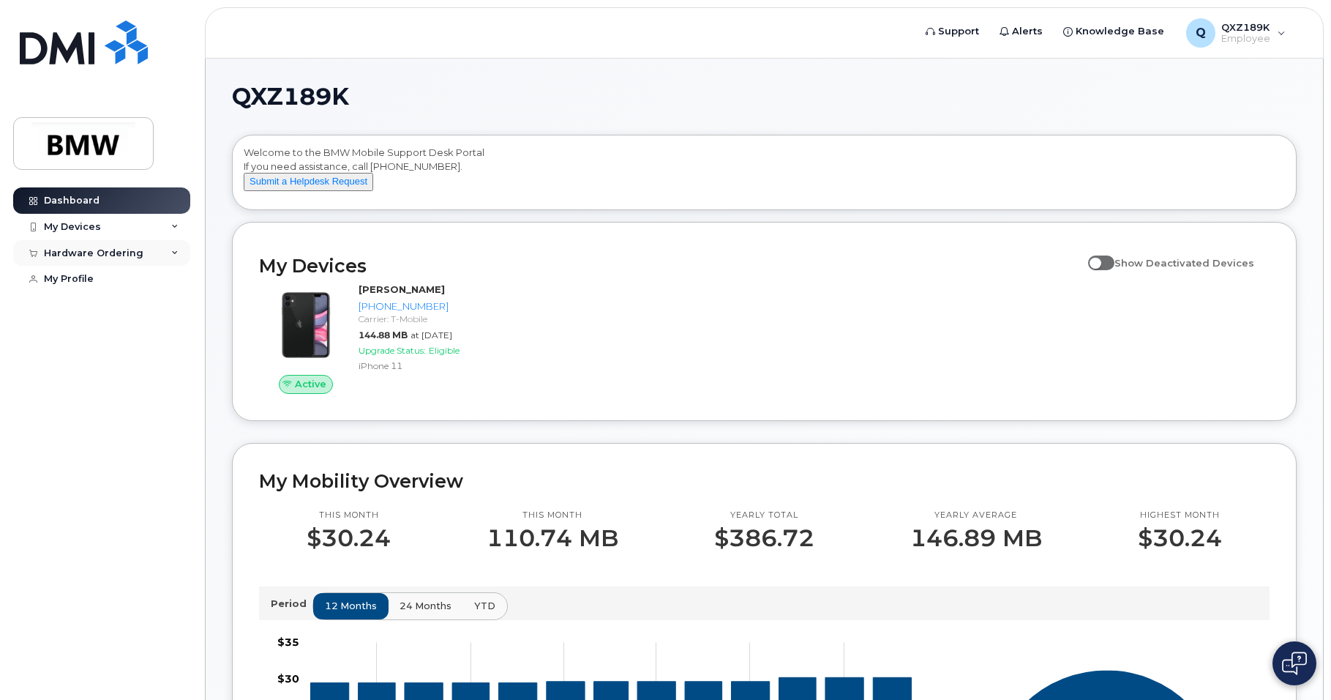
click at [83, 253] on div "Hardware Ordering" at bounding box center [94, 253] width 100 height 12
click at [81, 280] on div "My Orders" at bounding box center [76, 279] width 53 height 13
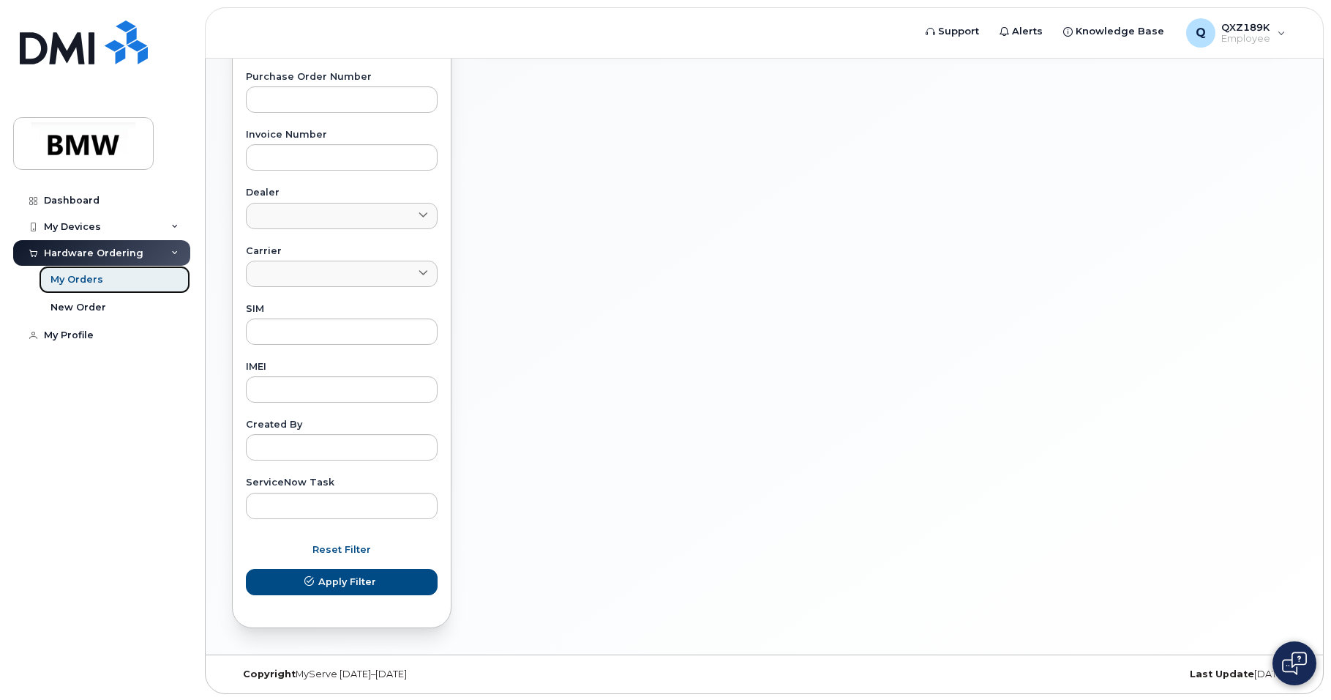
scroll to position [522, 0]
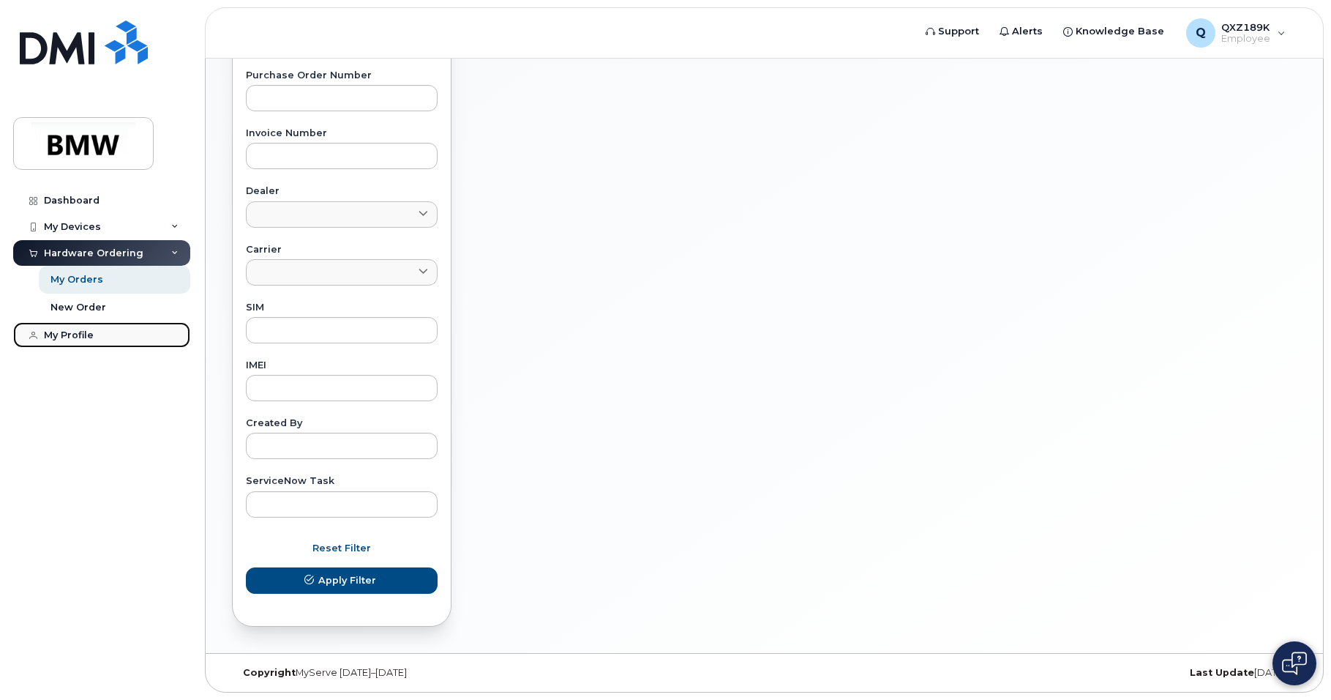
click at [91, 339] on div "My Profile" at bounding box center [69, 335] width 50 height 12
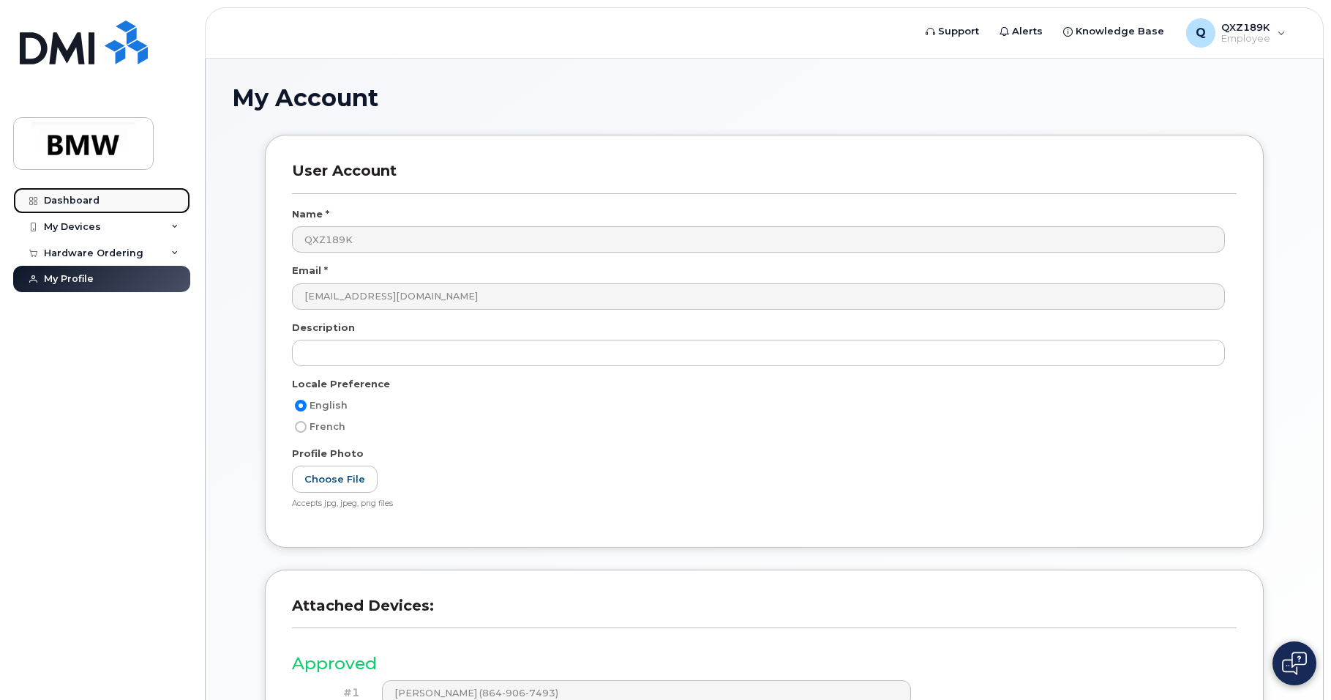
click at [75, 194] on link "Dashboard" at bounding box center [101, 200] width 177 height 26
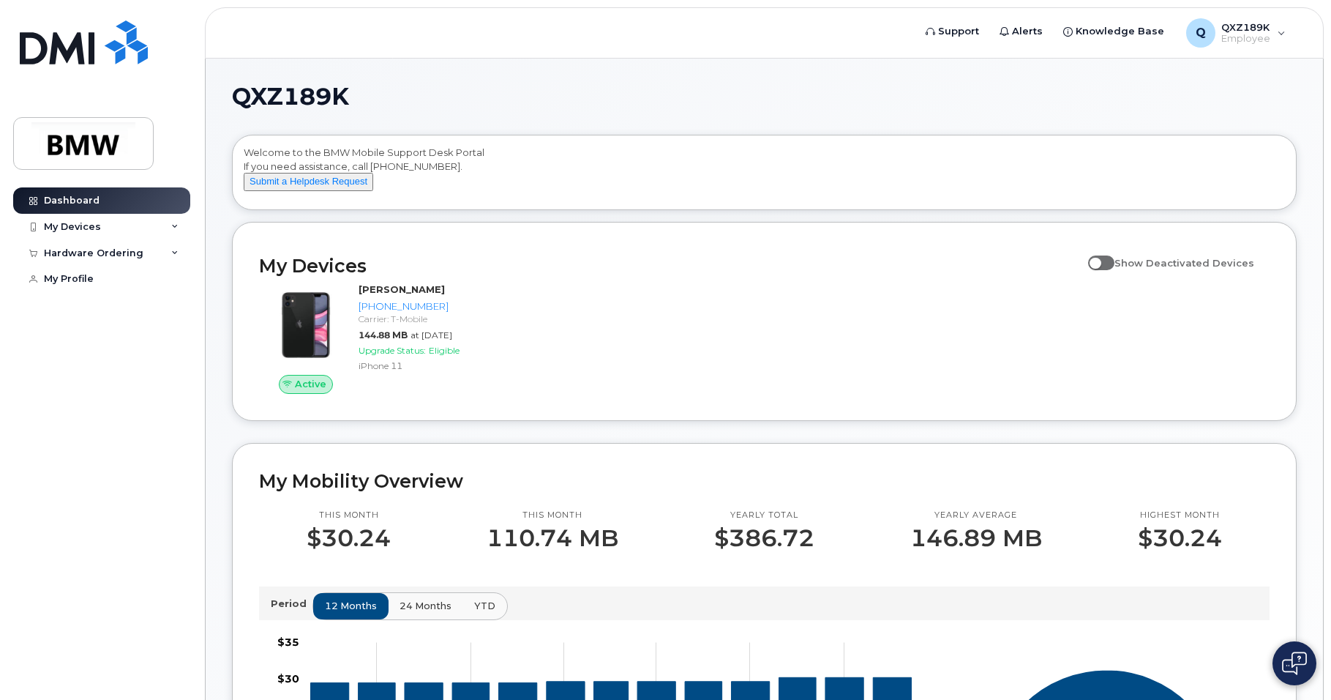
click at [1158, 269] on span "Show Deactivated Devices" at bounding box center [1185, 263] width 140 height 12
click at [1100, 261] on input "Show Deactivated Devices" at bounding box center [1094, 255] width 12 height 12
checkbox input "true"
